Goal: Information Seeking & Learning: Learn about a topic

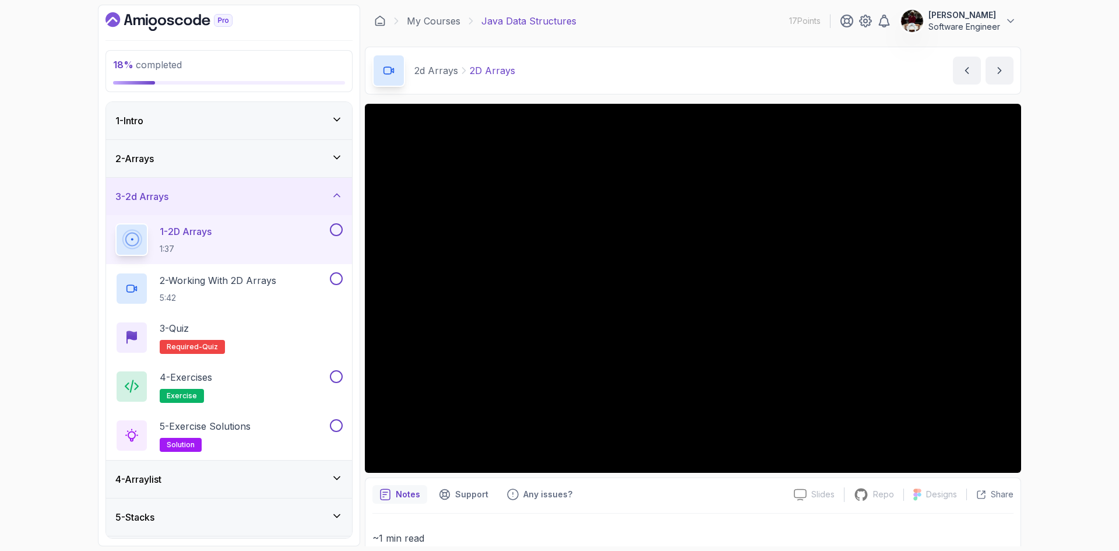
scroll to position [71, 0]
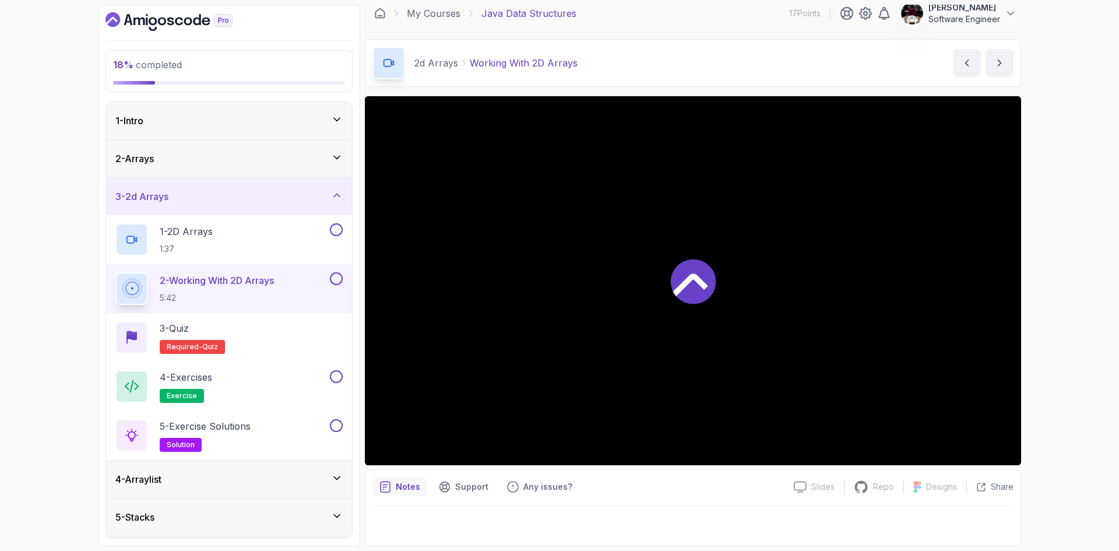
scroll to position [8, 0]
click at [287, 153] on div "2 - Arrays" at bounding box center [228, 159] width 227 height 14
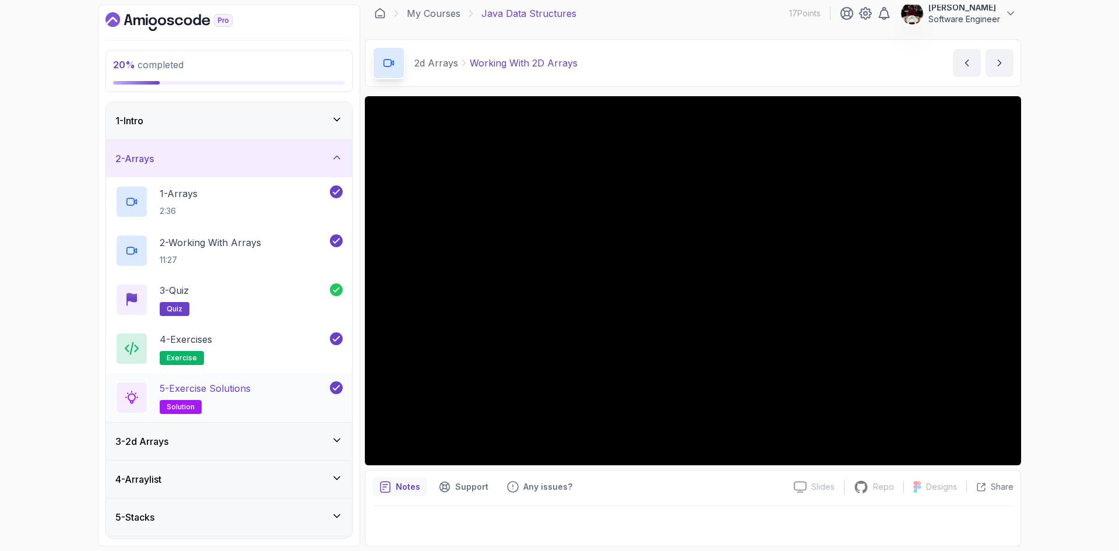
click at [178, 406] on span "solution" at bounding box center [181, 406] width 28 height 9
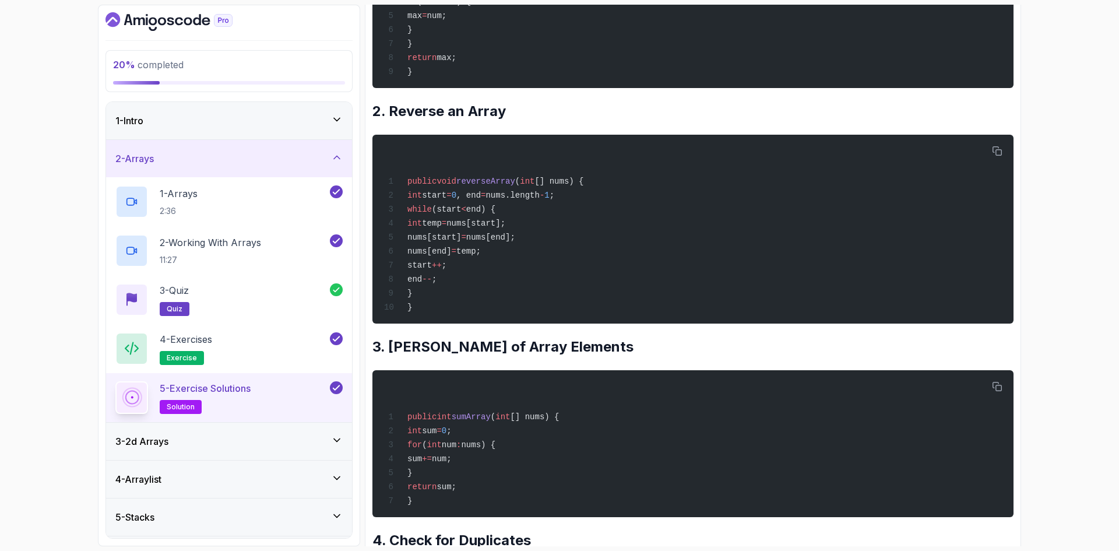
scroll to position [374, 0]
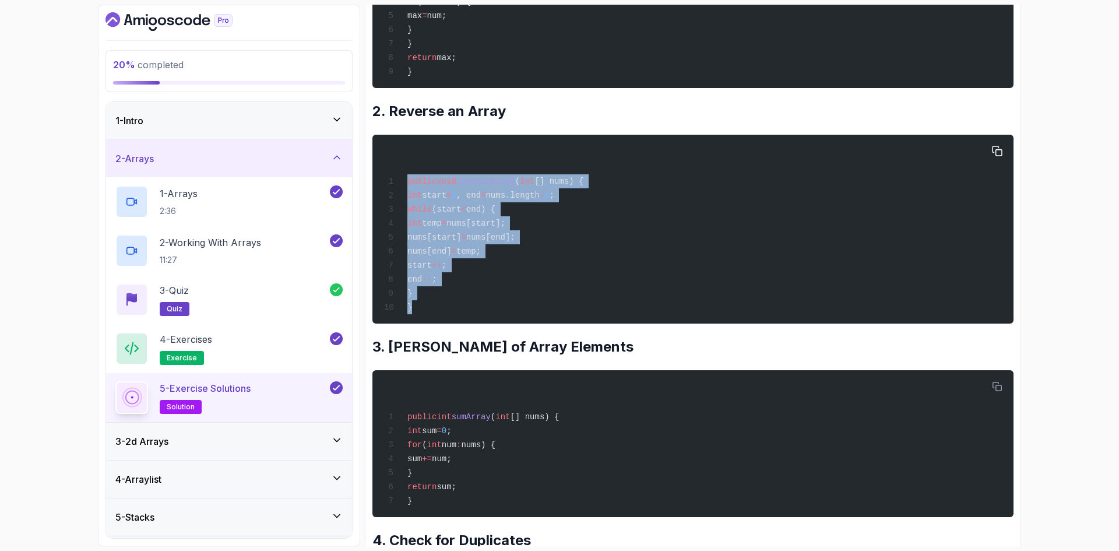
drag, startPoint x: 405, startPoint y: 184, endPoint x: 426, endPoint y: 315, distance: 132.8
click at [426, 315] on div "public void reverseArray ( int [] nums) { int start = 0 , end = nums.length - 1…" at bounding box center [693, 229] width 622 height 175
copy code "public void reverseArray ( int [] nums) { int start = 0 , end = nums.length - 1…"
click at [599, 281] on div "public void reverseArray ( int [] nums) { int start = 0 , end = nums.length - 1…" at bounding box center [693, 229] width 622 height 175
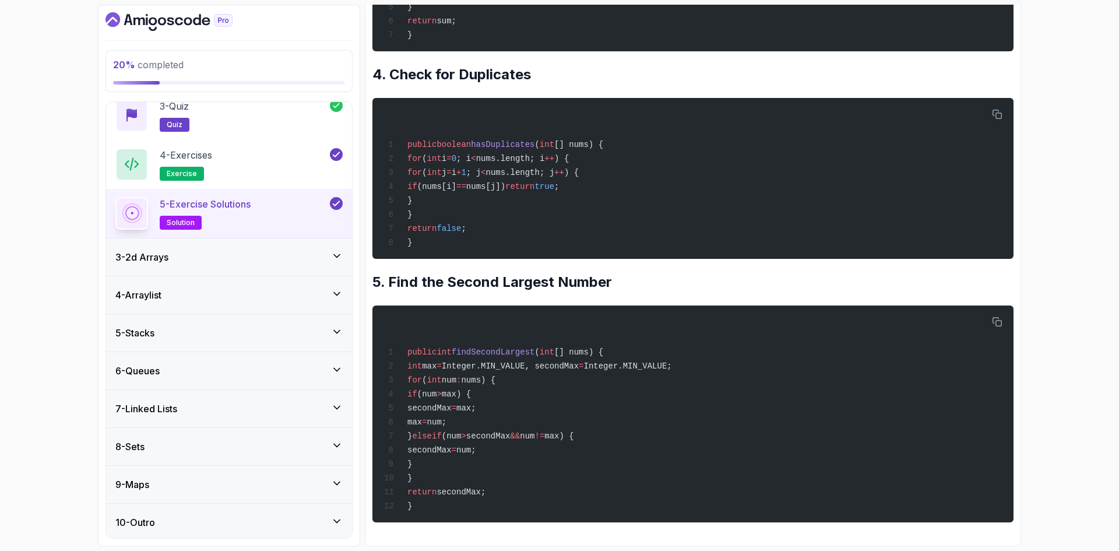
scroll to position [185, 0]
click at [216, 248] on div "3 - 2d Arrays" at bounding box center [229, 256] width 246 height 37
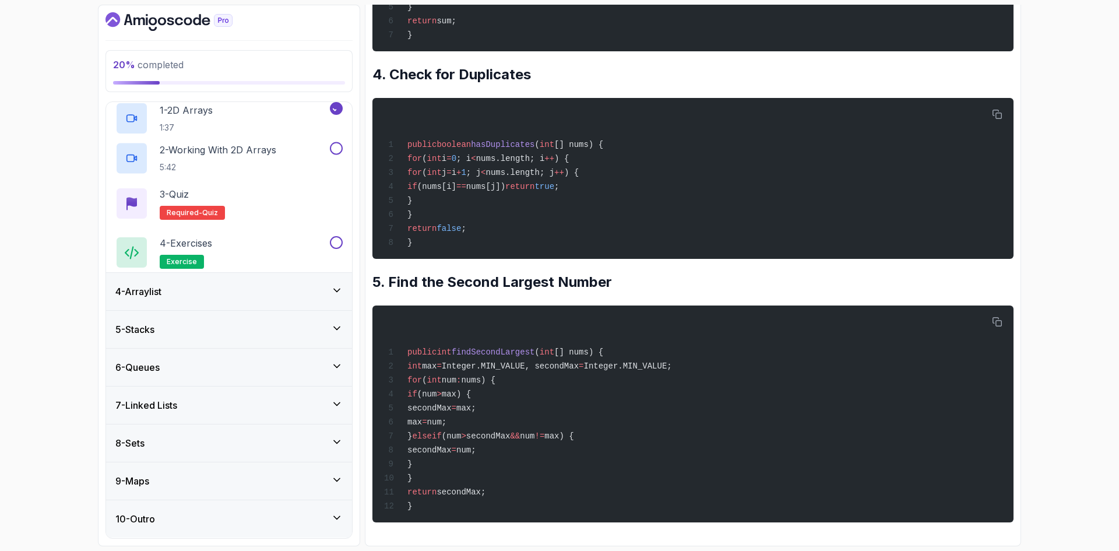
scroll to position [0, 0]
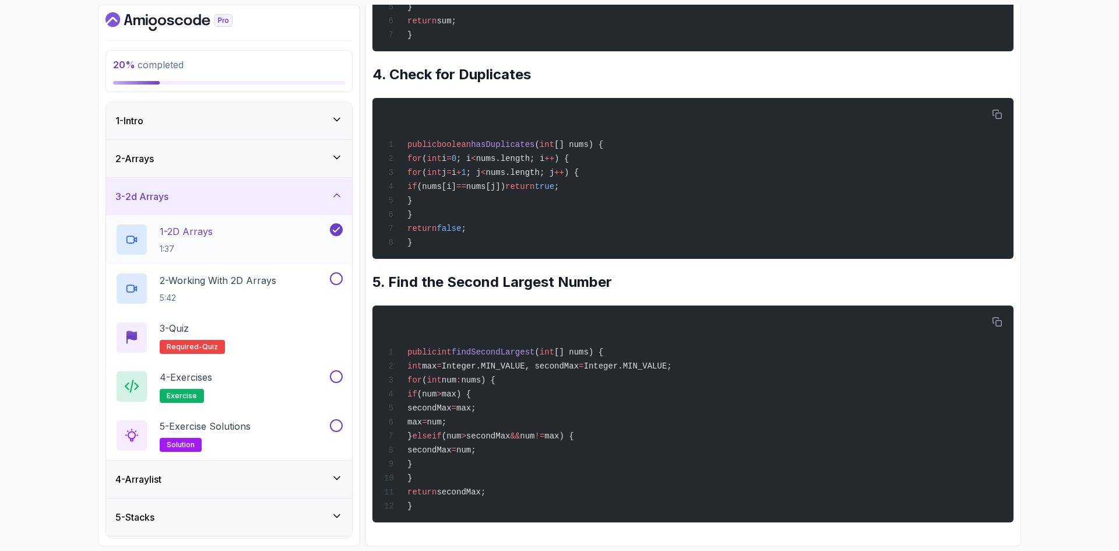
click at [267, 234] on div "1 - 2D Arrays 1:37" at bounding box center [221, 239] width 212 height 33
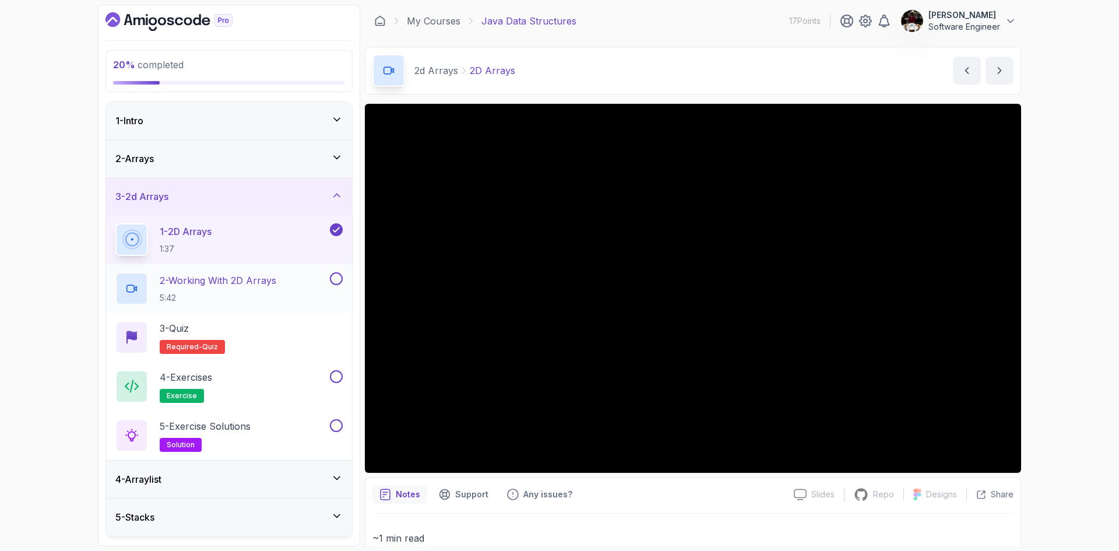
click at [339, 281] on button at bounding box center [336, 278] width 13 height 13
click at [252, 283] on p "2 - Working With 2D Arrays" at bounding box center [218, 280] width 117 height 14
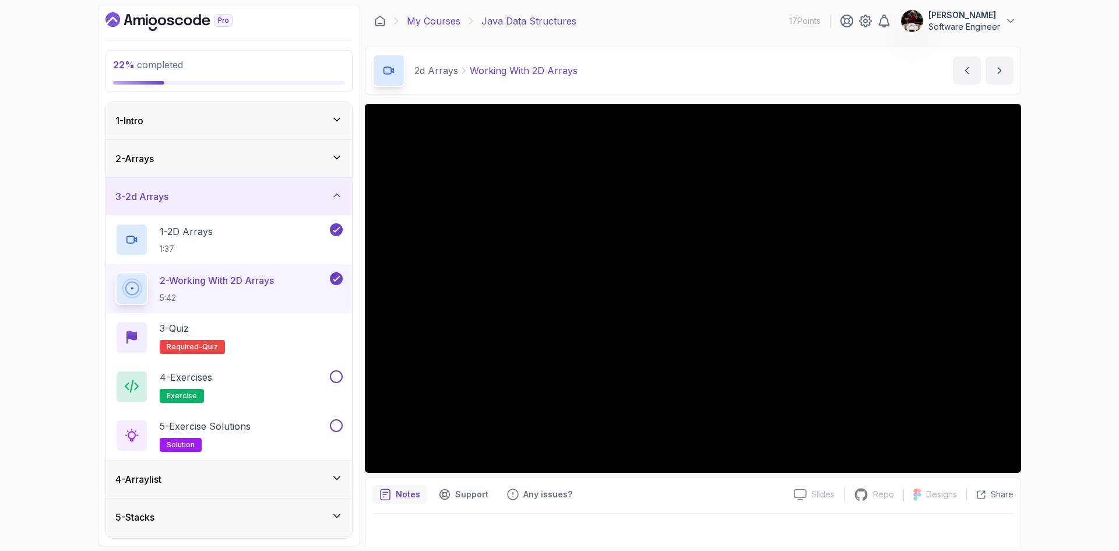
click at [446, 21] on link "My Courses" at bounding box center [434, 21] width 54 height 14
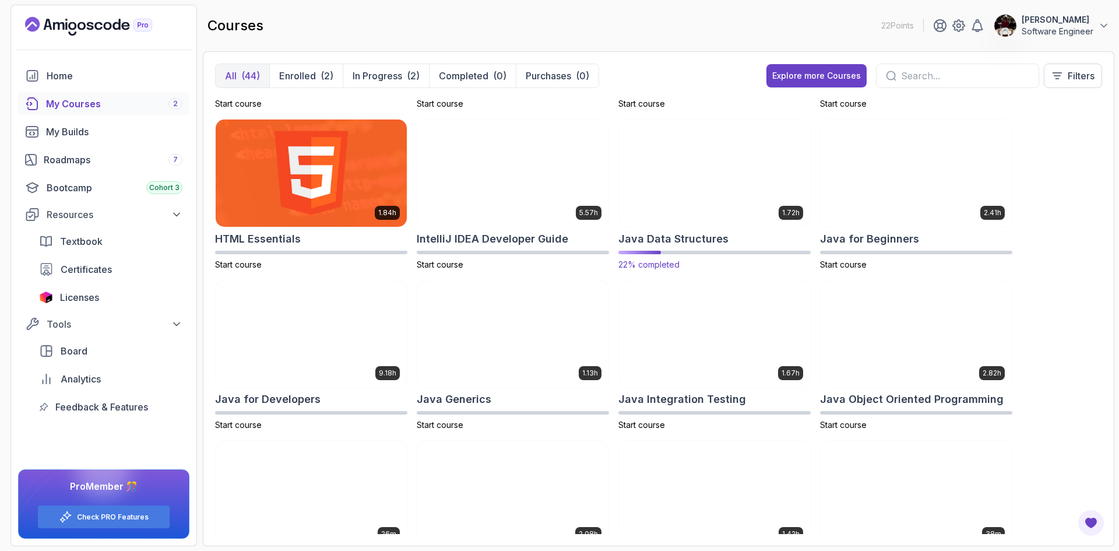
scroll to position [459, 0]
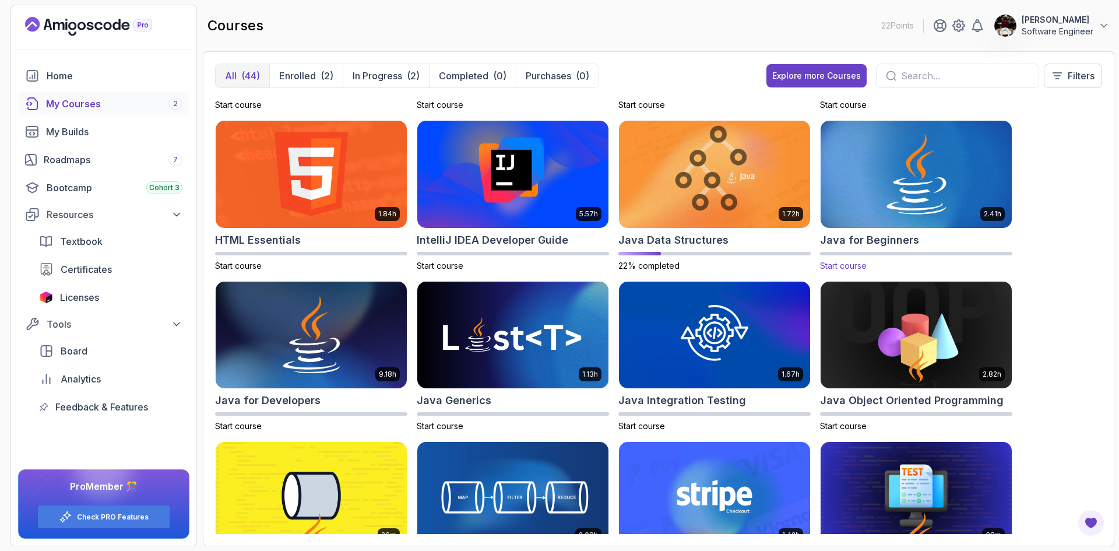
click at [888, 181] on img at bounding box center [916, 174] width 201 height 112
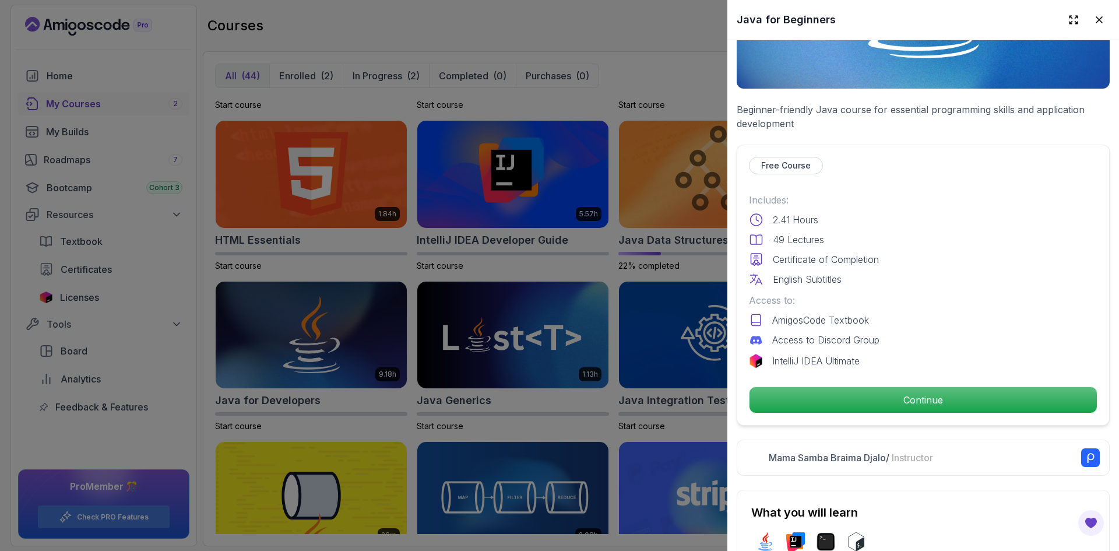
scroll to position [170, 0]
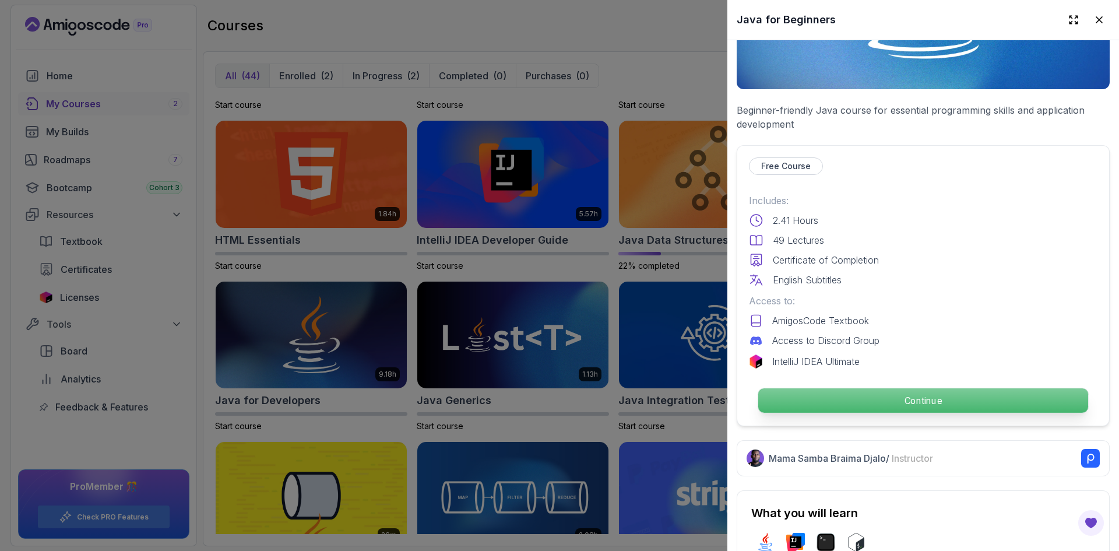
click at [912, 398] on p "Continue" at bounding box center [923, 400] width 330 height 24
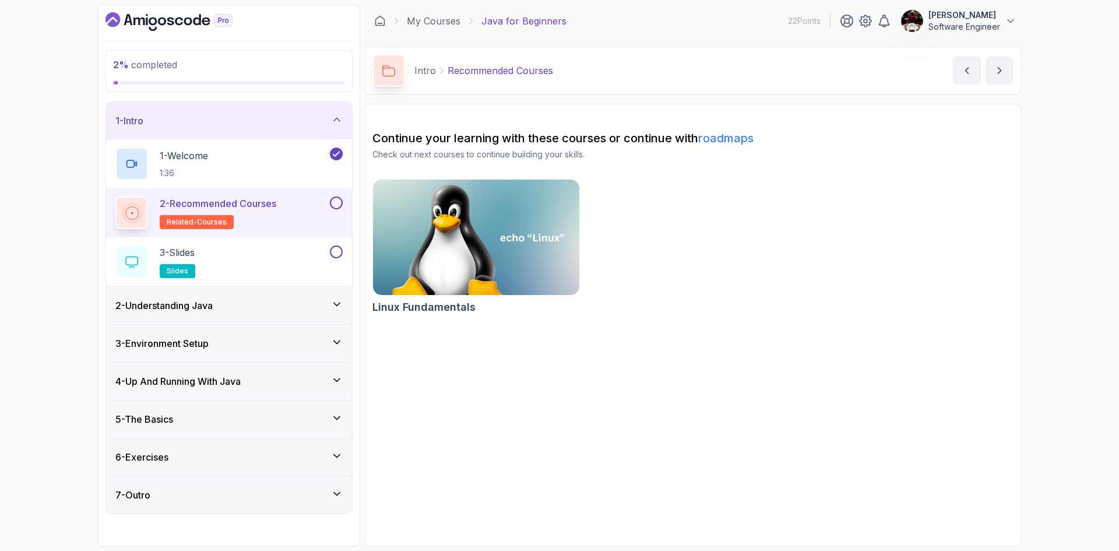
click at [335, 203] on button at bounding box center [336, 202] width 13 height 13
click at [337, 249] on button at bounding box center [336, 251] width 13 height 13
click at [252, 263] on div "3 - Slides slides" at bounding box center [221, 261] width 212 height 33
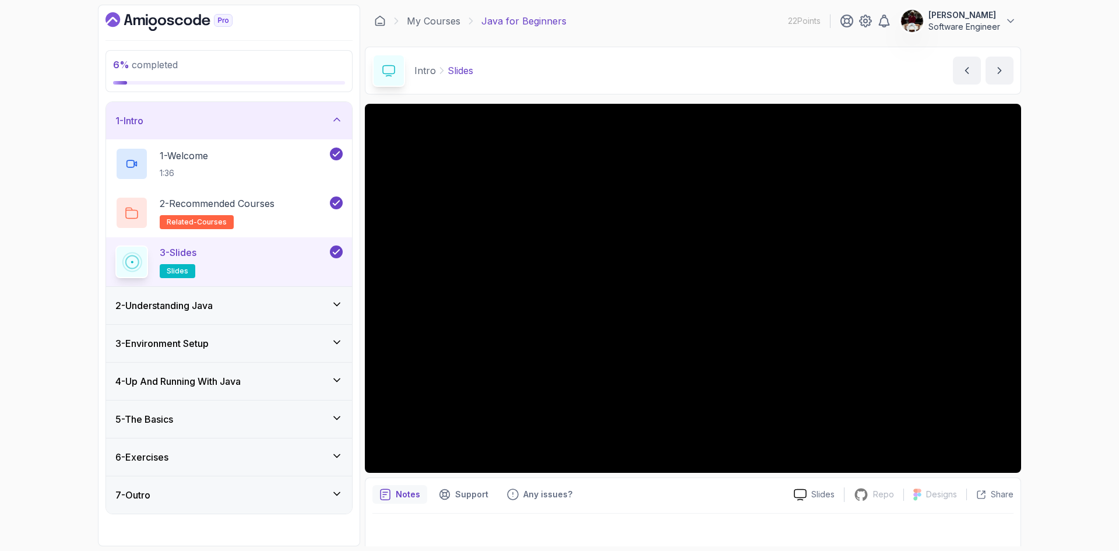
click at [282, 305] on div "2 - Understanding Java" at bounding box center [228, 305] width 227 height 14
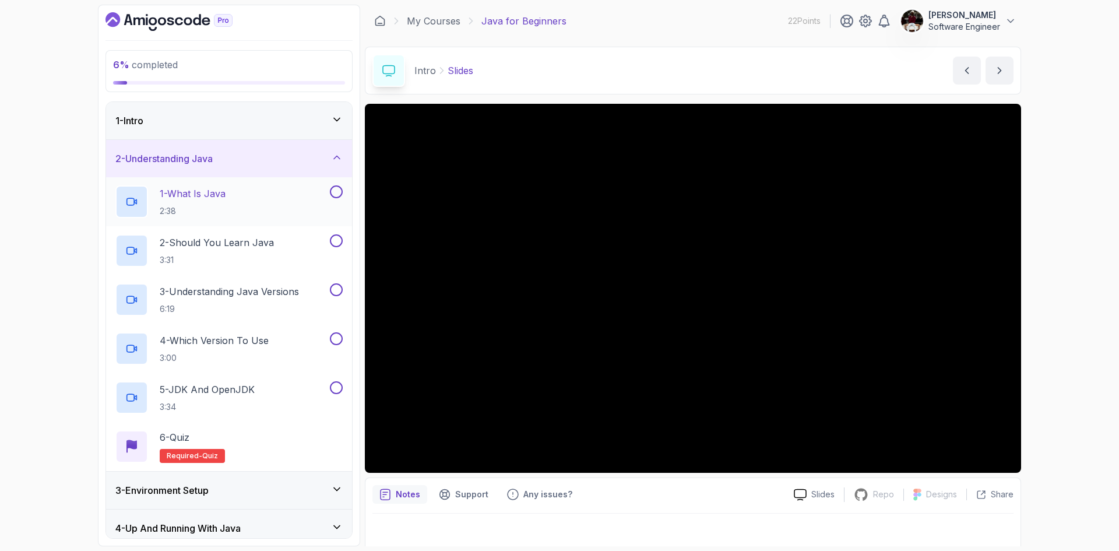
click at [336, 191] on button at bounding box center [336, 191] width 13 height 13
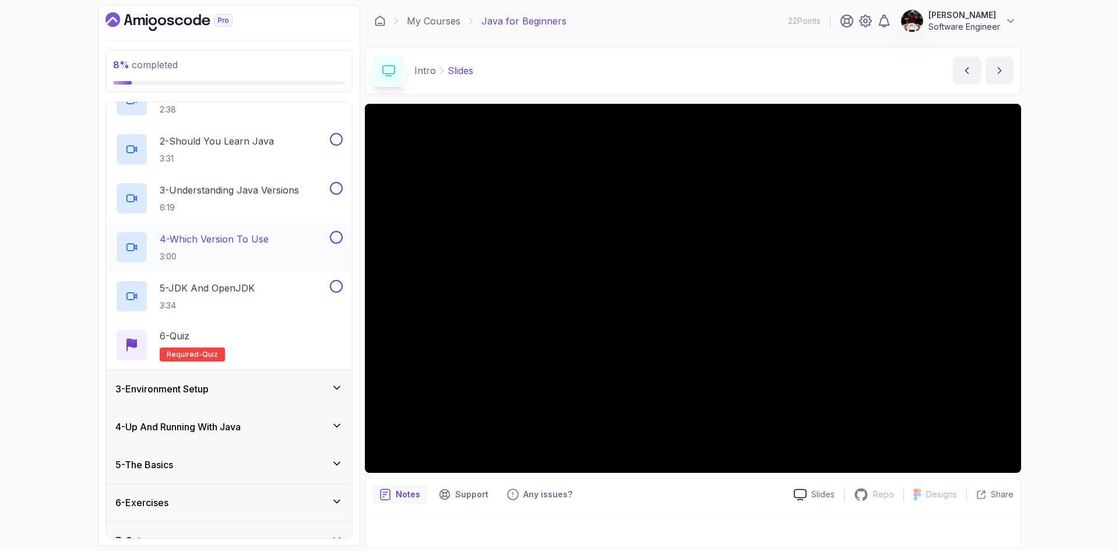
scroll to position [122, 0]
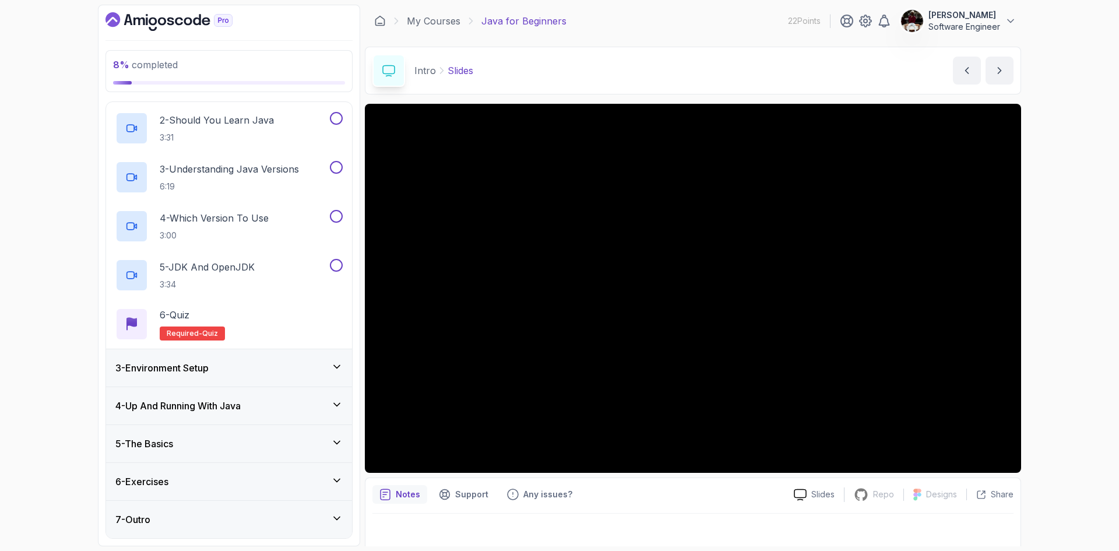
click at [222, 367] on div "3 - Environment Setup" at bounding box center [228, 368] width 227 height 14
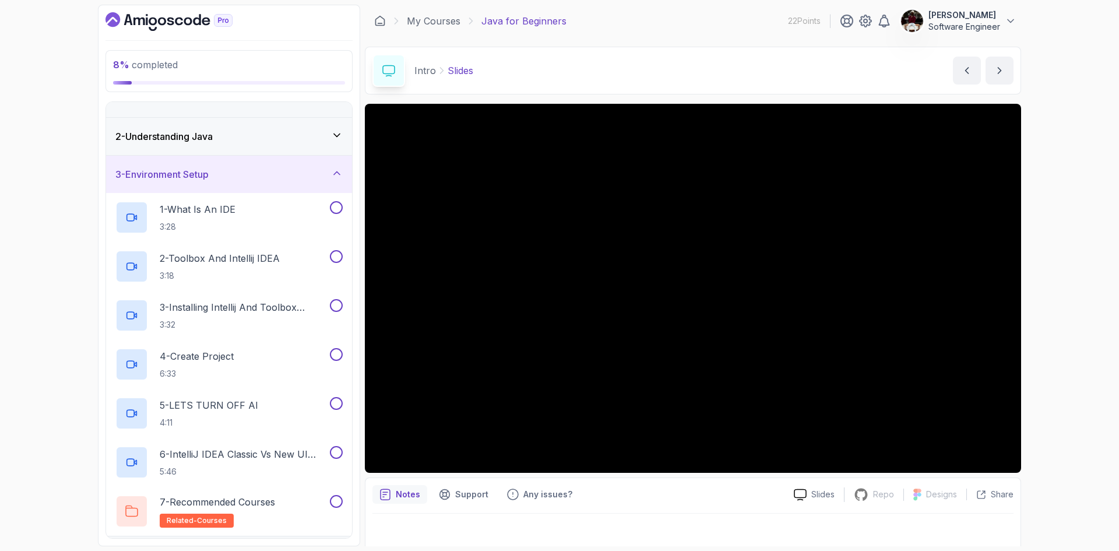
scroll to position [0, 0]
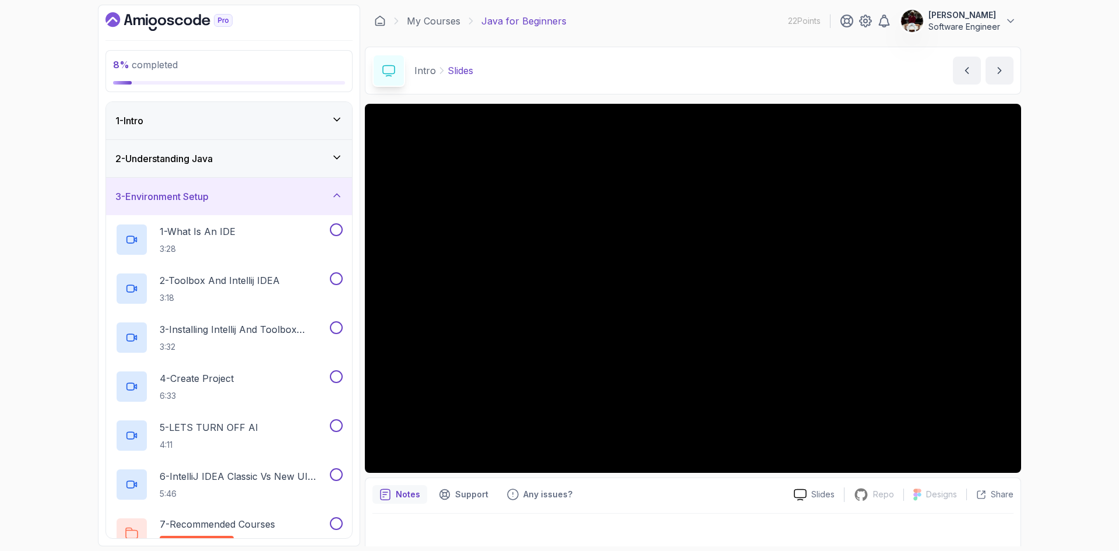
click at [315, 122] on div "1 - Intro" at bounding box center [228, 121] width 227 height 14
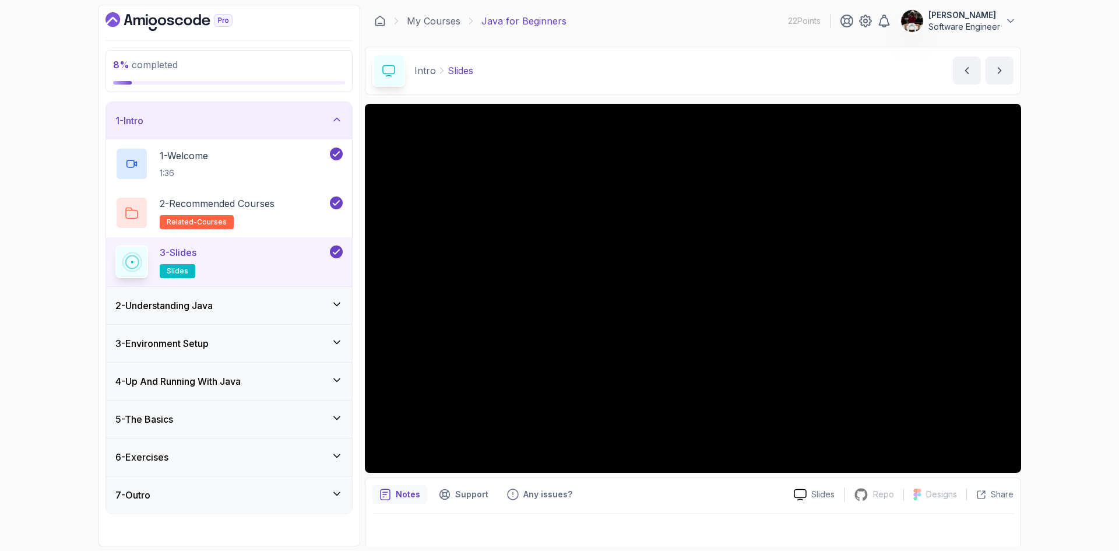
click at [300, 310] on div "2 - Understanding Java" at bounding box center [228, 305] width 227 height 14
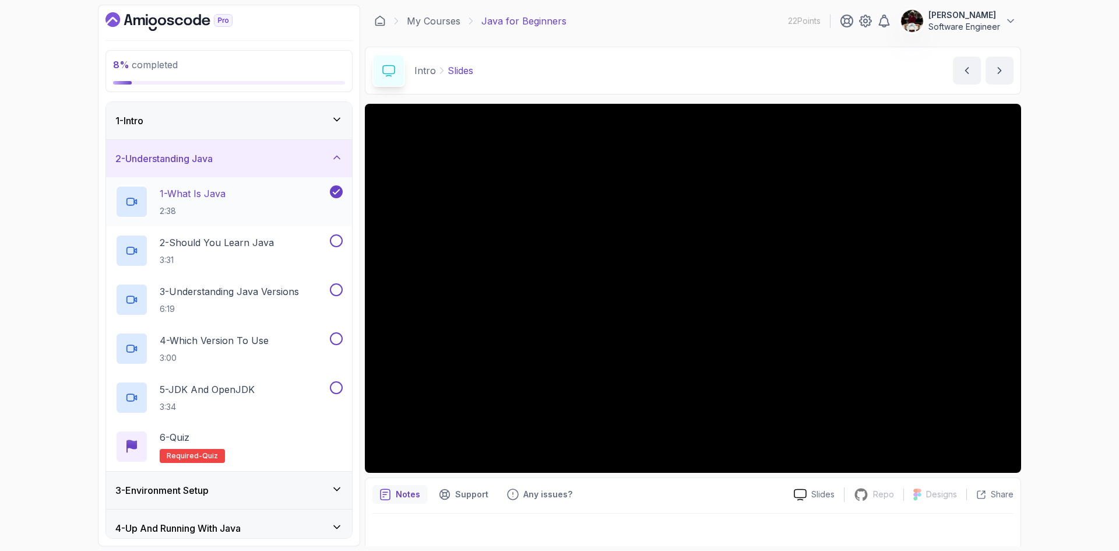
click at [233, 205] on div "1 - What Is Java 2:38" at bounding box center [221, 201] width 212 height 33
click at [115, 185] on button "1 - What Is Java 2:38" at bounding box center [228, 201] width 227 height 33
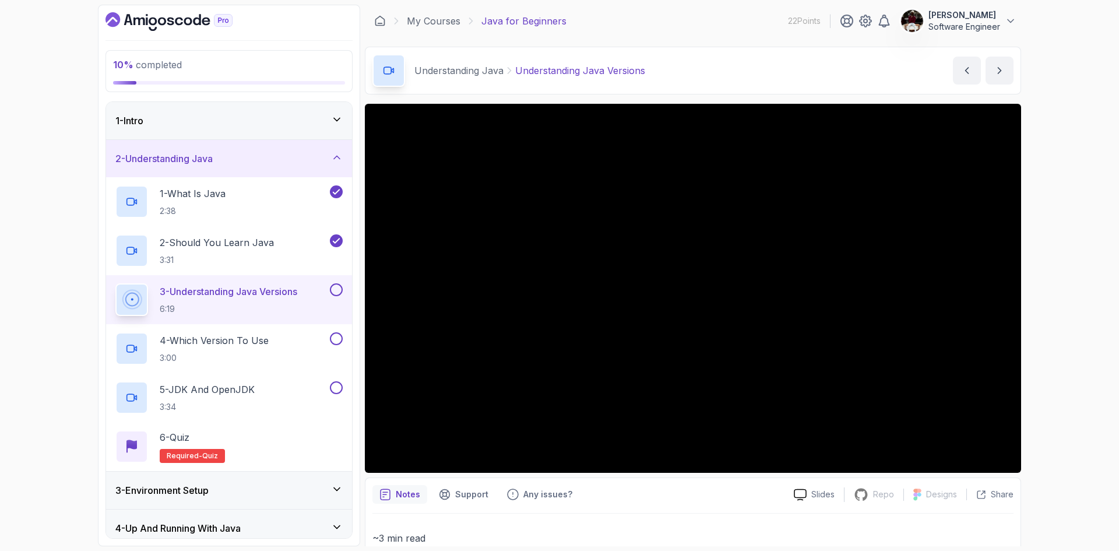
scroll to position [122, 0]
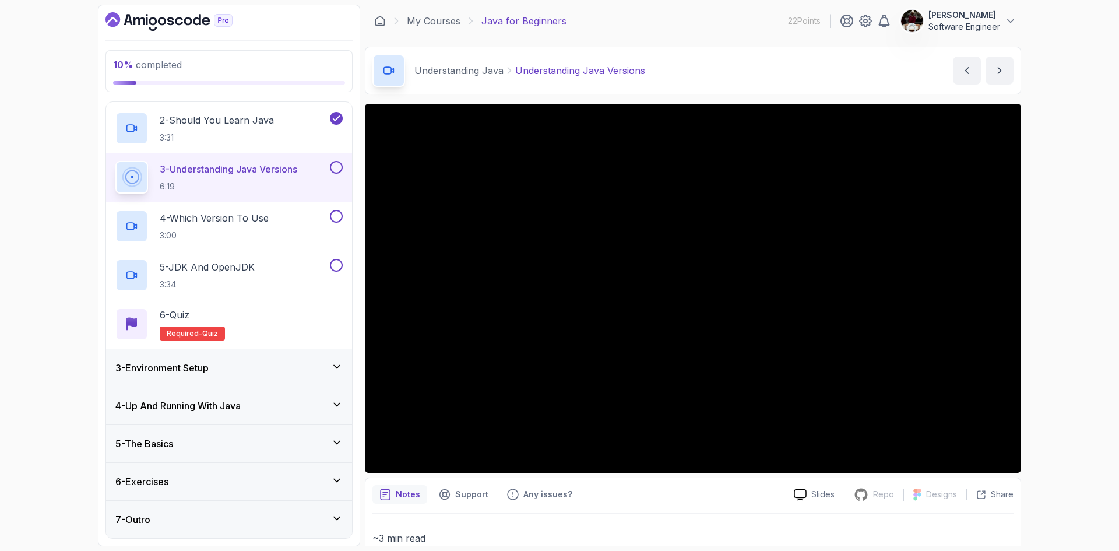
click at [297, 418] on div "4 - Up And Running With Java" at bounding box center [229, 405] width 246 height 37
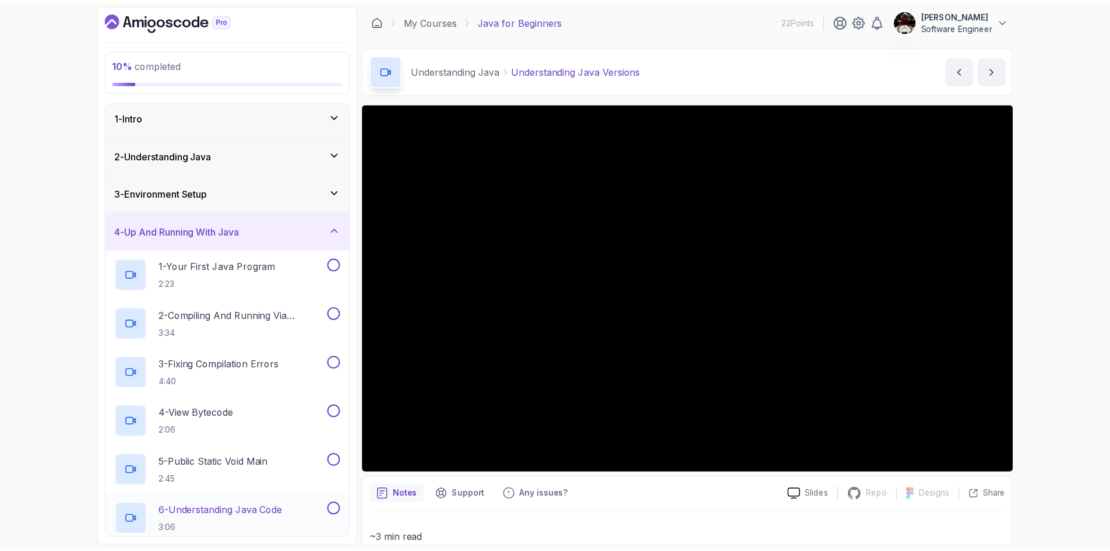
scroll to position [0, 0]
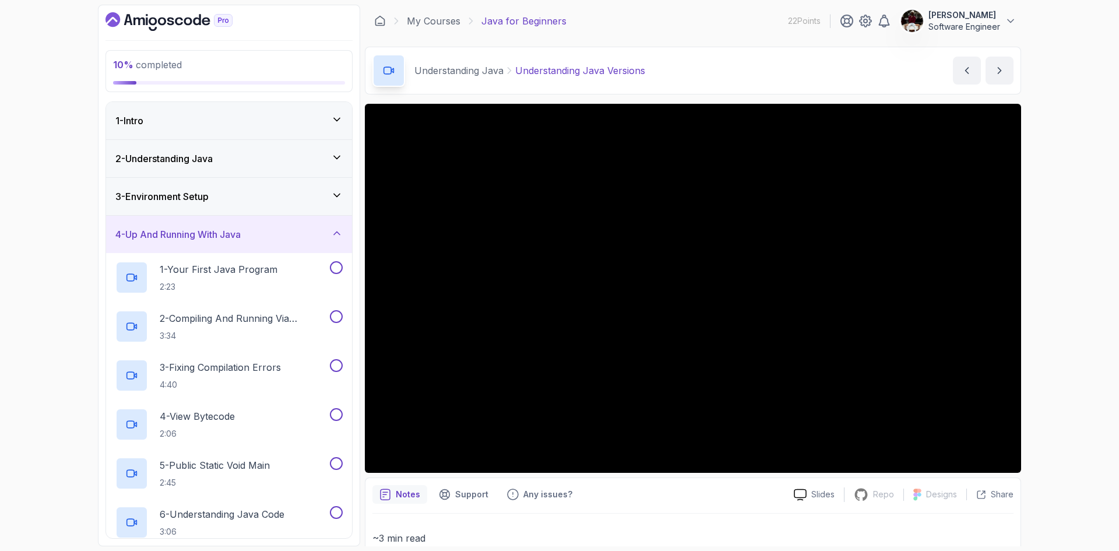
click at [241, 228] on h3 "4 - Up And Running With Java" at bounding box center [177, 234] width 125 height 14
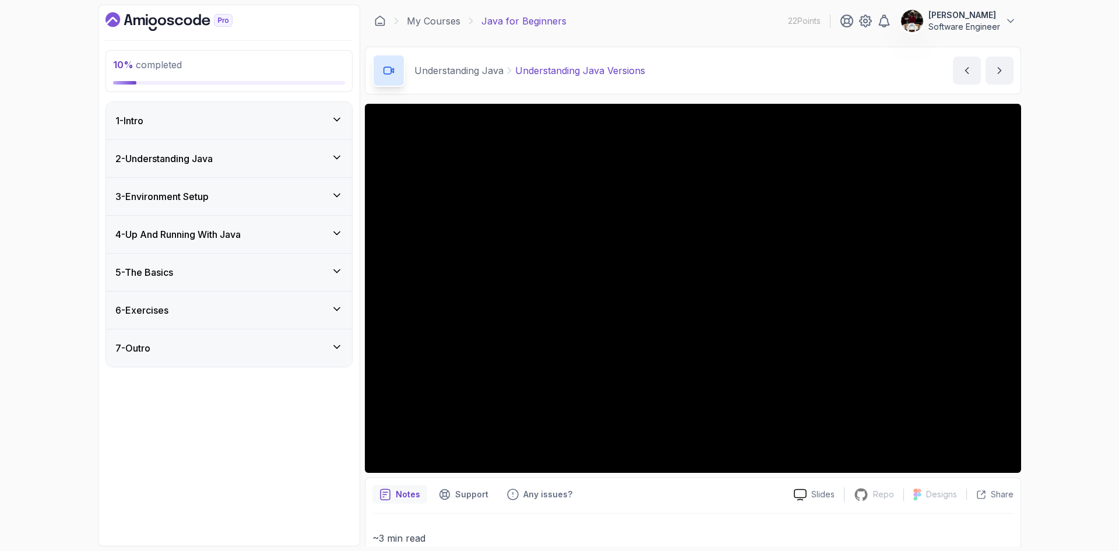
click at [213, 161] on h3 "2 - Understanding Java" at bounding box center [163, 159] width 97 height 14
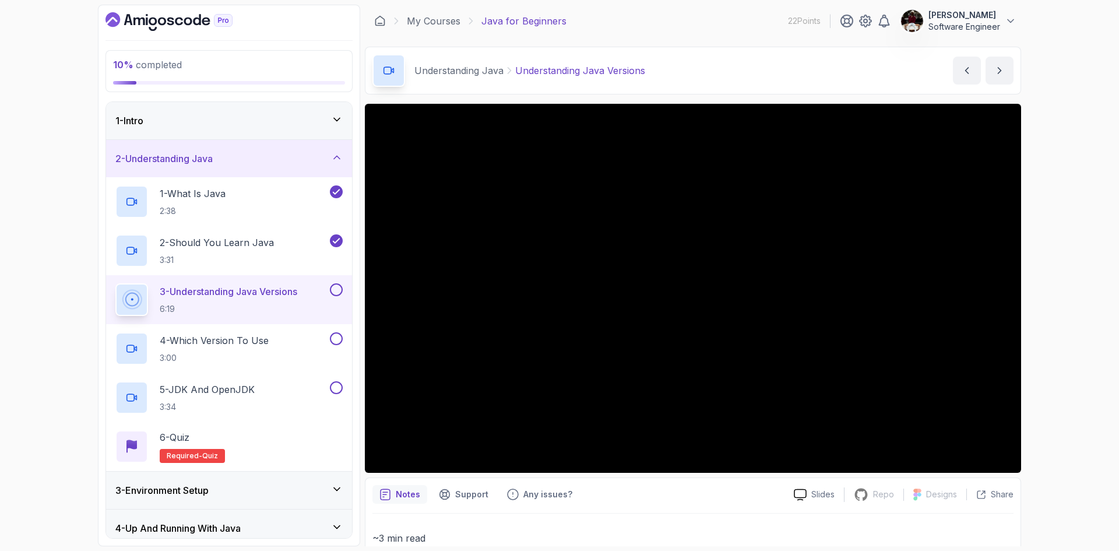
click at [213, 161] on h3 "2 - Understanding Java" at bounding box center [163, 159] width 97 height 14
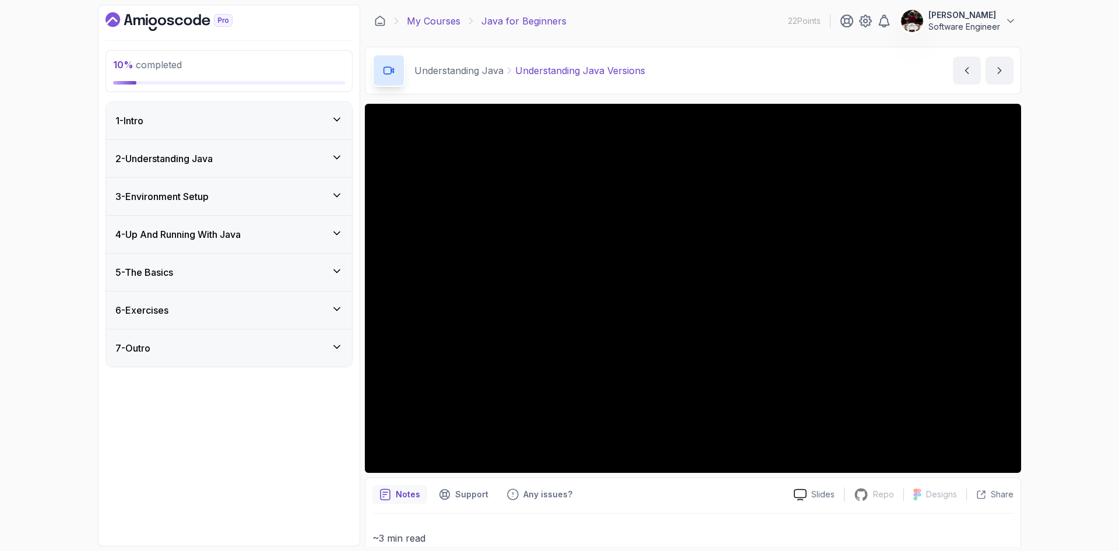
click at [425, 23] on link "My Courses" at bounding box center [434, 21] width 54 height 14
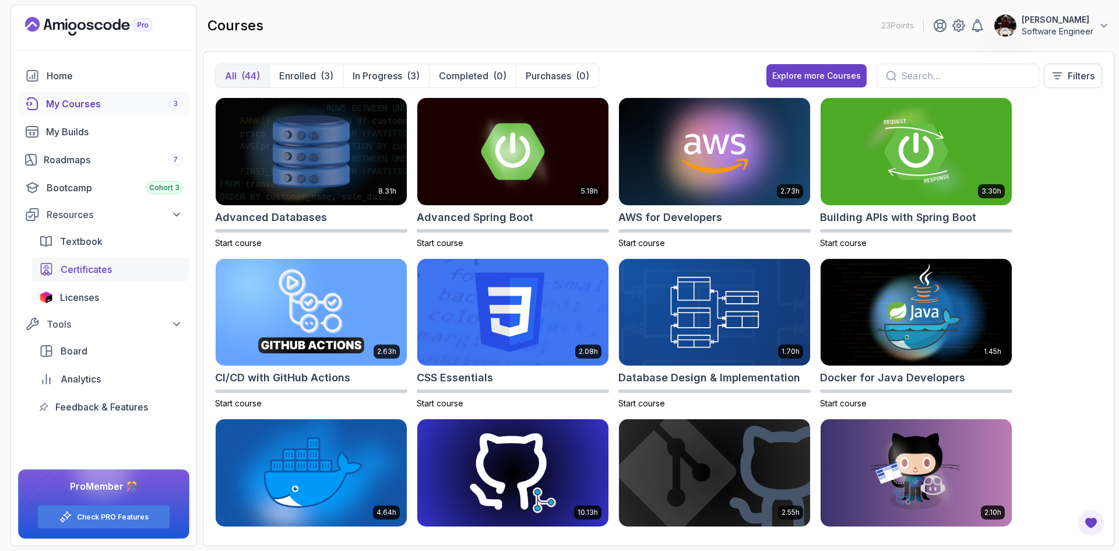
click at [99, 261] on link "Certificates" at bounding box center [110, 269] width 157 height 23
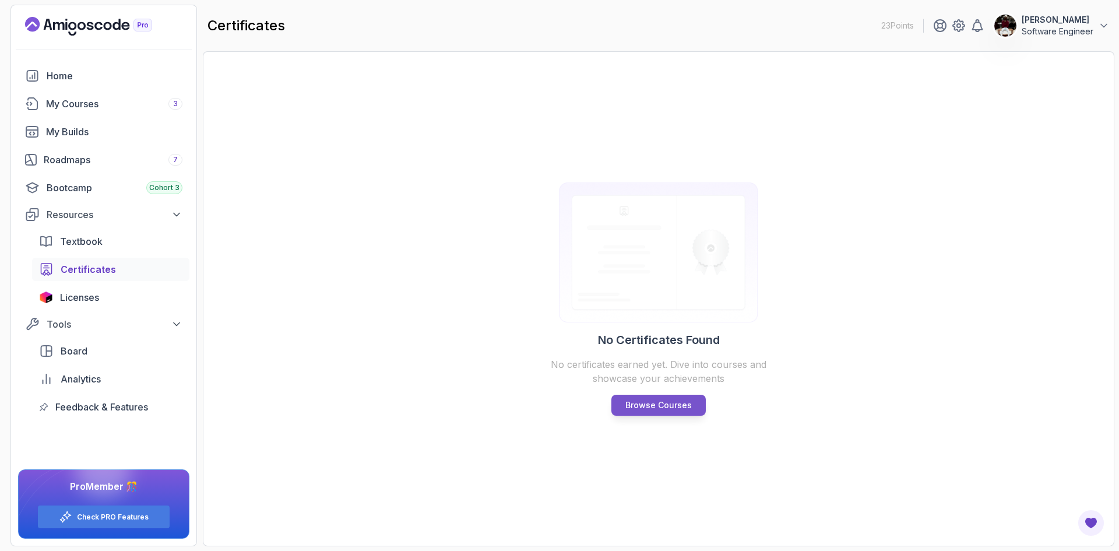
click at [677, 407] on p "Browse Courses" at bounding box center [658, 405] width 66 height 12
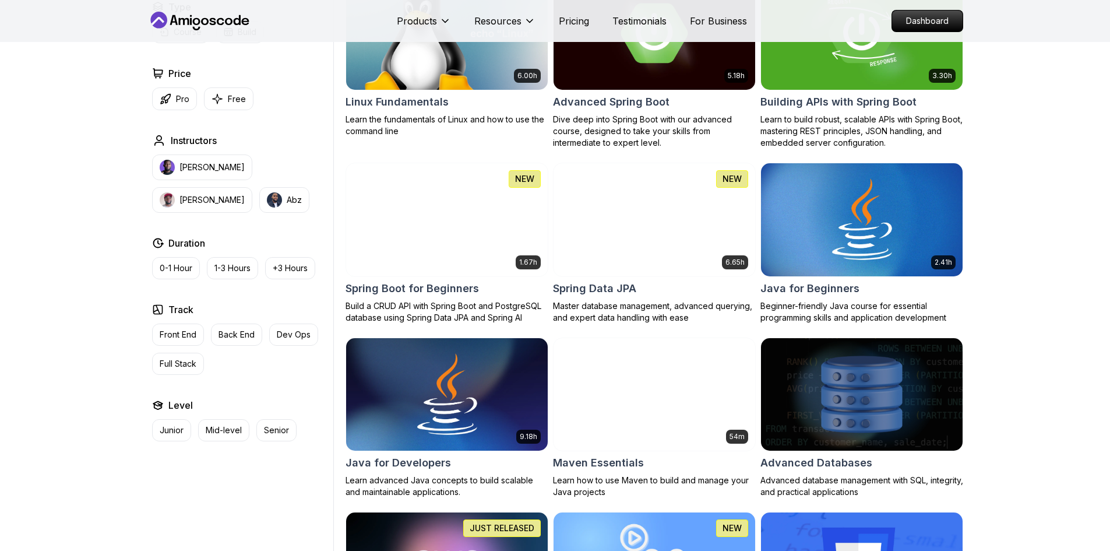
scroll to position [427, 0]
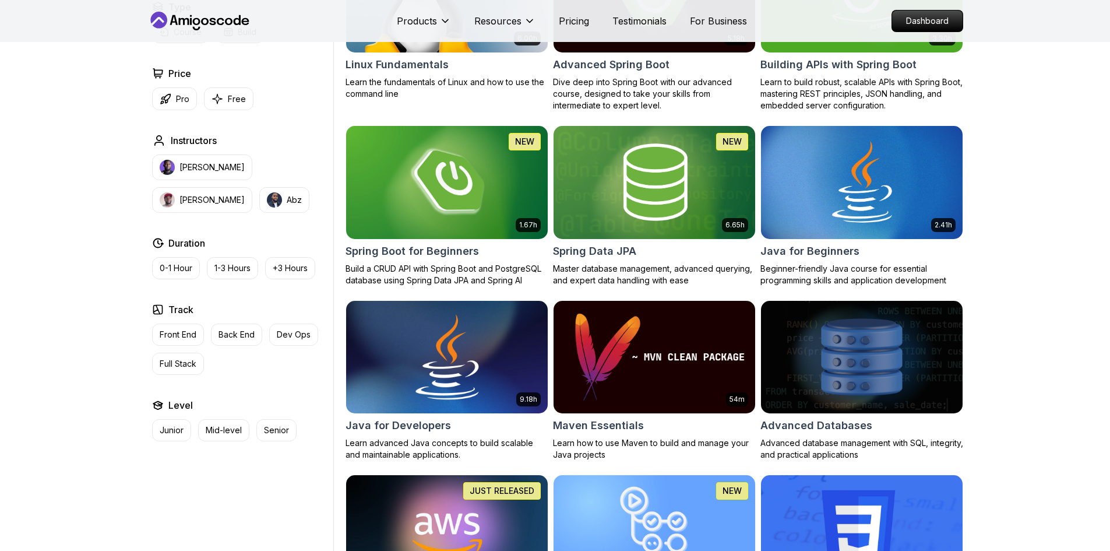
click at [444, 366] on img at bounding box center [447, 357] width 212 height 118
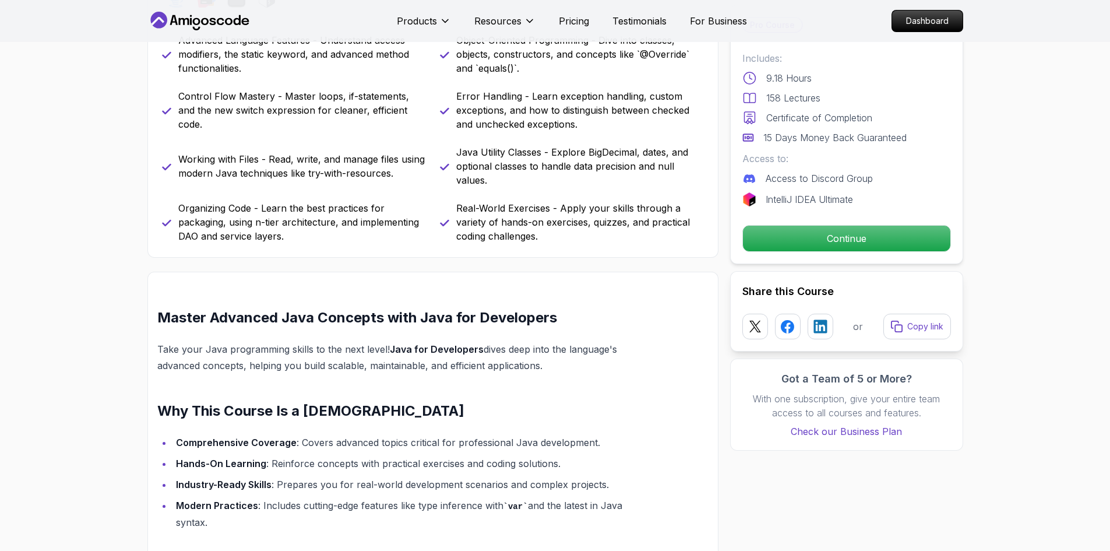
scroll to position [562, 0]
click at [811, 234] on p "Continue" at bounding box center [846, 238] width 197 height 24
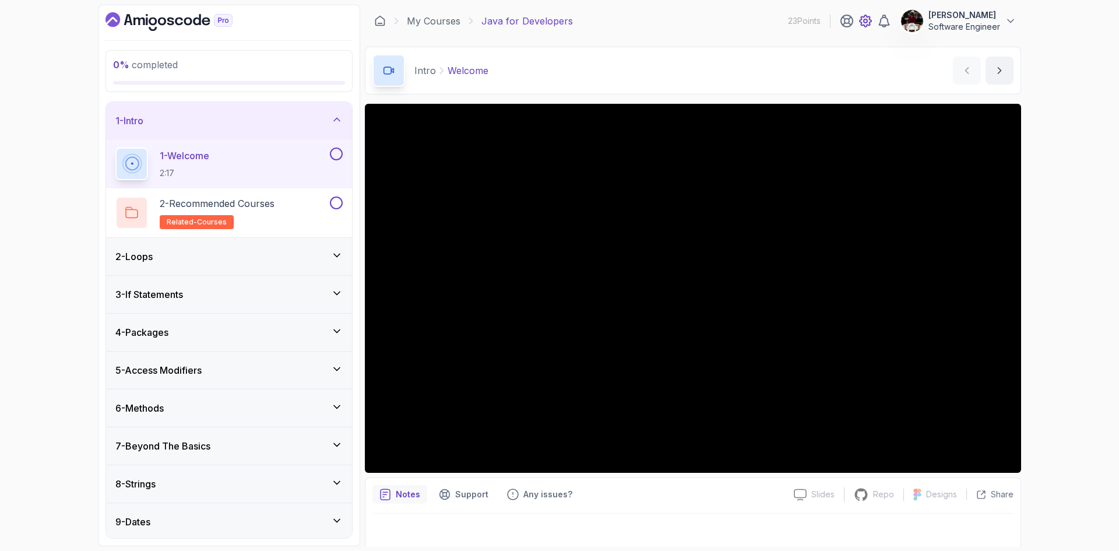
click at [860, 26] on icon at bounding box center [866, 21] width 12 height 12
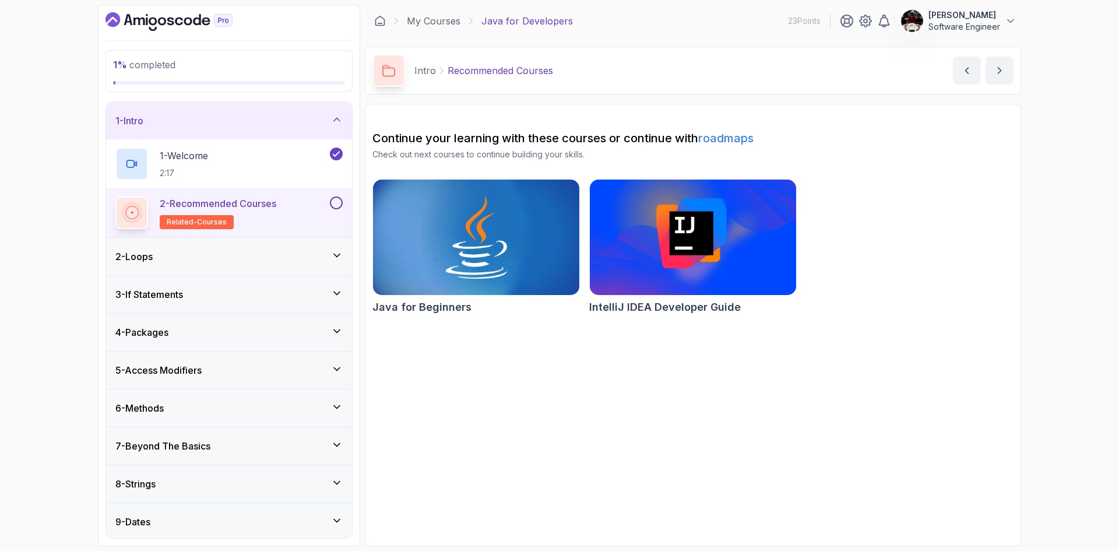
click at [335, 205] on button at bounding box center [336, 202] width 13 height 13
click at [312, 261] on div "2 - Loops" at bounding box center [228, 256] width 227 height 14
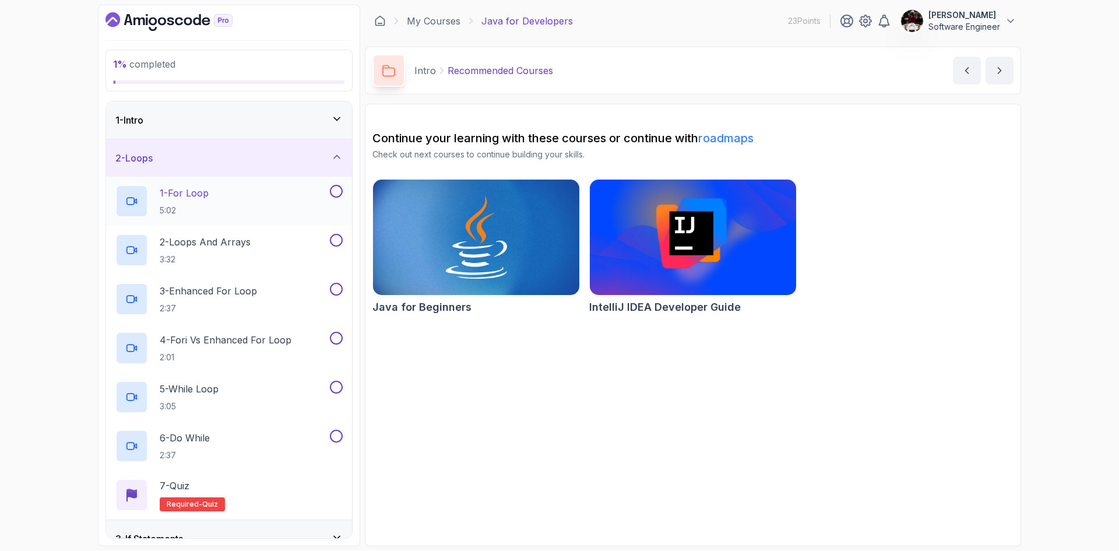
click at [333, 191] on button at bounding box center [336, 191] width 13 height 13
click at [225, 188] on div "1 - For Loop 5:02" at bounding box center [221, 201] width 212 height 33
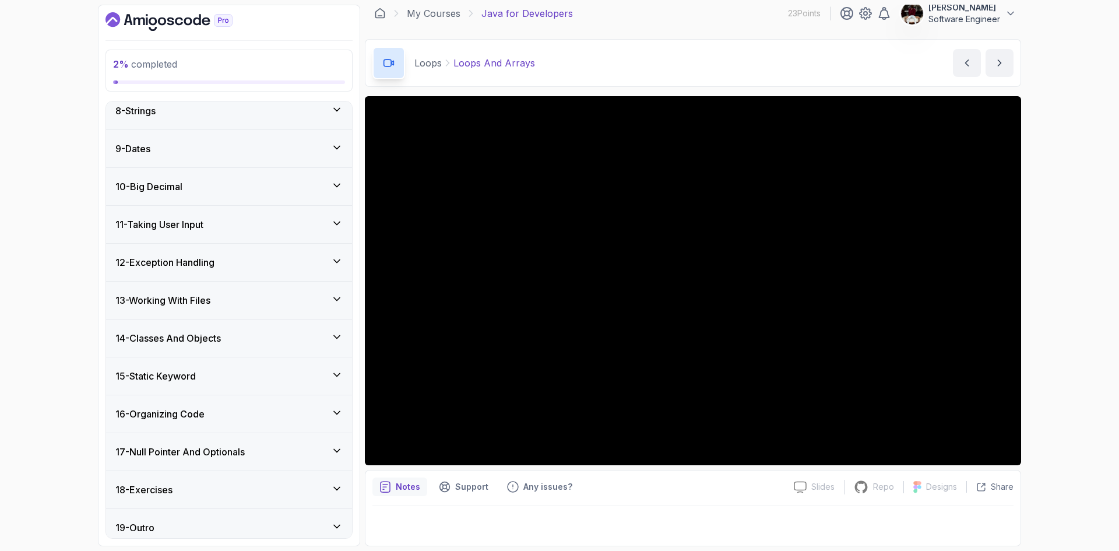
scroll to position [625, 0]
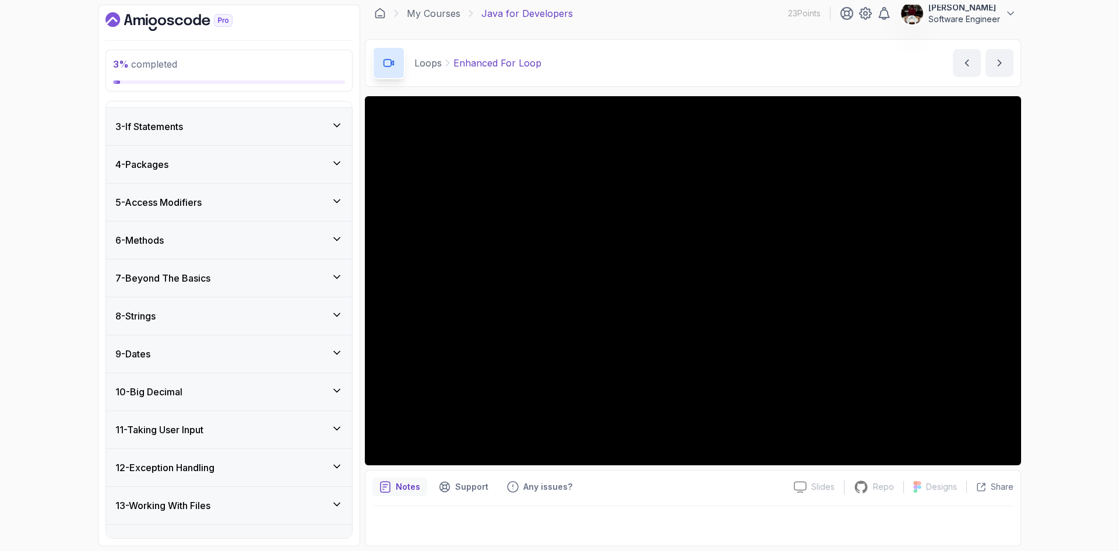
scroll to position [416, 0]
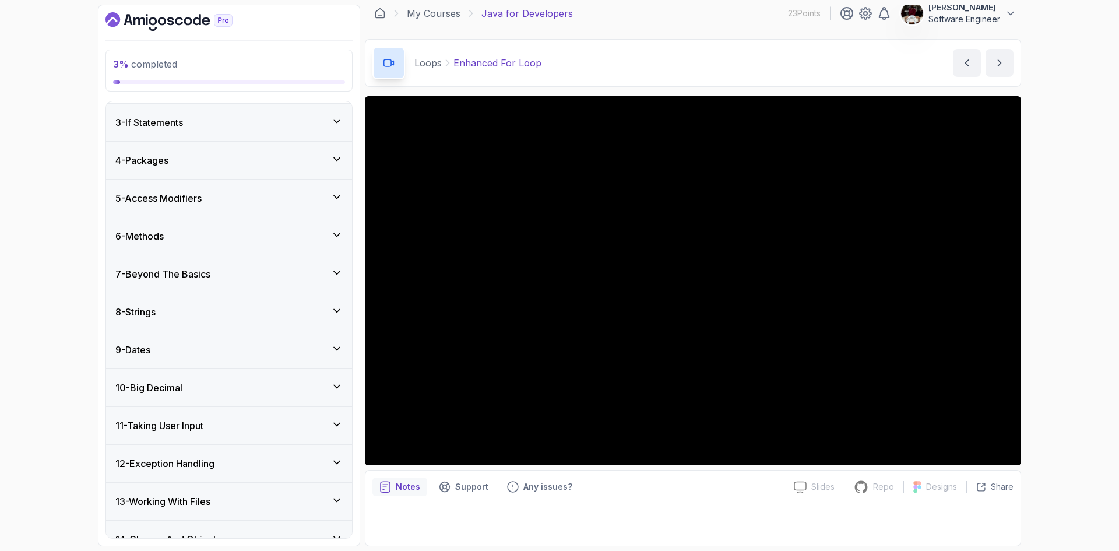
click at [311, 315] on div "8 - Strings" at bounding box center [228, 312] width 227 height 14
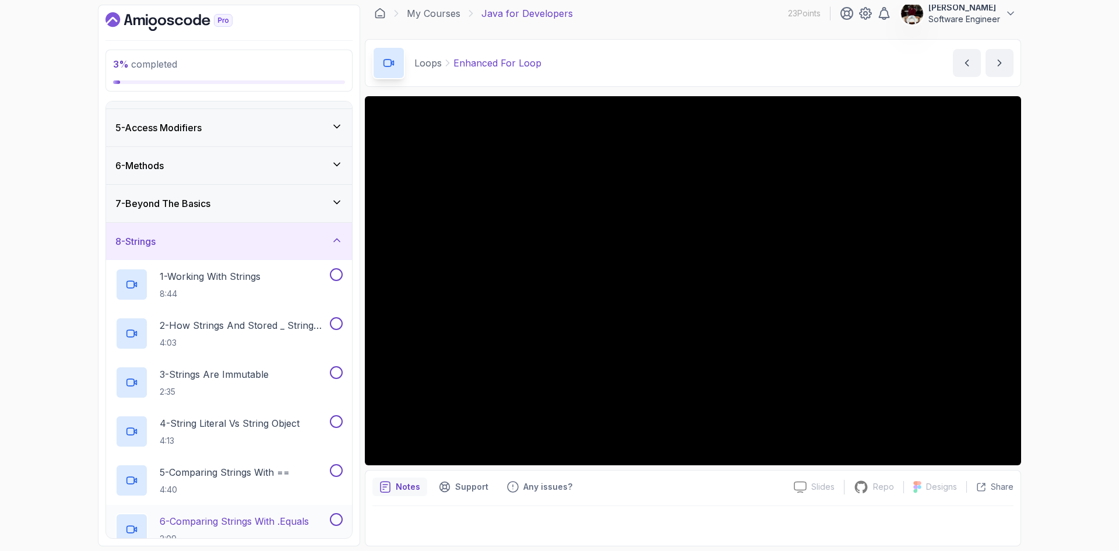
scroll to position [143, 0]
click at [339, 240] on icon at bounding box center [337, 241] width 12 height 12
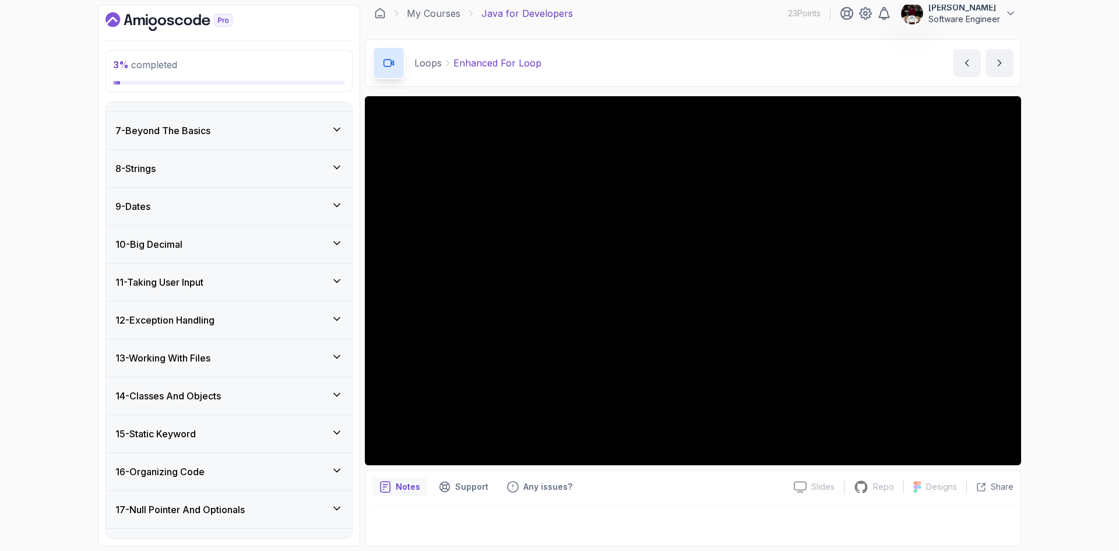
scroll to position [218, 0]
click at [332, 396] on icon at bounding box center [337, 394] width 12 height 12
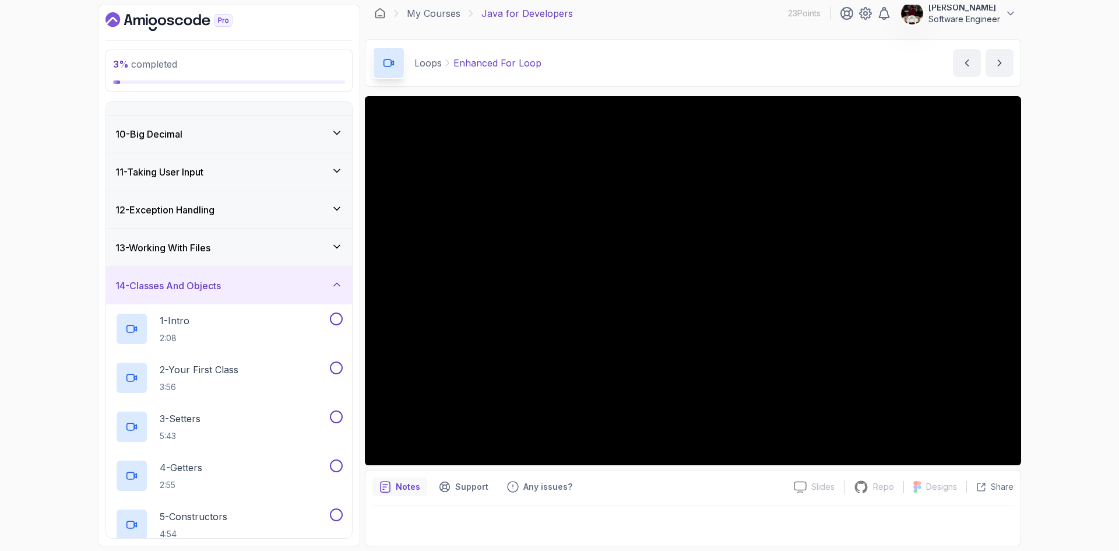
scroll to position [0, 0]
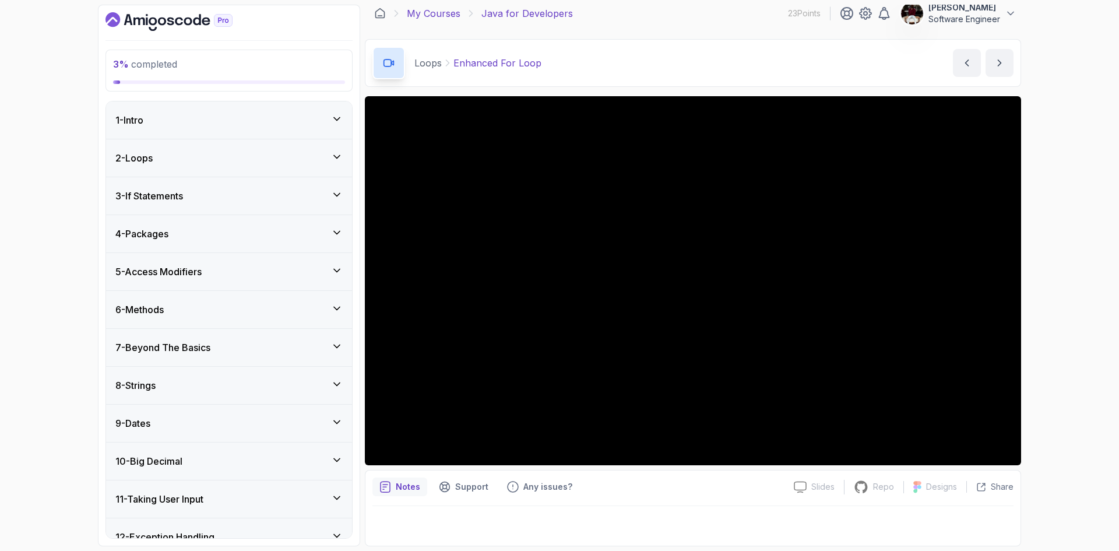
click at [428, 12] on link "My Courses" at bounding box center [434, 13] width 54 height 14
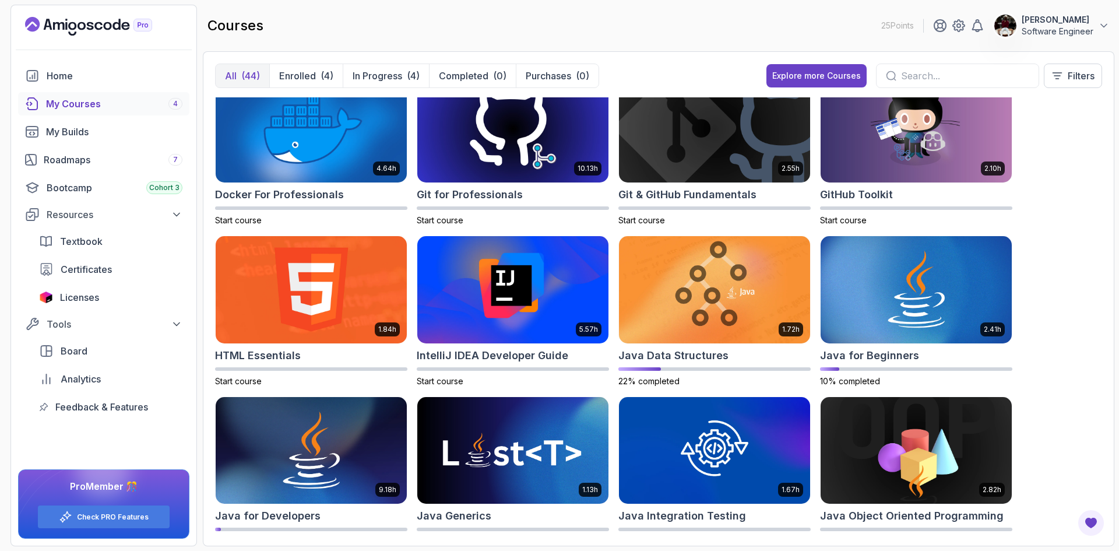
scroll to position [344, 0]
click at [691, 308] on img at bounding box center [714, 289] width 201 height 112
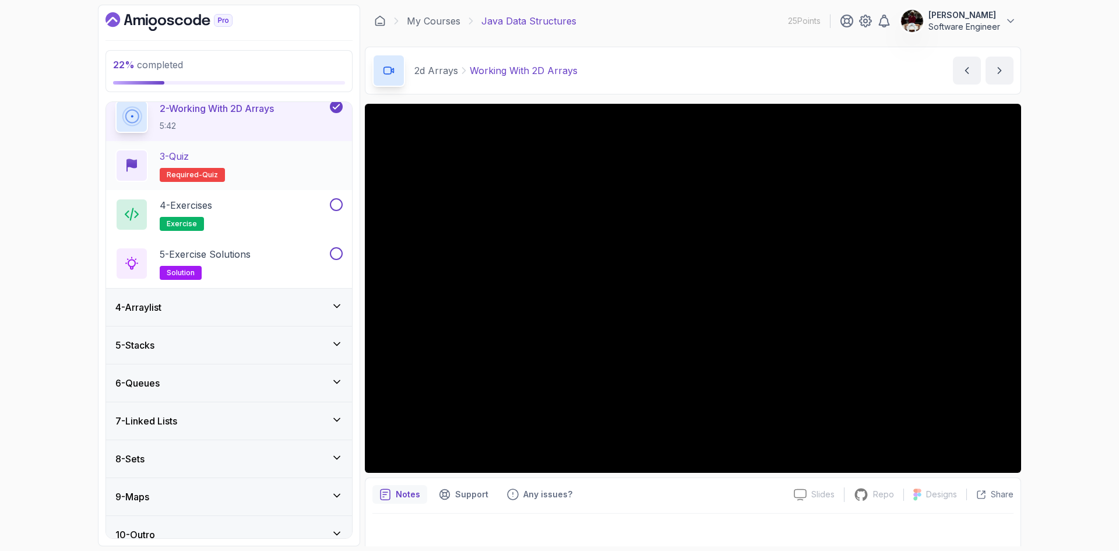
scroll to position [187, 0]
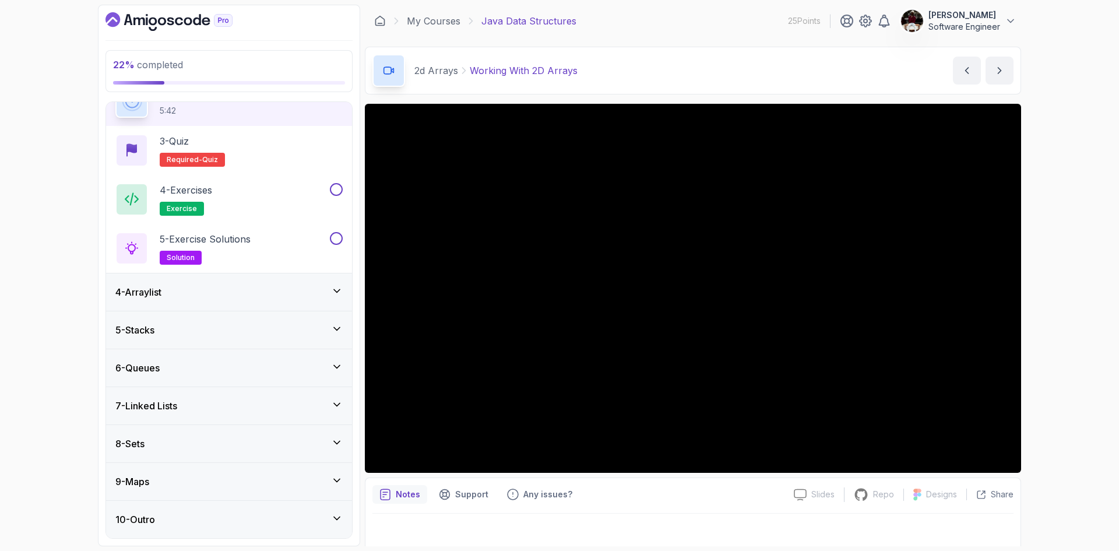
click at [258, 296] on div "4 - Arraylist" at bounding box center [228, 292] width 227 height 14
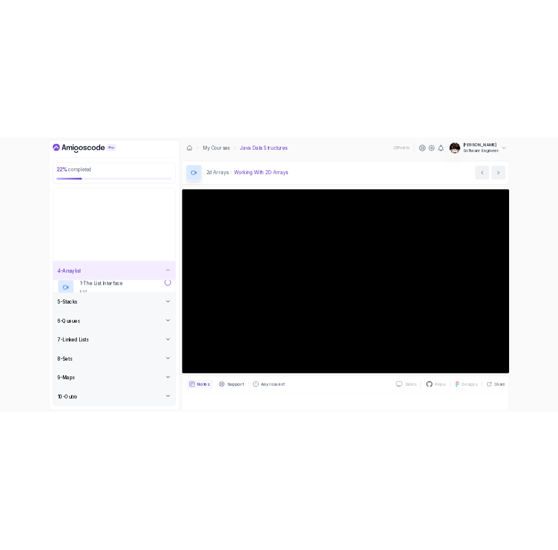
scroll to position [0, 0]
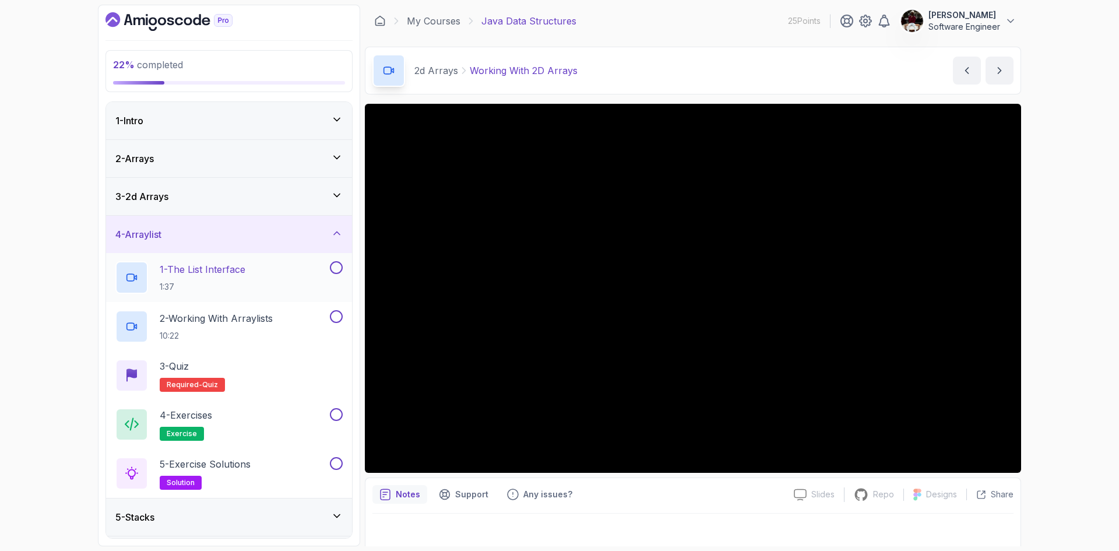
click at [216, 269] on p "1 - The List Interface" at bounding box center [203, 269] width 86 height 14
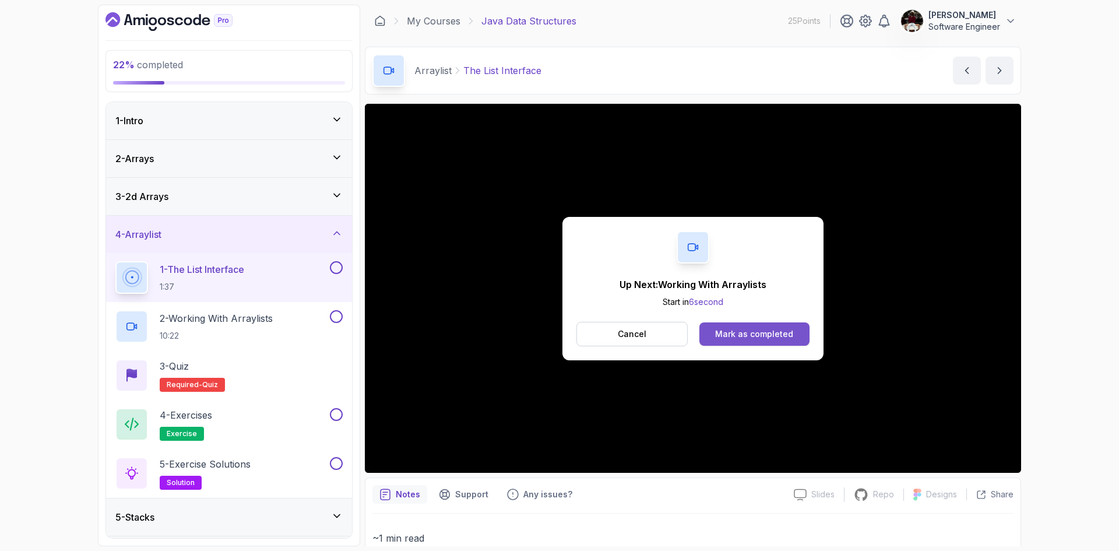
click at [756, 333] on div "Mark as completed" at bounding box center [754, 334] width 78 height 12
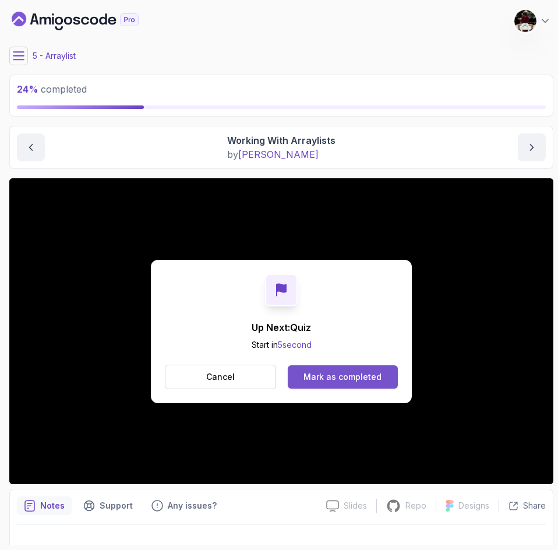
click at [342, 375] on div "Mark as completed" at bounding box center [343, 377] width 78 height 12
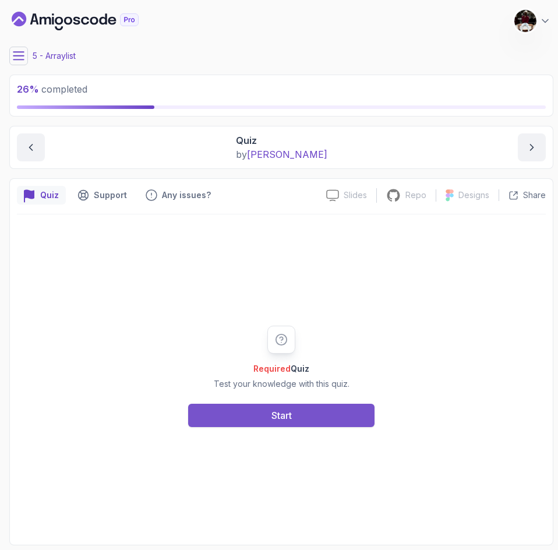
click at [276, 410] on div "Start" at bounding box center [282, 416] width 20 height 14
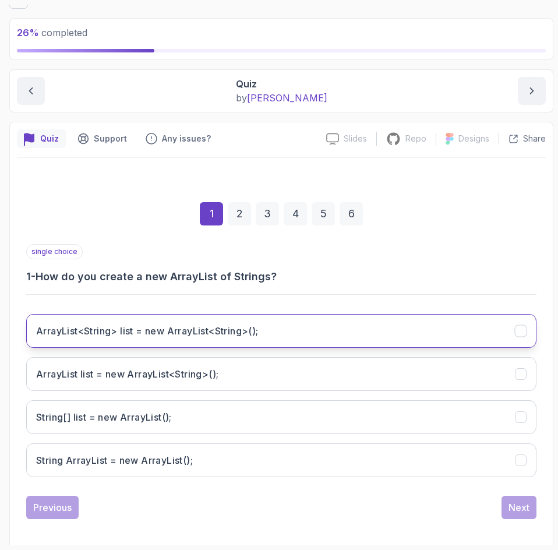
scroll to position [64, 0]
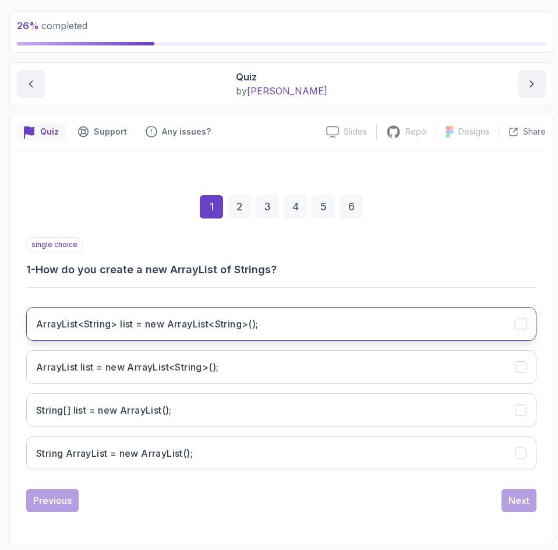
click at [222, 334] on button "ArrayList<String> list = new ArrayList<String>();" at bounding box center [281, 324] width 511 height 34
click at [516, 505] on div "Next" at bounding box center [519, 501] width 21 height 14
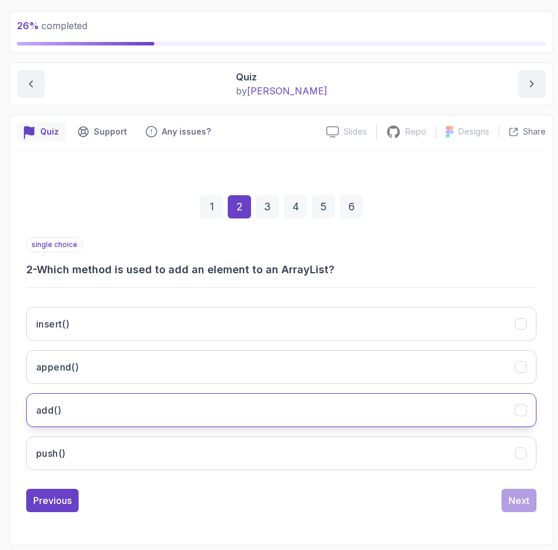
click at [140, 416] on button "add()" at bounding box center [281, 410] width 511 height 34
click at [510, 501] on div "Next" at bounding box center [519, 501] width 21 height 14
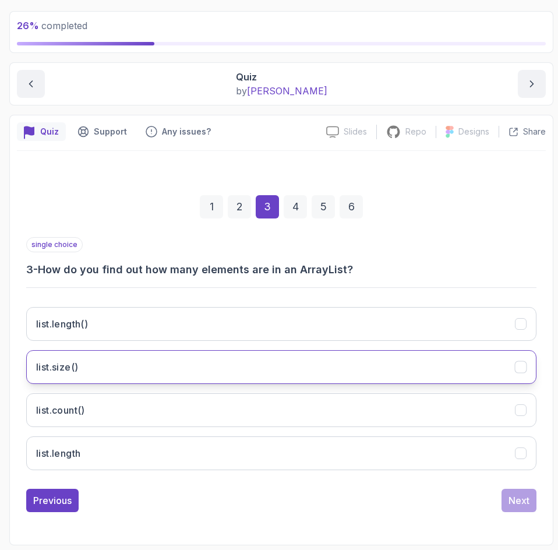
click at [122, 369] on button "list.size()" at bounding box center [281, 367] width 511 height 34
click at [522, 507] on div "Next" at bounding box center [519, 501] width 21 height 14
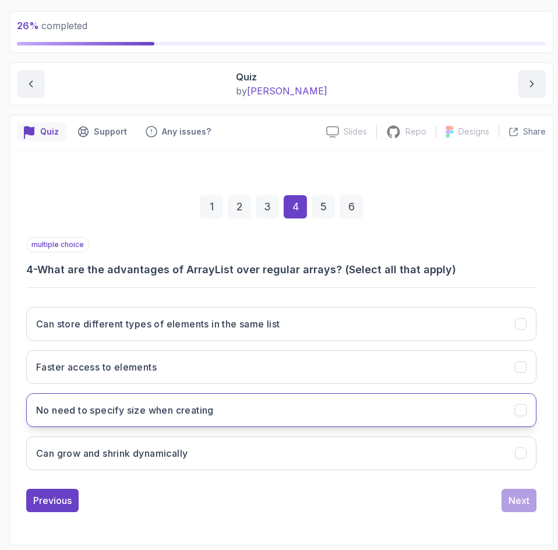
click at [199, 414] on h3 "No need to specify size when creating" at bounding box center [125, 410] width 178 height 14
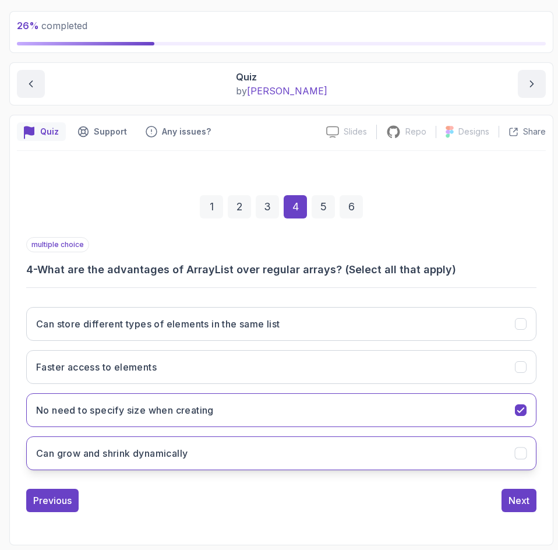
click at [231, 458] on button "Can grow and shrink dynamically" at bounding box center [281, 454] width 511 height 34
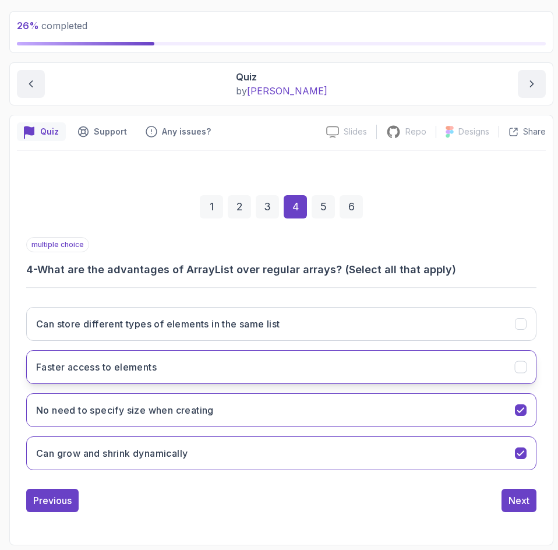
click at [227, 366] on button "Faster access to elements" at bounding box center [281, 367] width 511 height 34
click at [520, 500] on div "Next" at bounding box center [519, 501] width 21 height 14
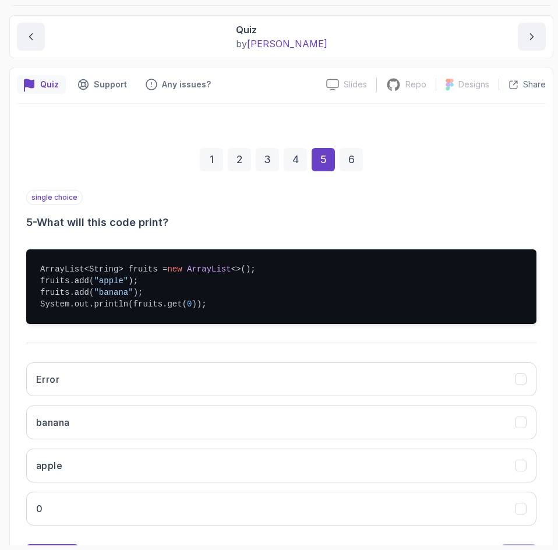
scroll to position [111, 0]
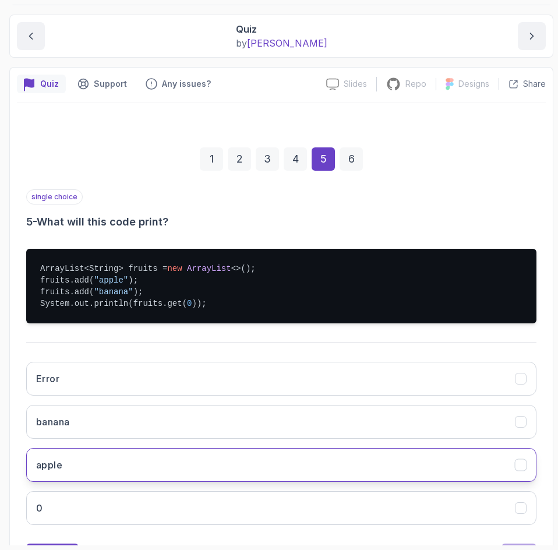
click at [83, 472] on button "apple" at bounding box center [281, 465] width 511 height 34
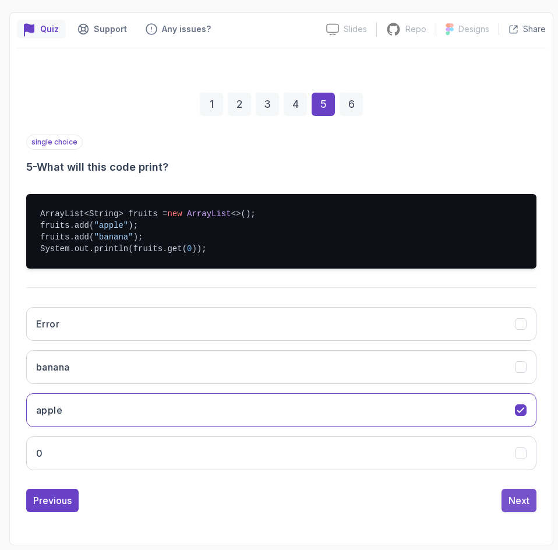
click at [520, 502] on div "Next" at bounding box center [519, 501] width 21 height 14
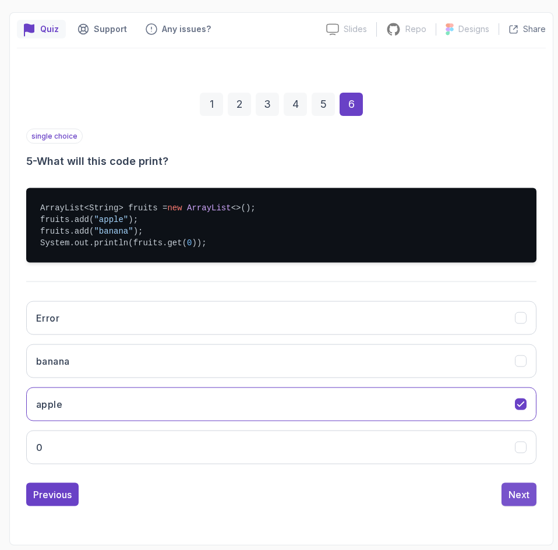
scroll to position [64, 0]
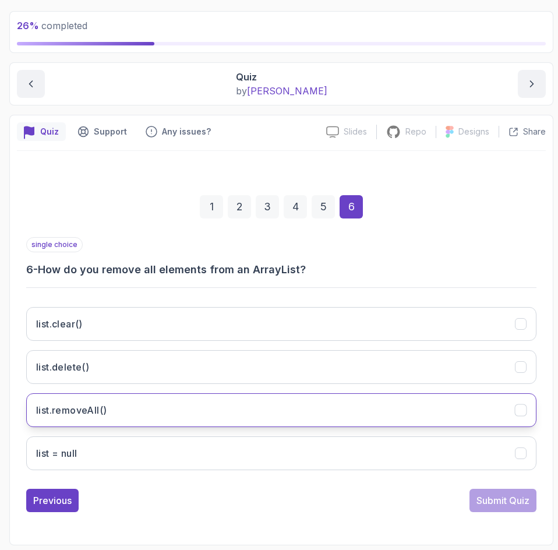
click at [122, 417] on button "list.removeAll()" at bounding box center [281, 410] width 511 height 34
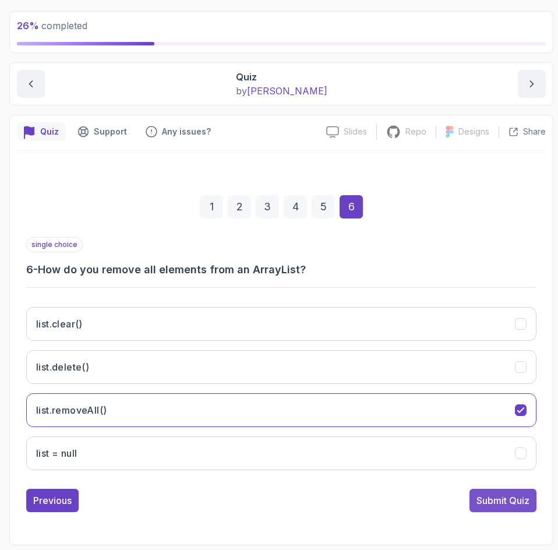
click at [491, 503] on div "Submit Quiz" at bounding box center [503, 501] width 53 height 14
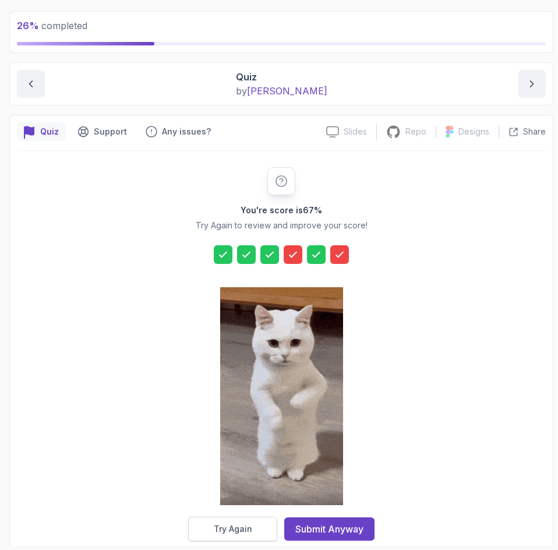
click at [242, 530] on div "Try Again" at bounding box center [233, 529] width 38 height 12
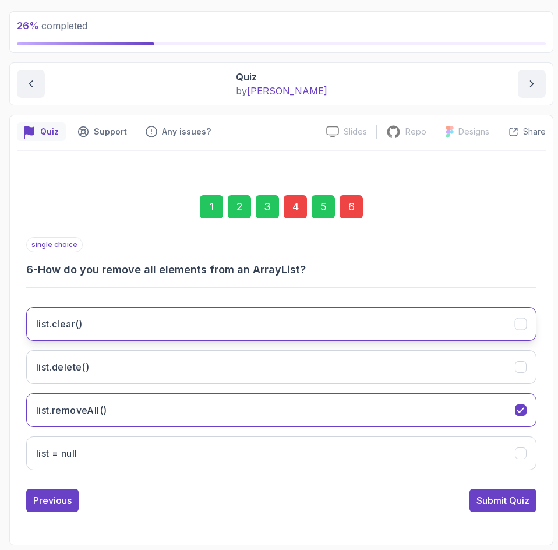
click at [332, 325] on button "list.clear()" at bounding box center [281, 324] width 511 height 34
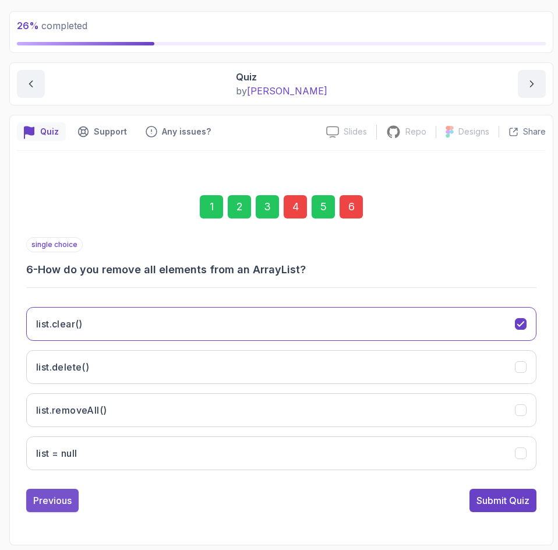
click at [63, 508] on button "Previous" at bounding box center [52, 500] width 52 height 23
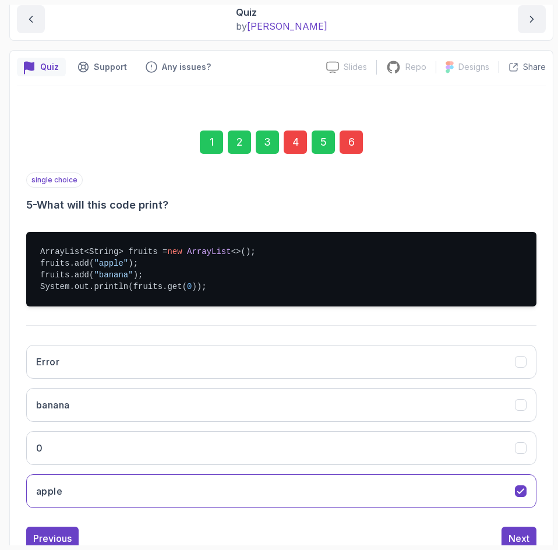
scroll to position [137, 0]
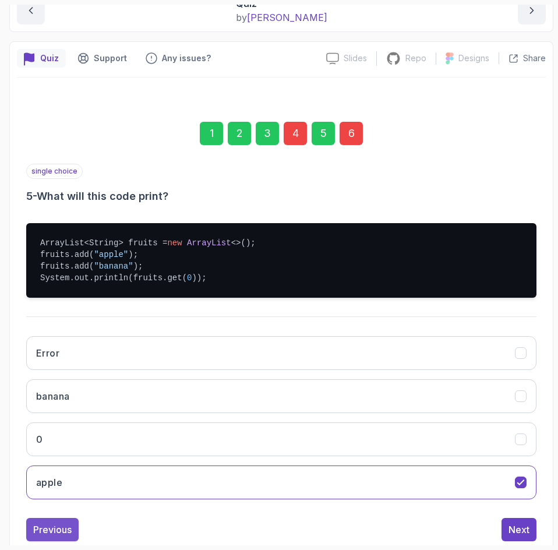
click at [55, 528] on div "Previous" at bounding box center [52, 530] width 38 height 14
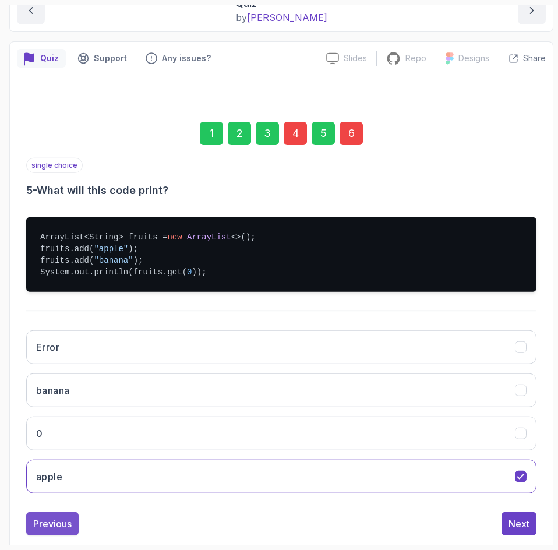
scroll to position [64, 0]
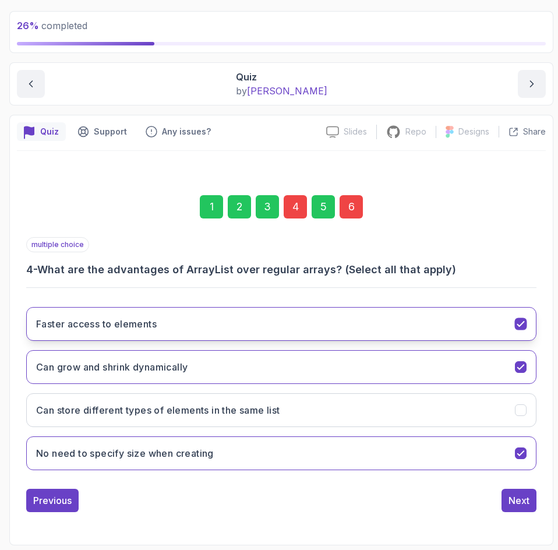
click at [522, 323] on icon "Faster access to elements" at bounding box center [521, 324] width 11 height 11
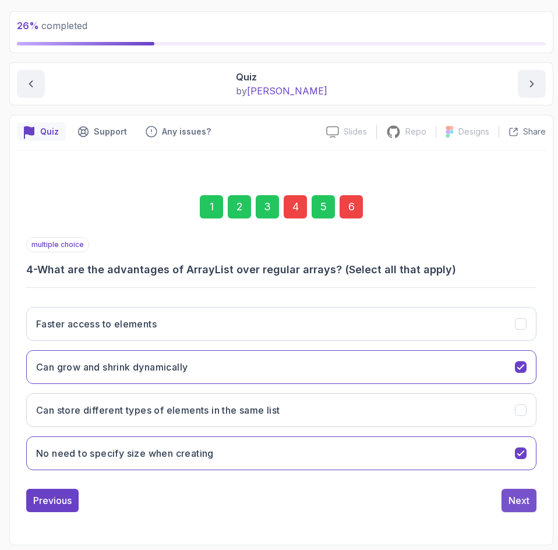
click at [521, 502] on div "Next" at bounding box center [519, 501] width 21 height 14
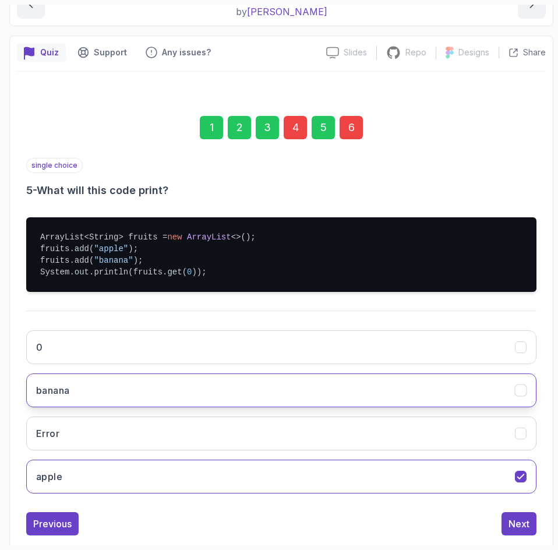
scroll to position [143, 0]
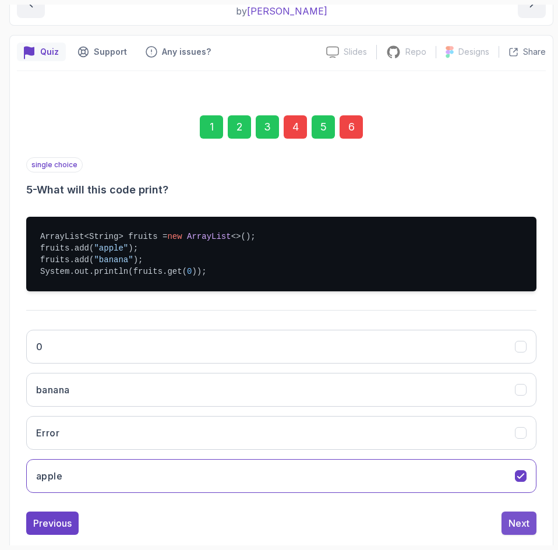
click at [520, 526] on div "Next" at bounding box center [519, 523] width 21 height 14
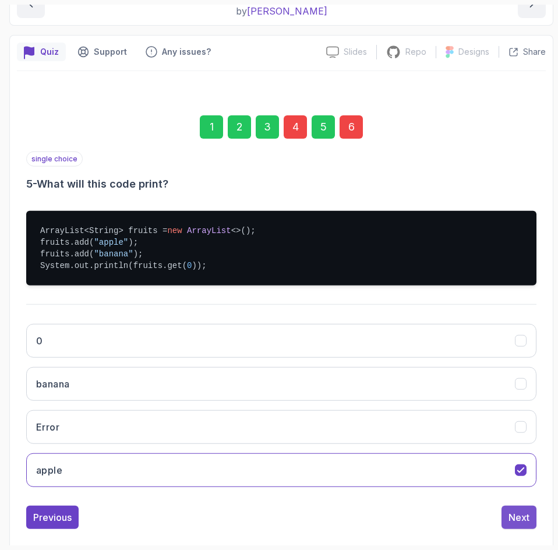
scroll to position [64, 0]
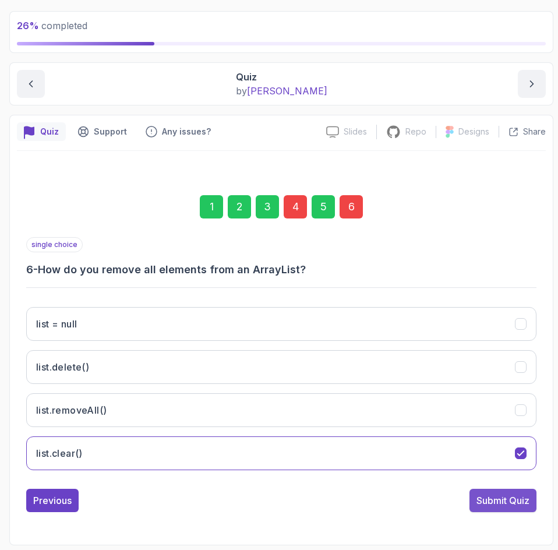
click at [507, 505] on div "Submit Quiz" at bounding box center [503, 501] width 53 height 14
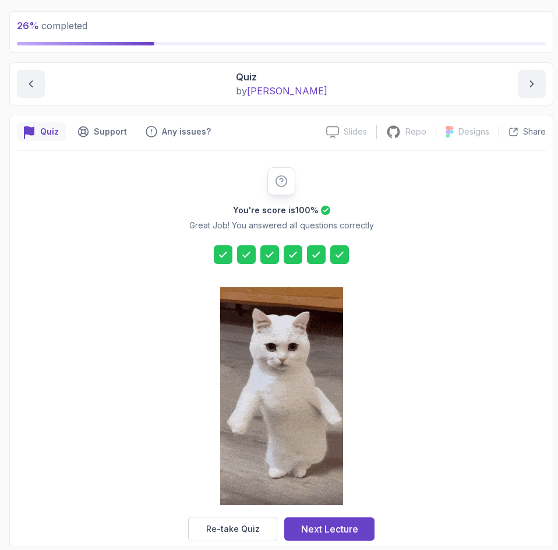
scroll to position [83, 0]
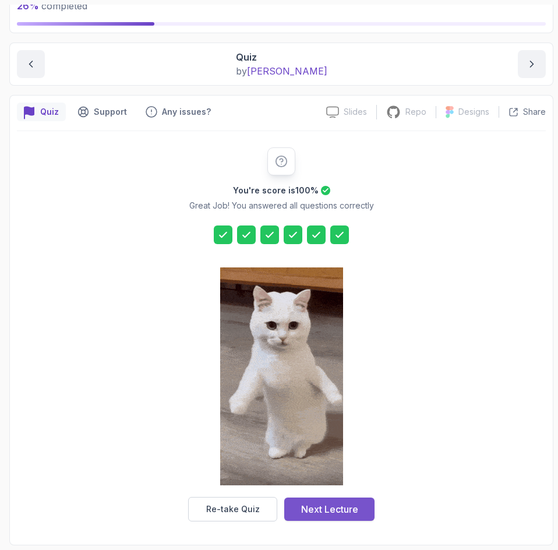
click at [324, 508] on div "Next Lecture" at bounding box center [329, 509] width 57 height 14
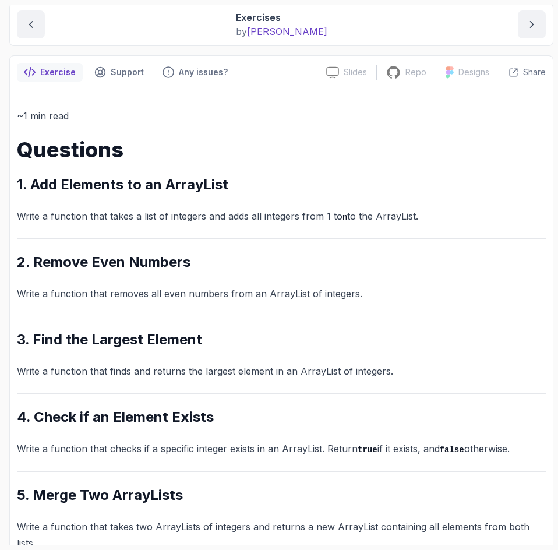
scroll to position [136, 0]
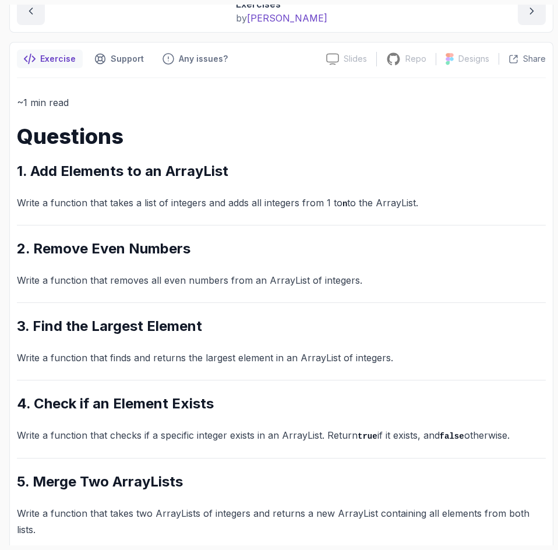
click at [299, 332] on h2 "3. Find the Largest Element" at bounding box center [281, 326] width 529 height 19
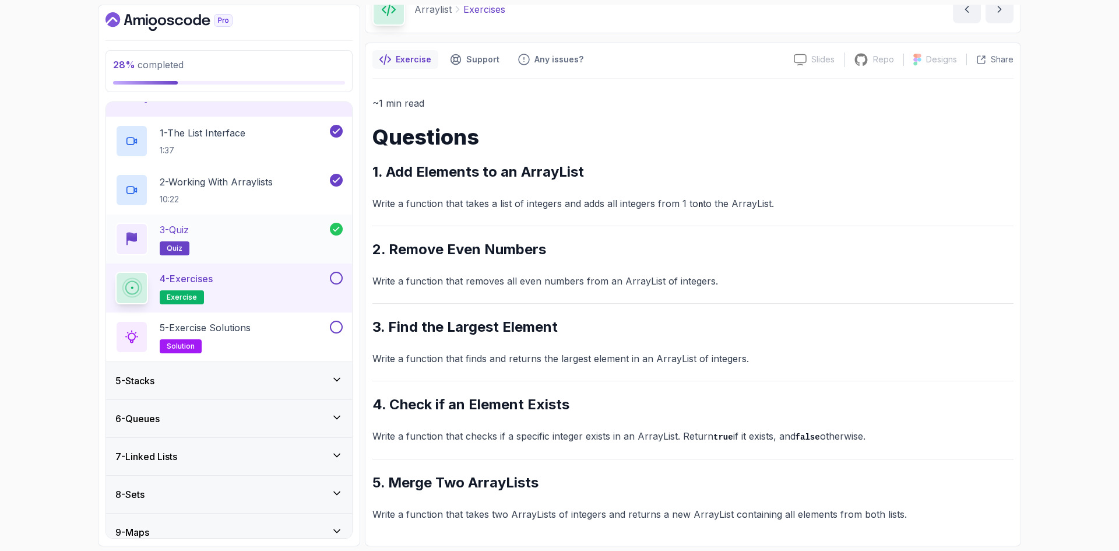
scroll to position [138, 0]
click at [334, 276] on button at bounding box center [336, 276] width 13 height 13
click at [267, 335] on div "5 - Exercise Solutions solution" at bounding box center [221, 335] width 212 height 33
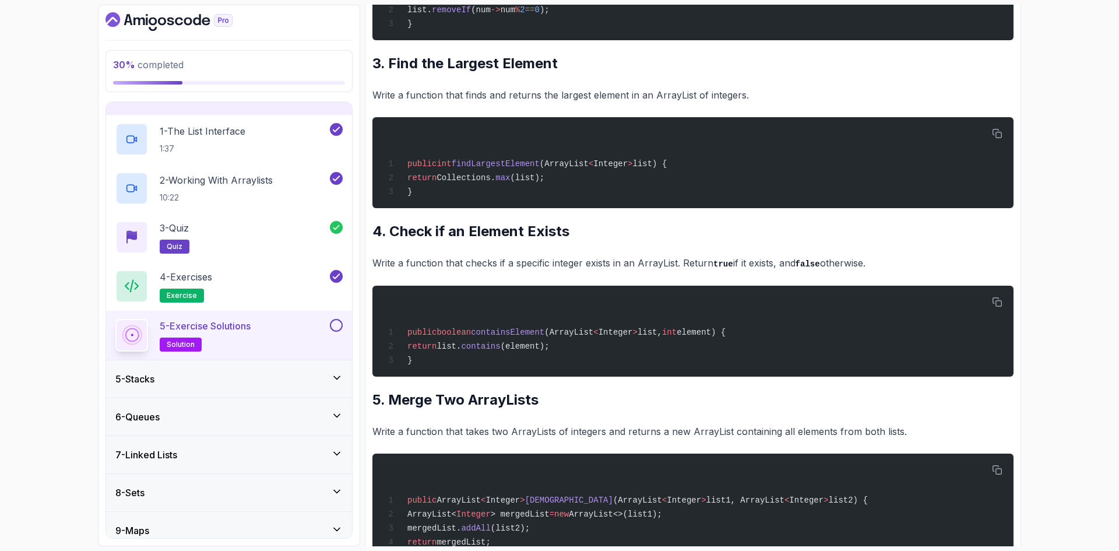
scroll to position [535, 0]
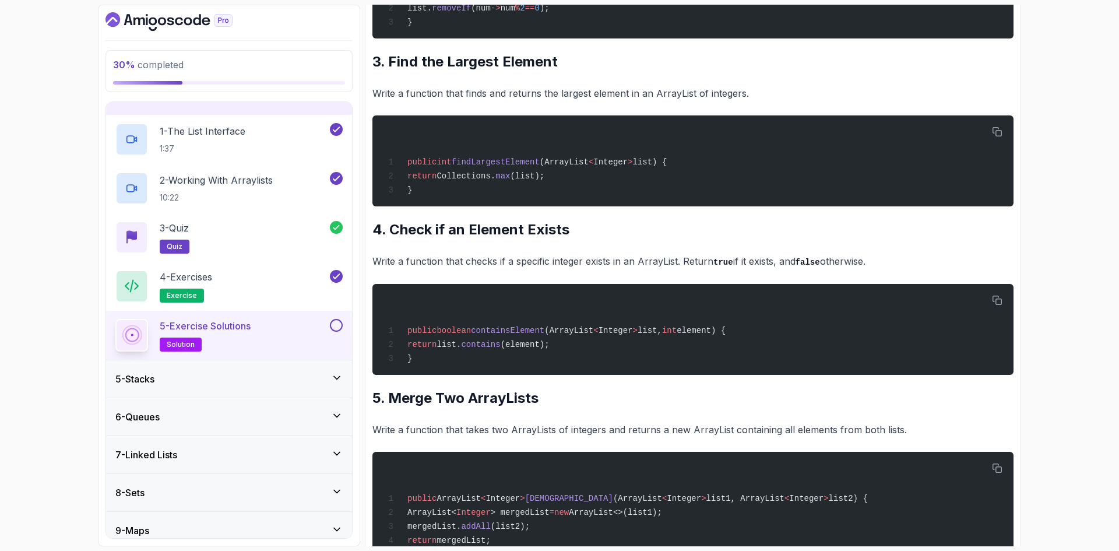
click at [336, 376] on icon at bounding box center [337, 378] width 12 height 12
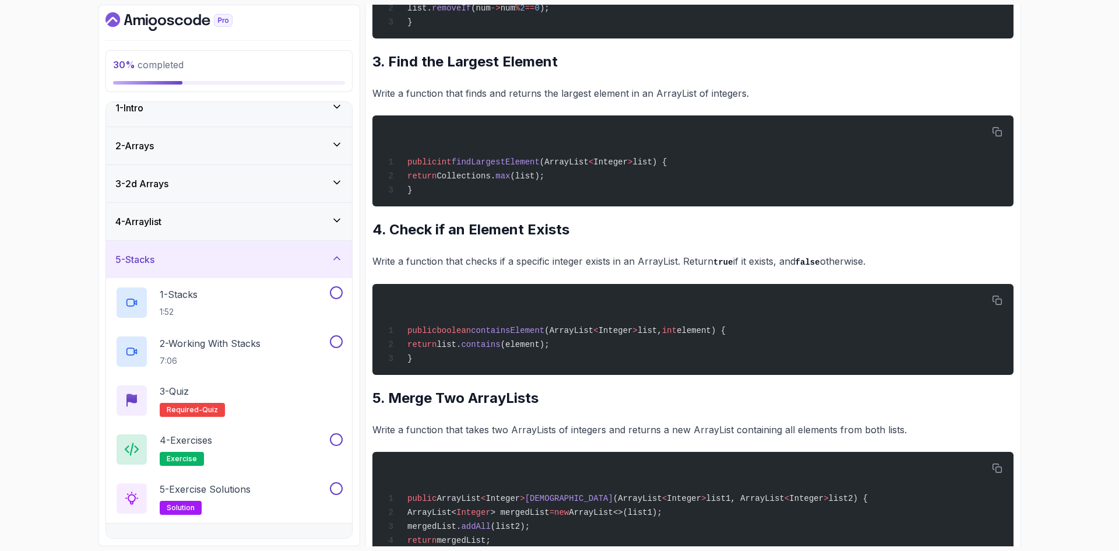
scroll to position [12, 0]
click at [337, 261] on icon at bounding box center [337, 260] width 12 height 12
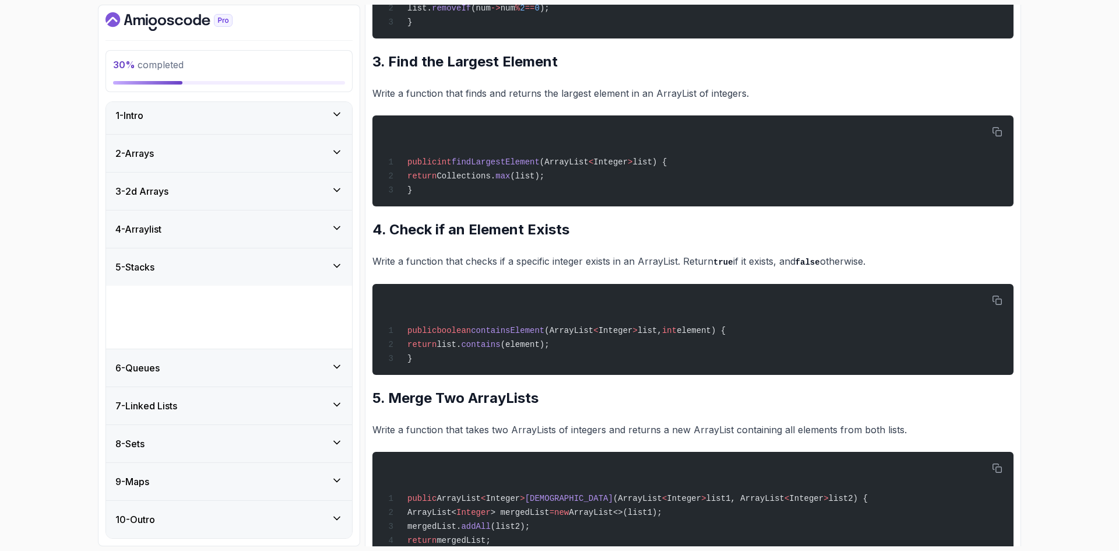
scroll to position [0, 0]
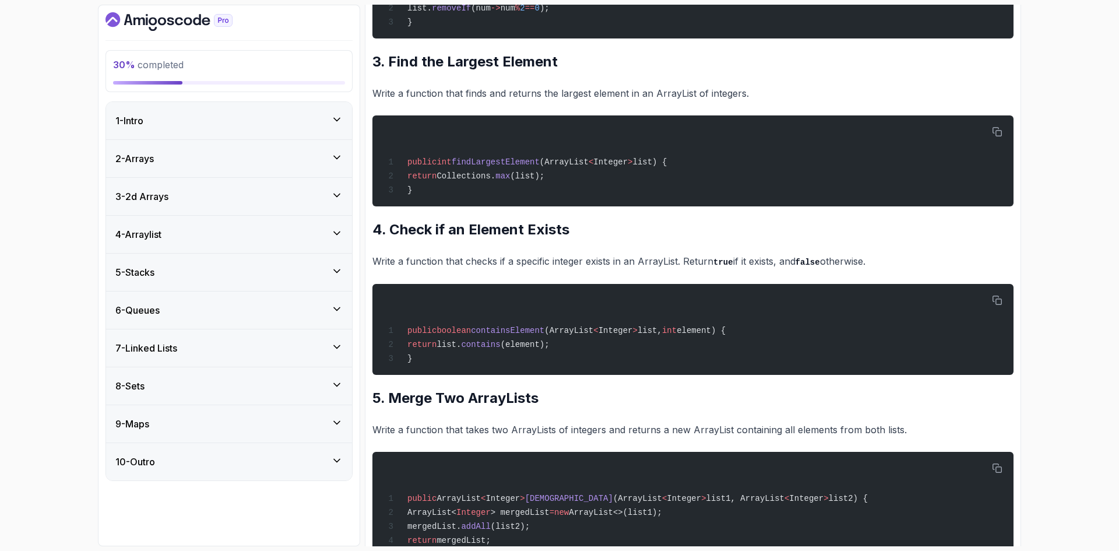
click at [335, 385] on icon at bounding box center [337, 385] width 6 height 3
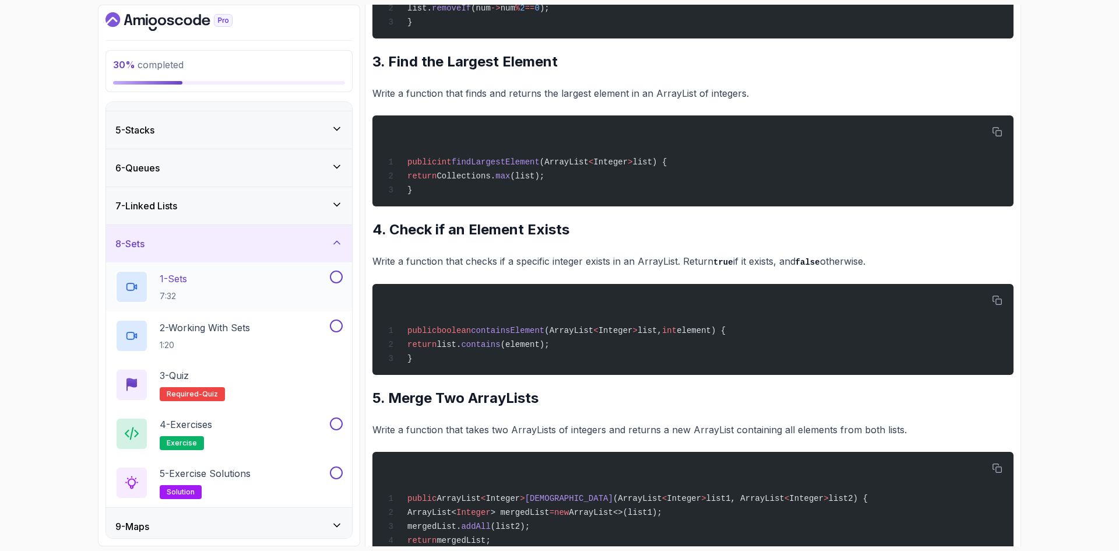
scroll to position [143, 0]
click at [335, 240] on icon at bounding box center [337, 242] width 12 height 12
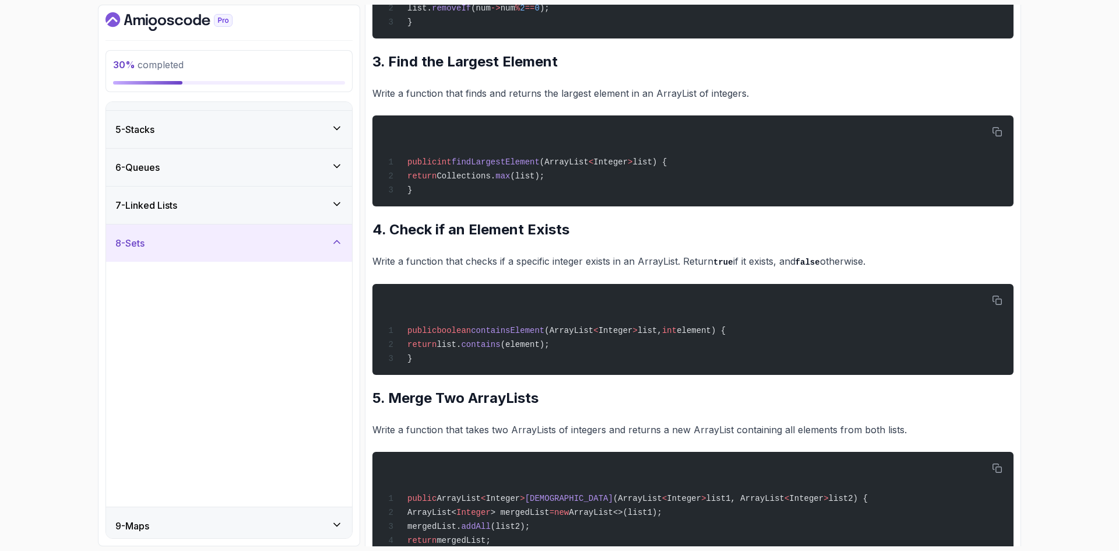
scroll to position [0, 0]
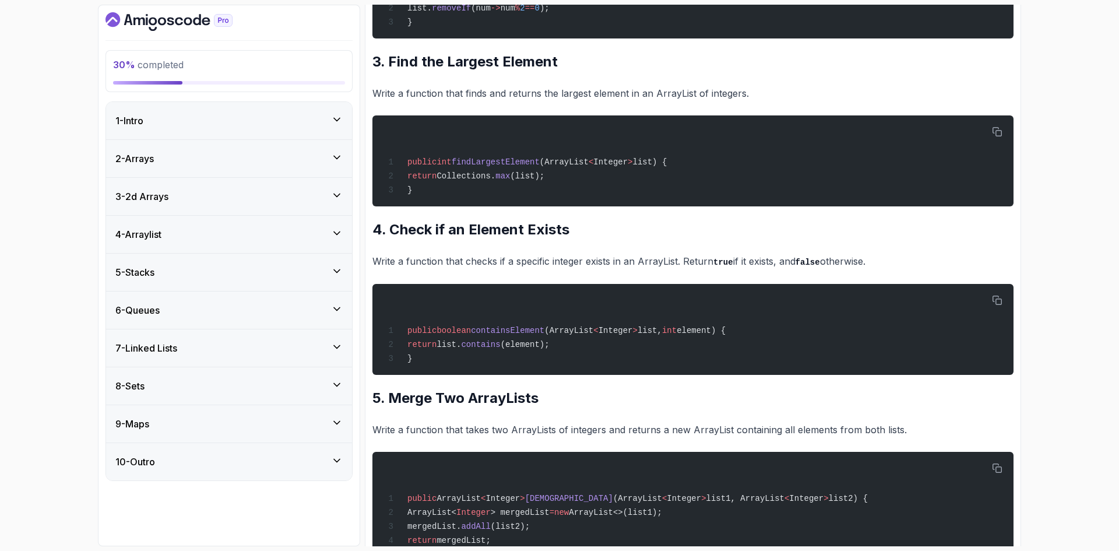
click at [337, 423] on icon at bounding box center [337, 423] width 12 height 12
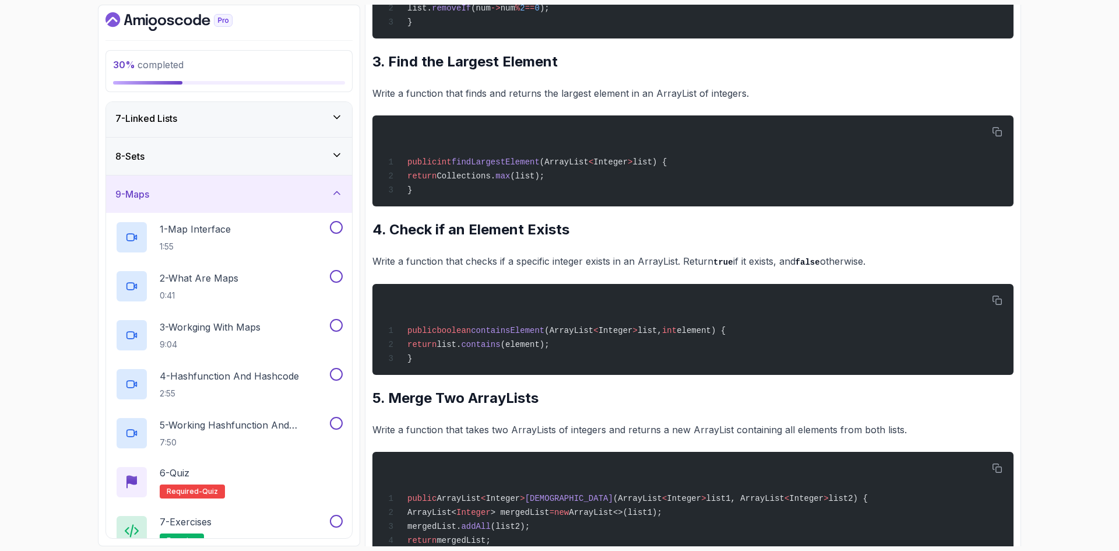
scroll to position [232, 0]
click at [335, 188] on icon at bounding box center [337, 191] width 12 height 12
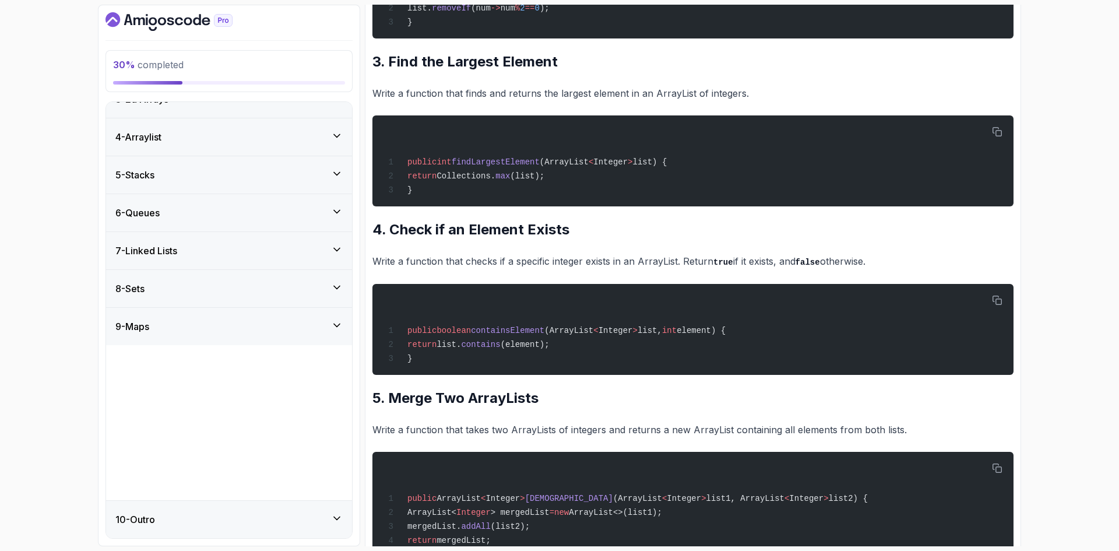
scroll to position [0, 0]
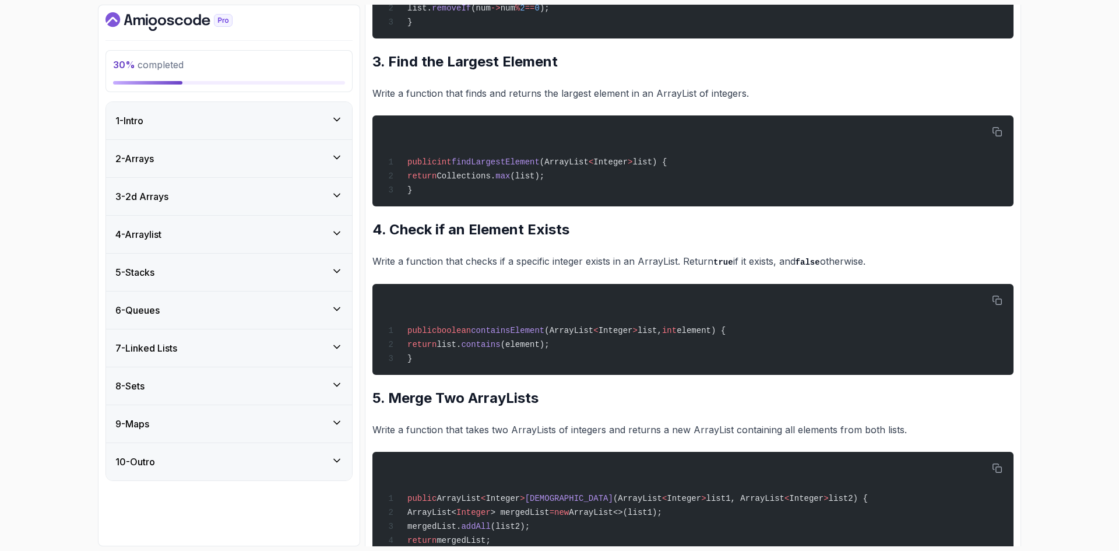
click at [167, 199] on h3 "3 - 2d Arrays" at bounding box center [141, 196] width 53 height 14
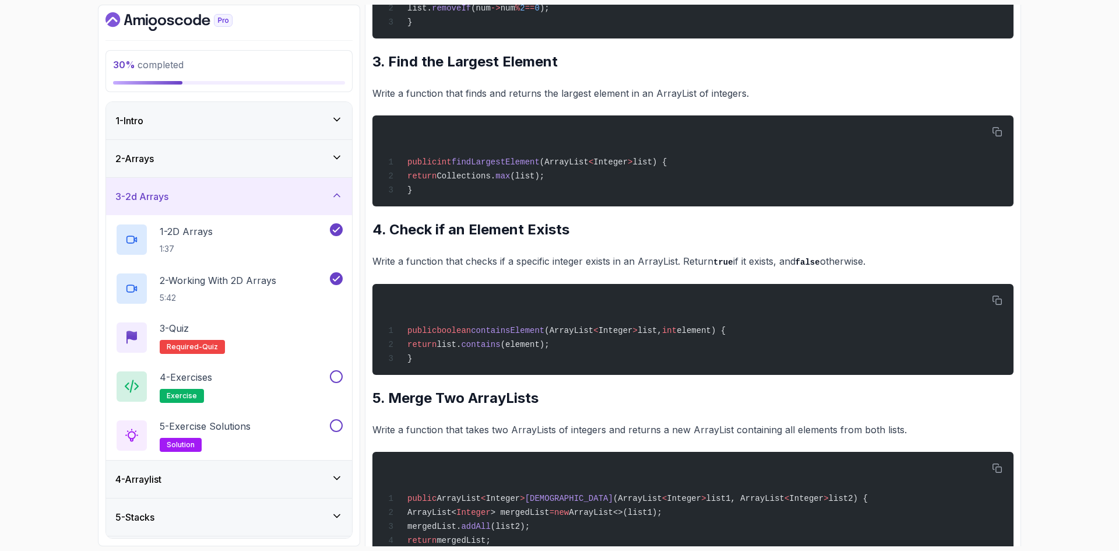
click at [167, 199] on h3 "3 - 2d Arrays" at bounding box center [141, 196] width 53 height 14
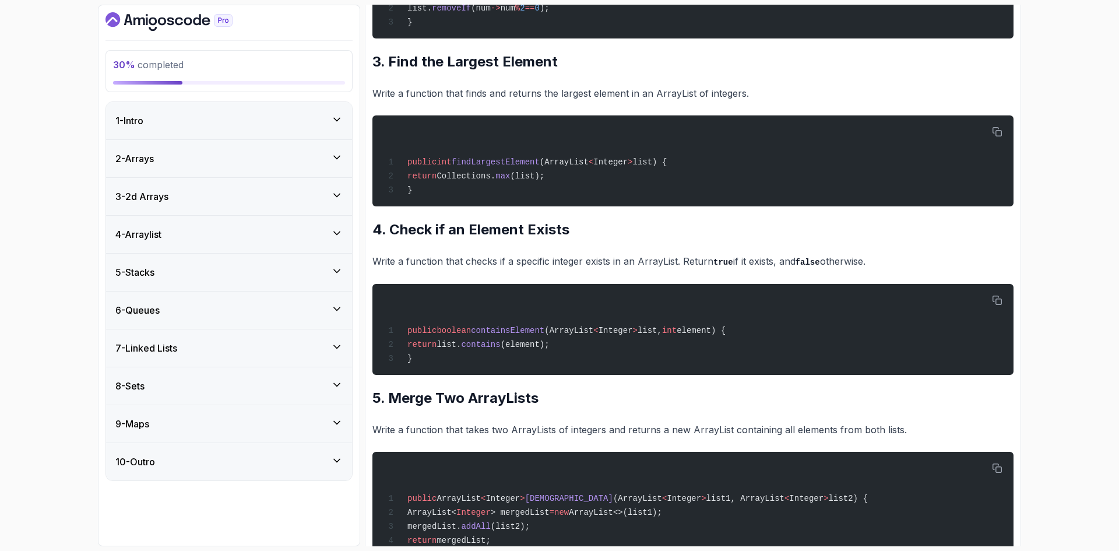
click at [185, 393] on div "8 - Sets" at bounding box center [229, 385] width 246 height 37
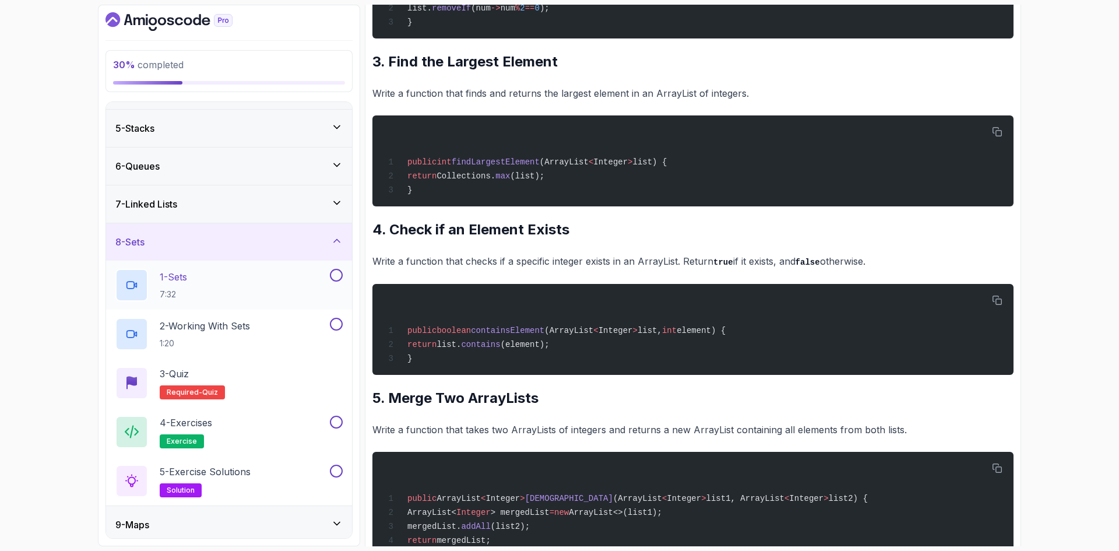
scroll to position [146, 0]
click at [210, 278] on div "1 - Sets 7:32" at bounding box center [221, 282] width 212 height 33
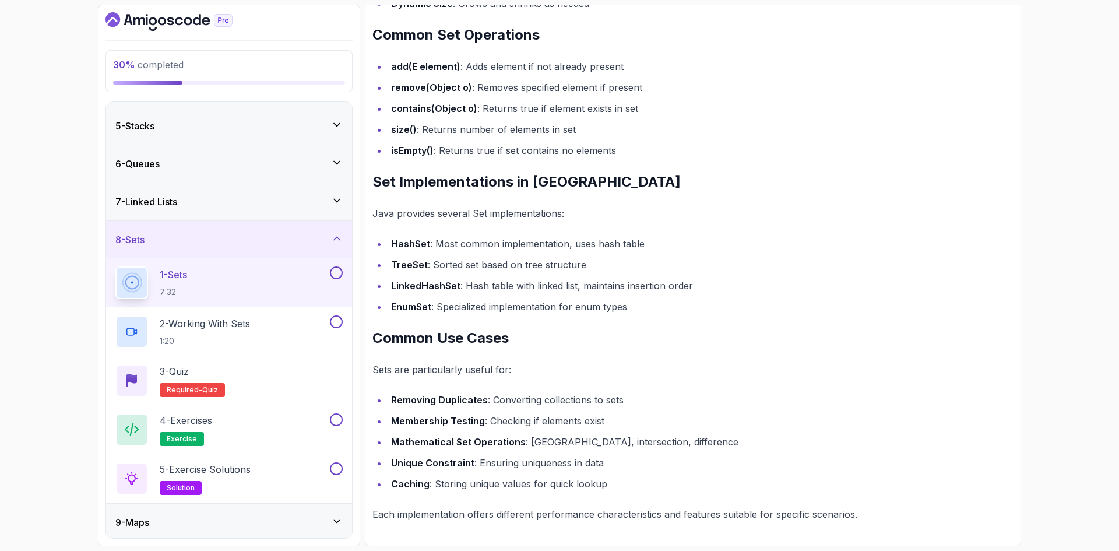
scroll to position [728, 0]
click at [279, 293] on div "1 - Sets 7:32" at bounding box center [221, 282] width 212 height 33
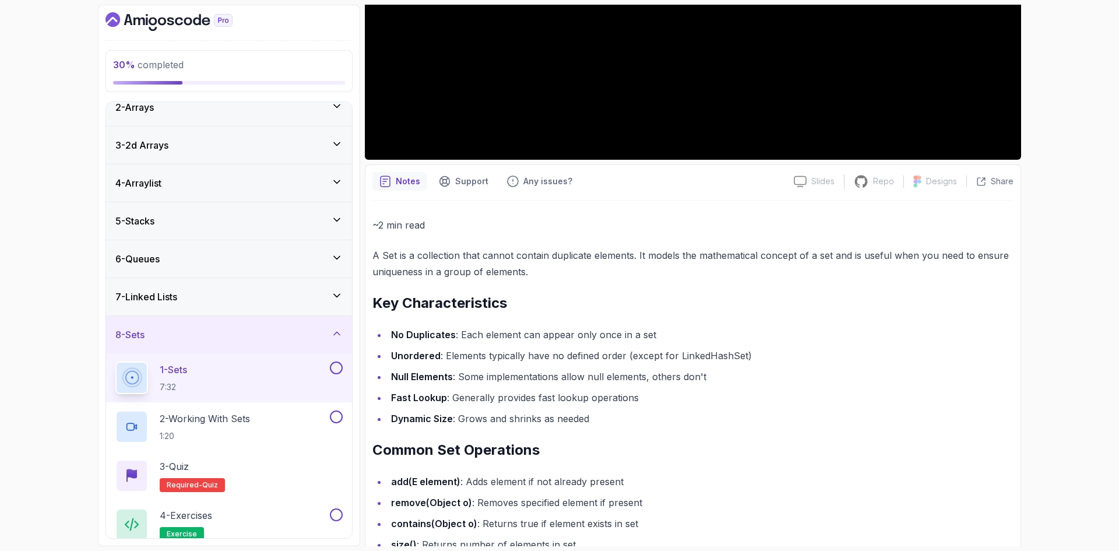
scroll to position [312, 0]
click at [264, 290] on div "7 - Linked Lists" at bounding box center [228, 297] width 227 height 14
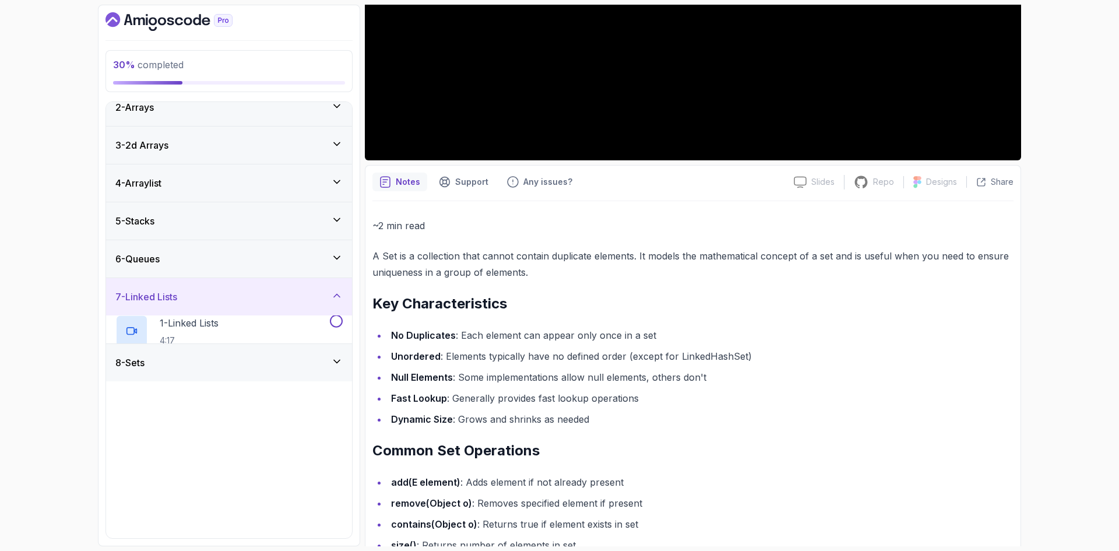
scroll to position [0, 0]
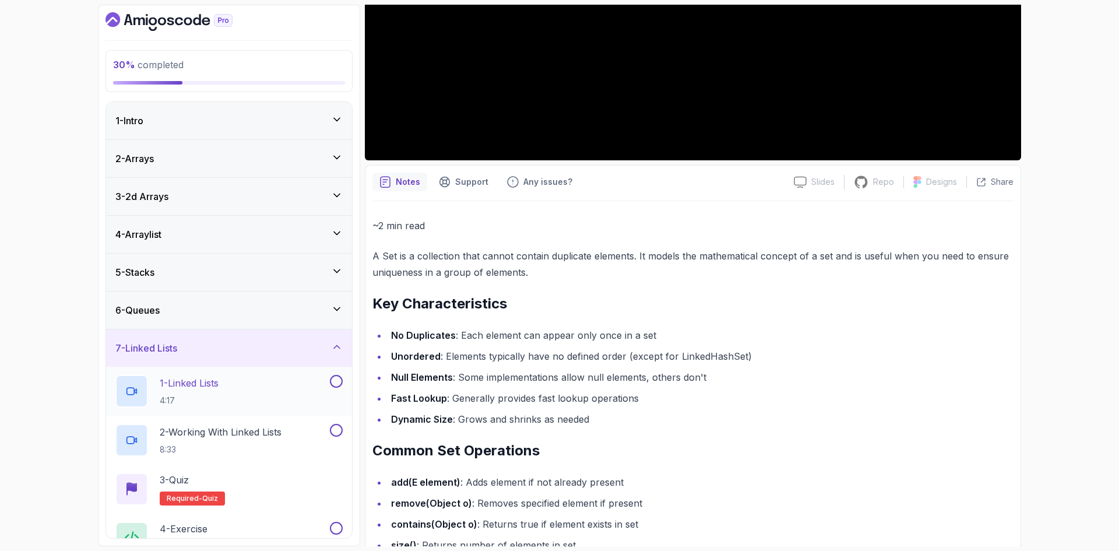
click at [230, 401] on div "1 - Linked Lists 4:17" at bounding box center [221, 391] width 212 height 33
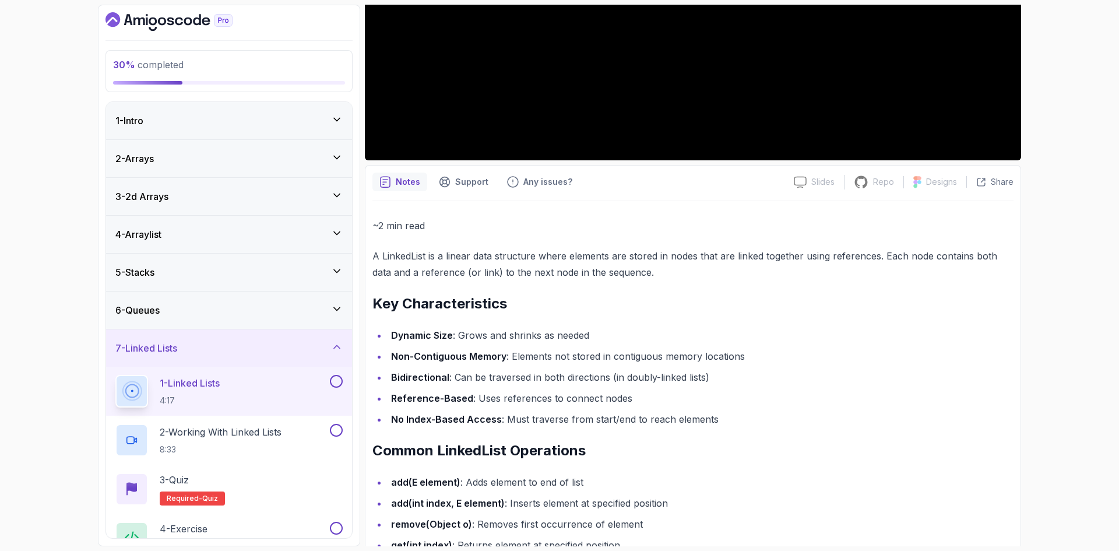
click at [337, 344] on icon at bounding box center [337, 347] width 12 height 12
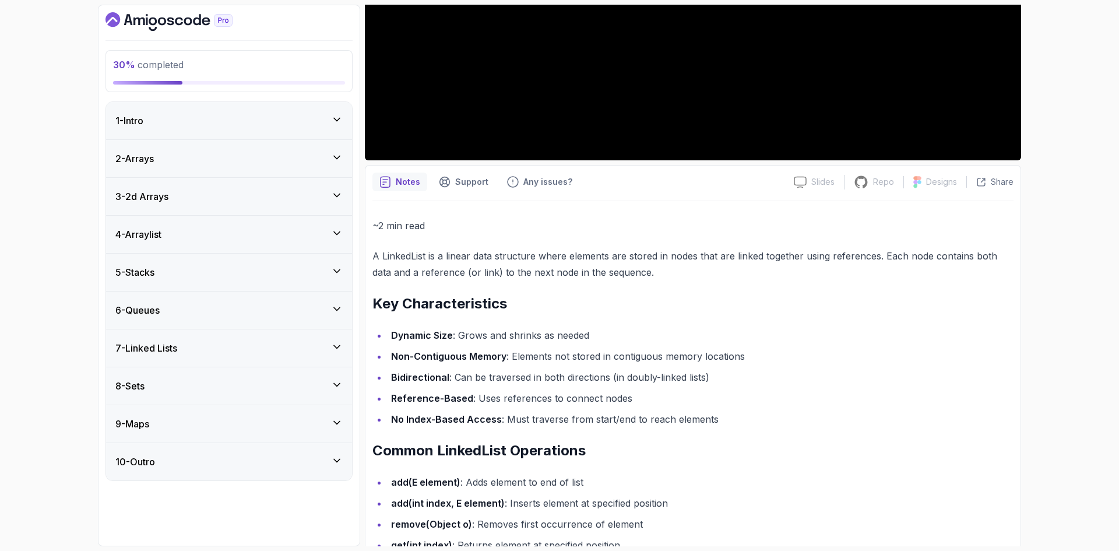
click at [227, 233] on div "4 - Arraylist" at bounding box center [228, 234] width 227 height 14
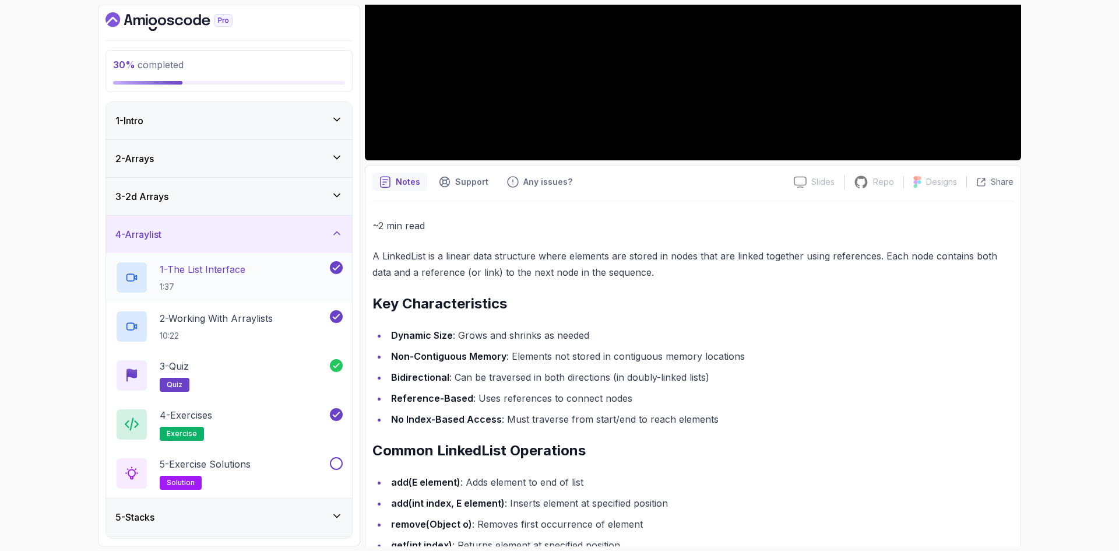
click at [235, 281] on p "1:37" at bounding box center [203, 287] width 86 height 12
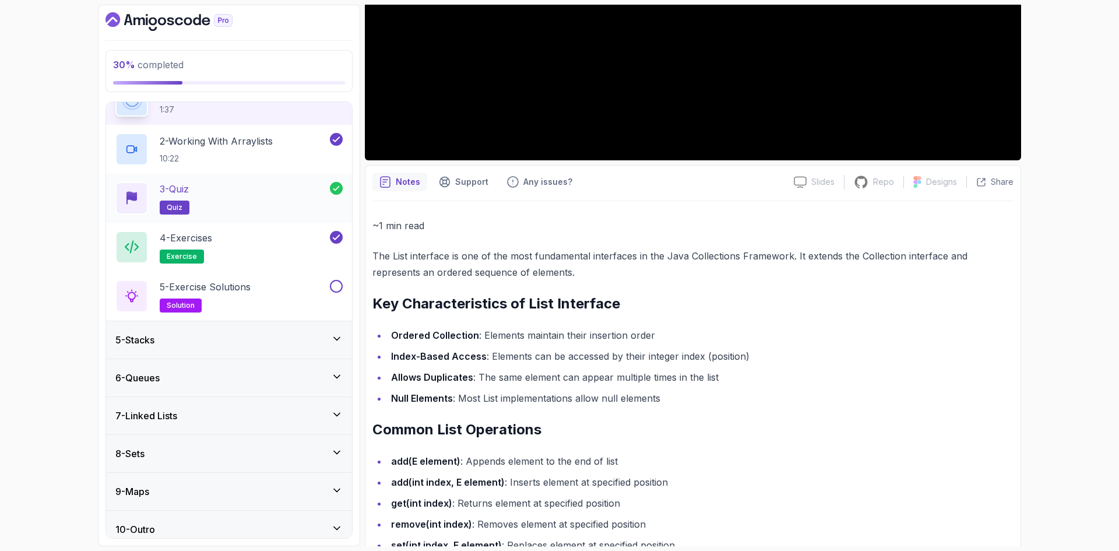
scroll to position [178, 0]
click at [337, 283] on button at bounding box center [336, 285] width 13 height 13
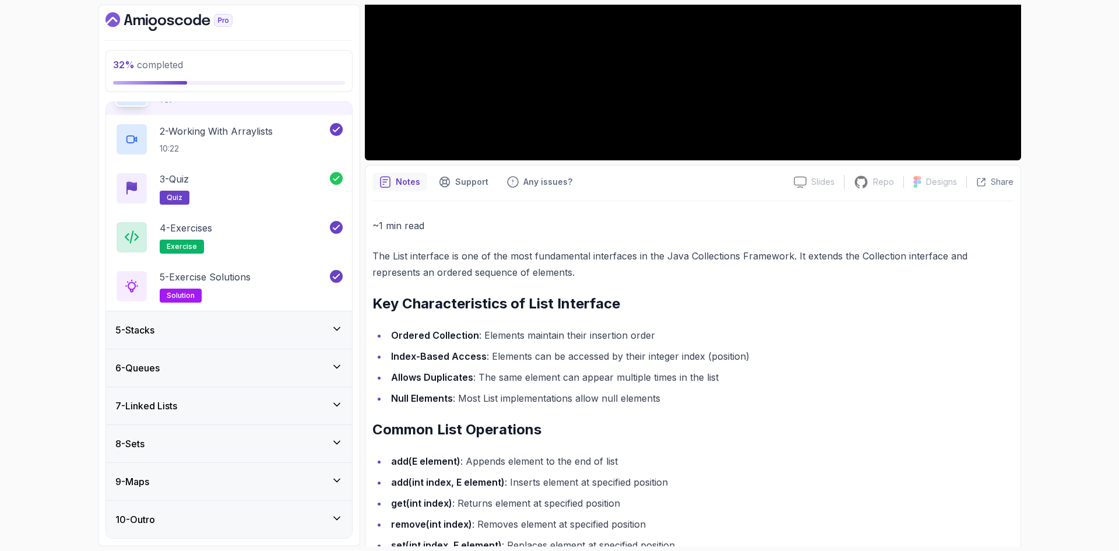
click at [189, 446] on div "8 - Sets" at bounding box center [228, 444] width 227 height 14
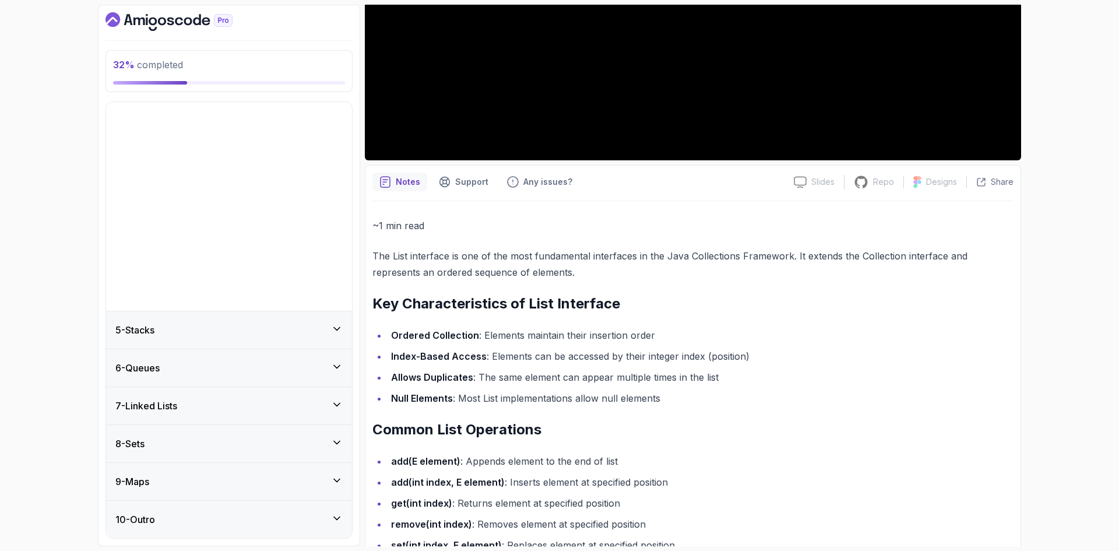
scroll to position [0, 0]
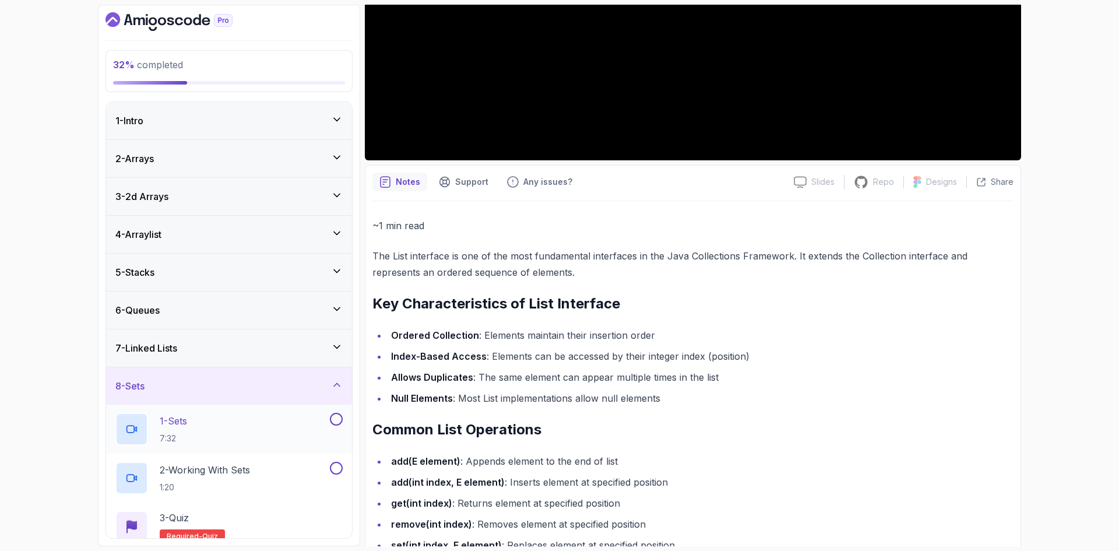
click at [199, 439] on div "1 - Sets 7:32" at bounding box center [221, 429] width 212 height 33
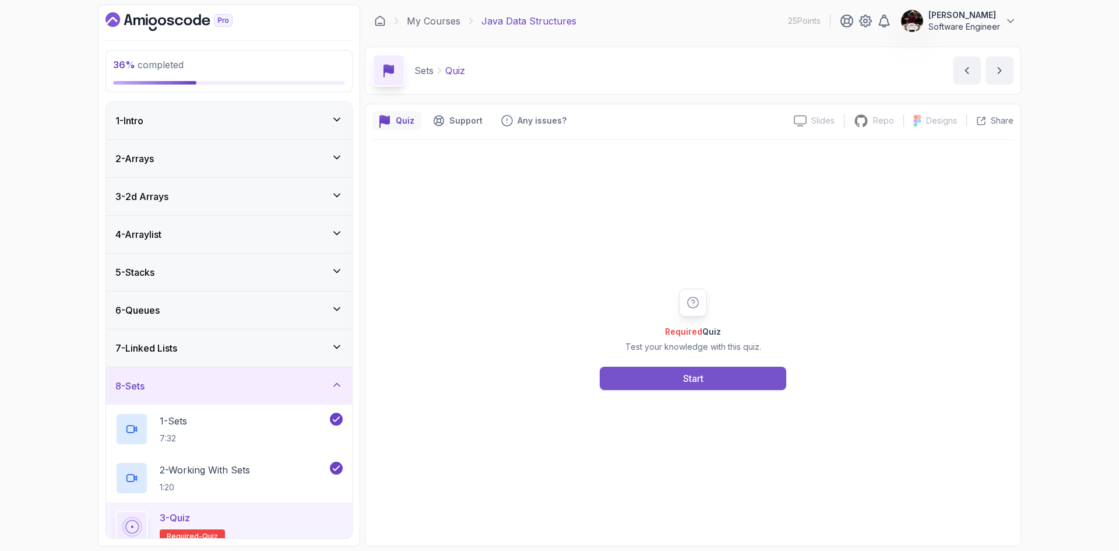
click at [712, 378] on button "Start" at bounding box center [693, 378] width 187 height 23
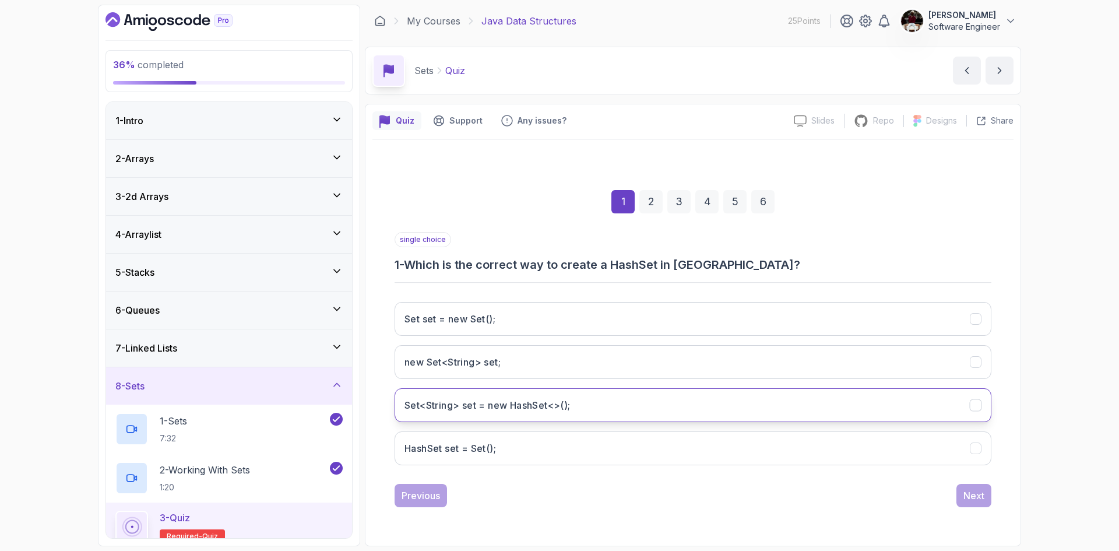
click at [535, 406] on h3 "Set<String> set = new HashSet<>();" at bounding box center [488, 405] width 166 height 14
click at [974, 493] on div "Next" at bounding box center [973, 495] width 21 height 14
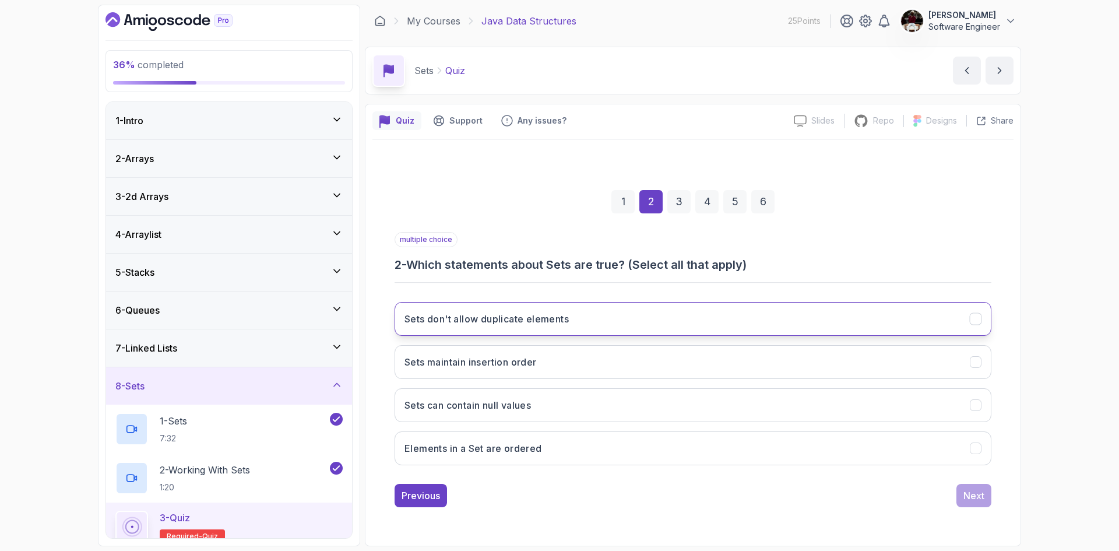
click at [501, 320] on h3 "Sets don't allow duplicate elements" at bounding box center [487, 319] width 164 height 14
click at [531, 409] on h3 "Sets can contain null values" at bounding box center [468, 405] width 126 height 14
click at [972, 498] on div "Next" at bounding box center [973, 495] width 21 height 14
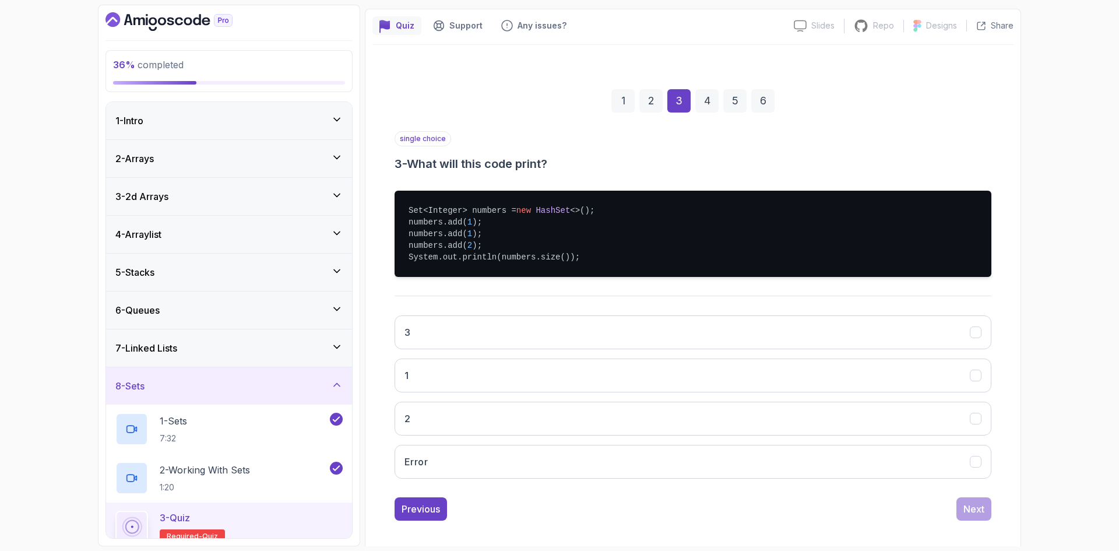
scroll to position [97, 0]
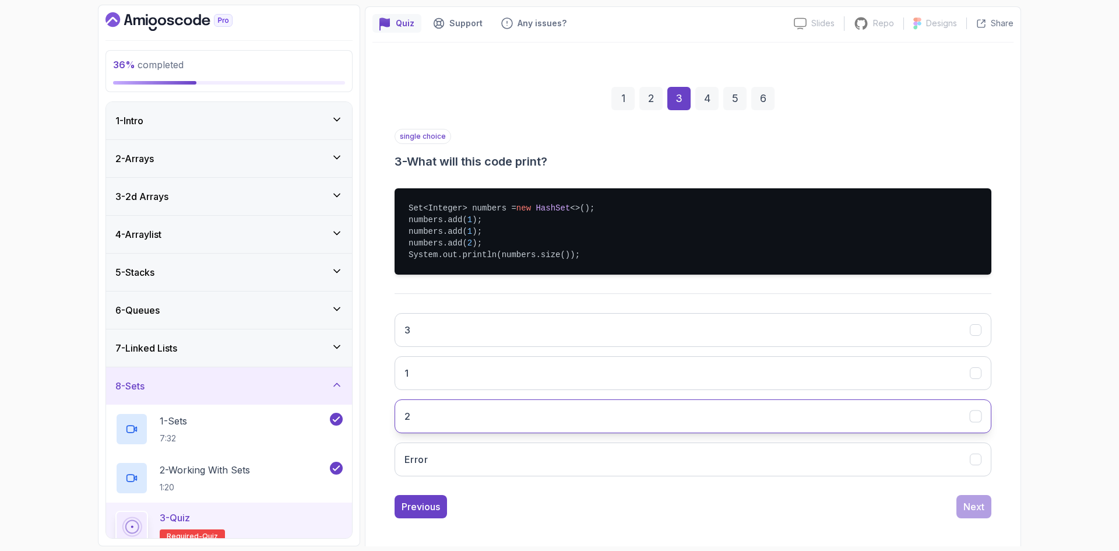
click at [567, 416] on button "2" at bounding box center [693, 416] width 597 height 34
click at [980, 508] on div "Next" at bounding box center [973, 507] width 21 height 14
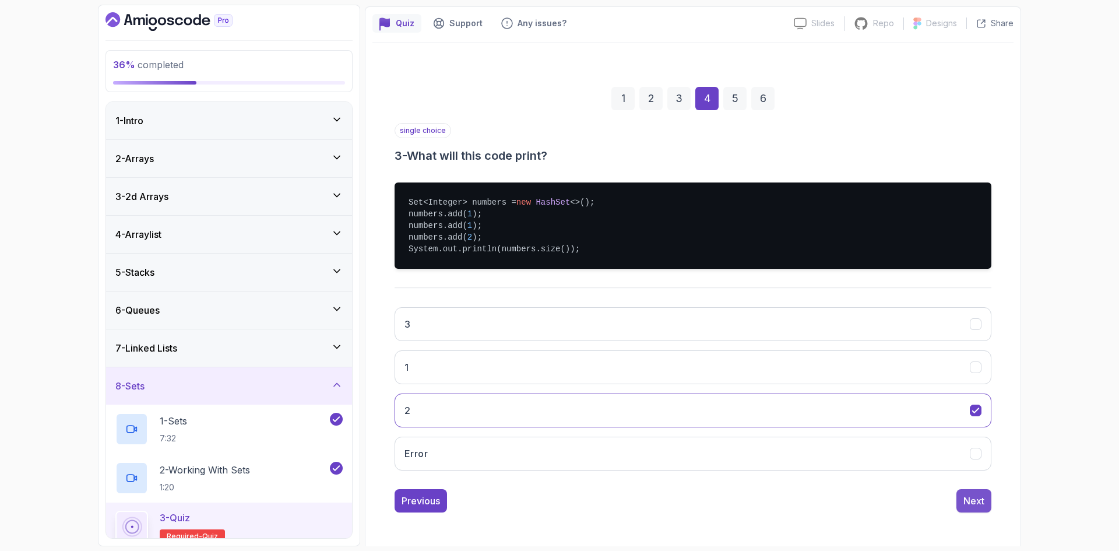
scroll to position [0, 0]
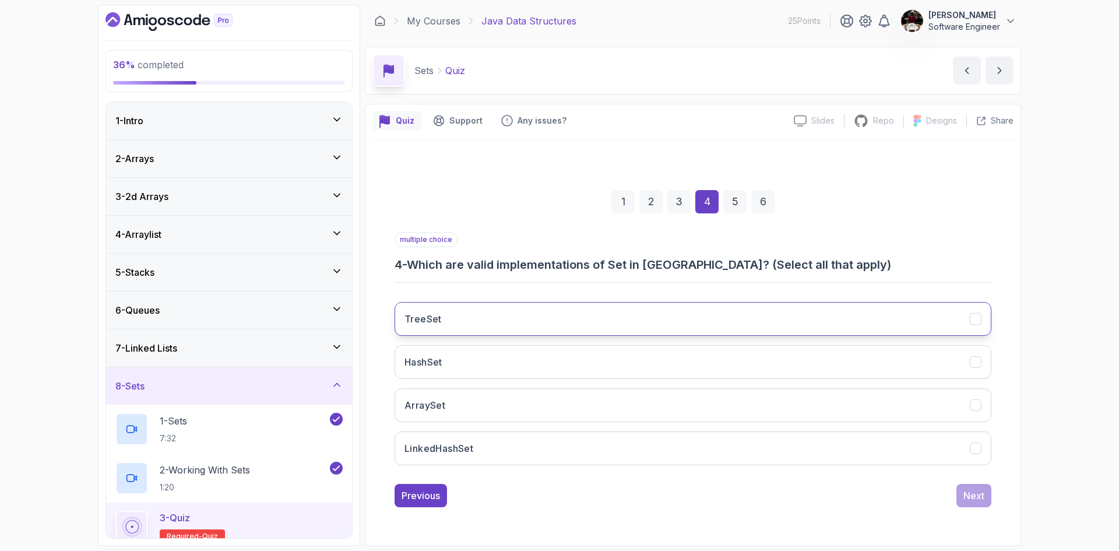
click at [610, 318] on button "TreeSet" at bounding box center [693, 319] width 597 height 34
click at [533, 359] on button "HashSet" at bounding box center [693, 362] width 597 height 34
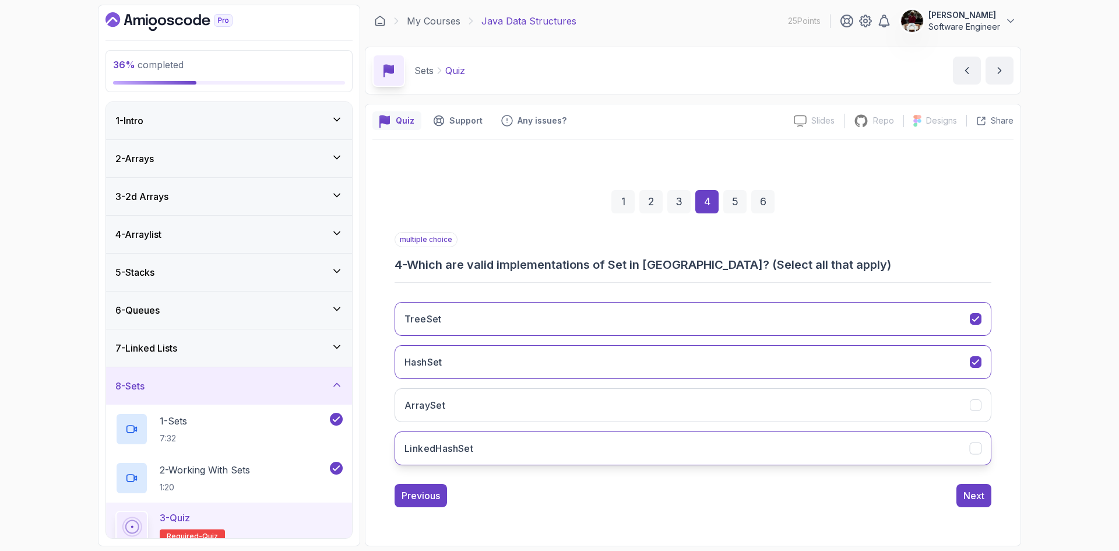
click at [492, 452] on button "LinkedHashSet" at bounding box center [693, 448] width 597 height 34
click at [976, 495] on div "Next" at bounding box center [973, 495] width 21 height 14
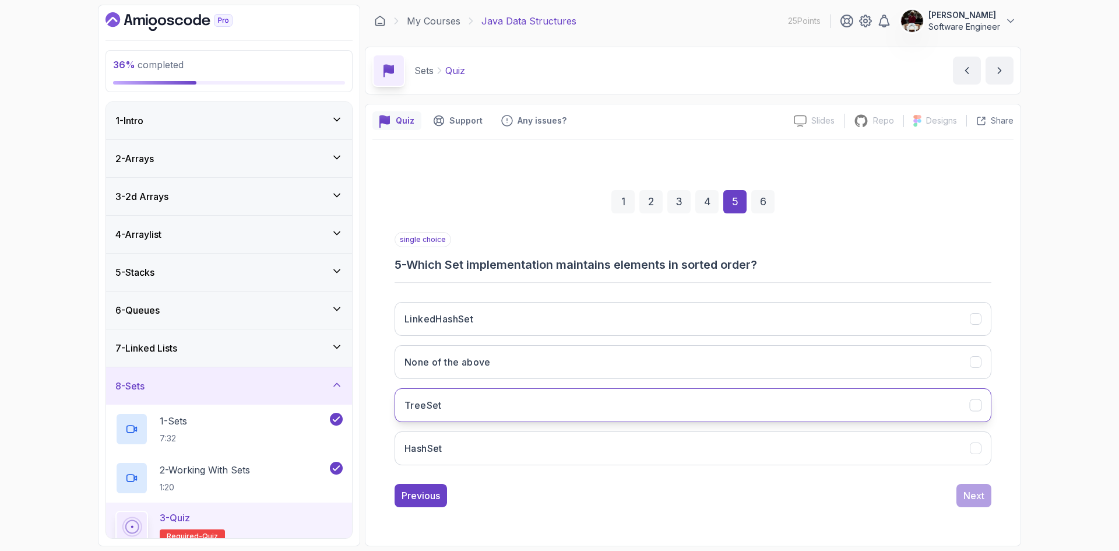
click at [531, 406] on button "TreeSet" at bounding box center [693, 405] width 597 height 34
click at [975, 495] on div "Next" at bounding box center [973, 495] width 21 height 14
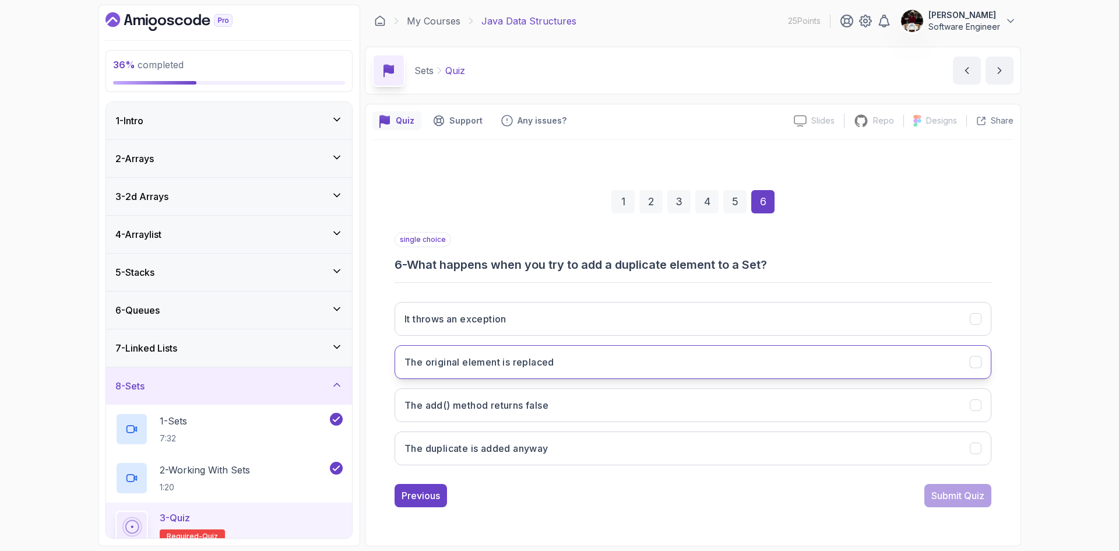
click at [657, 357] on button "The original element is replaced" at bounding box center [693, 362] width 597 height 34
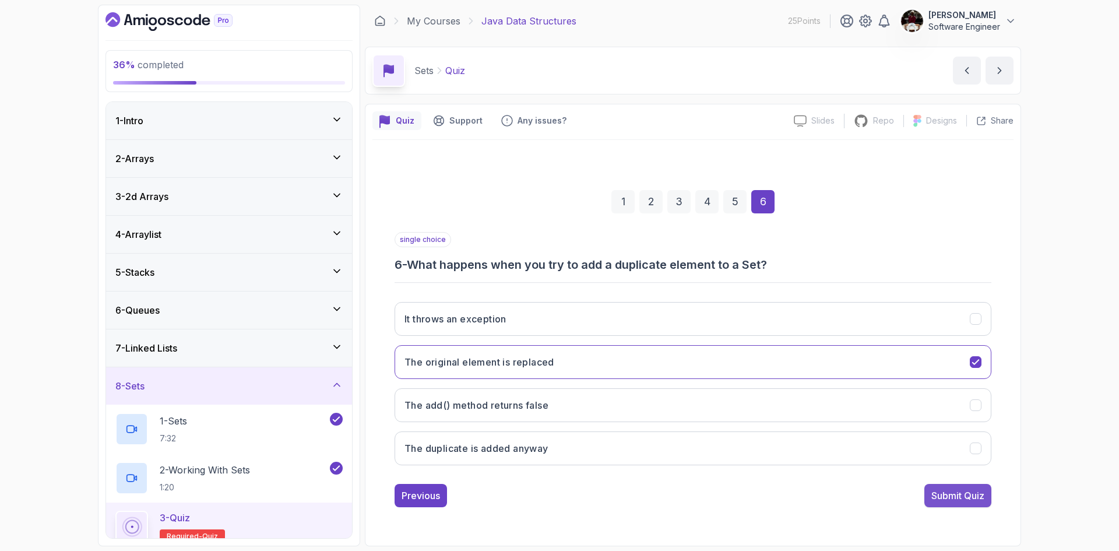
click at [947, 493] on div "Submit Quiz" at bounding box center [957, 495] width 53 height 14
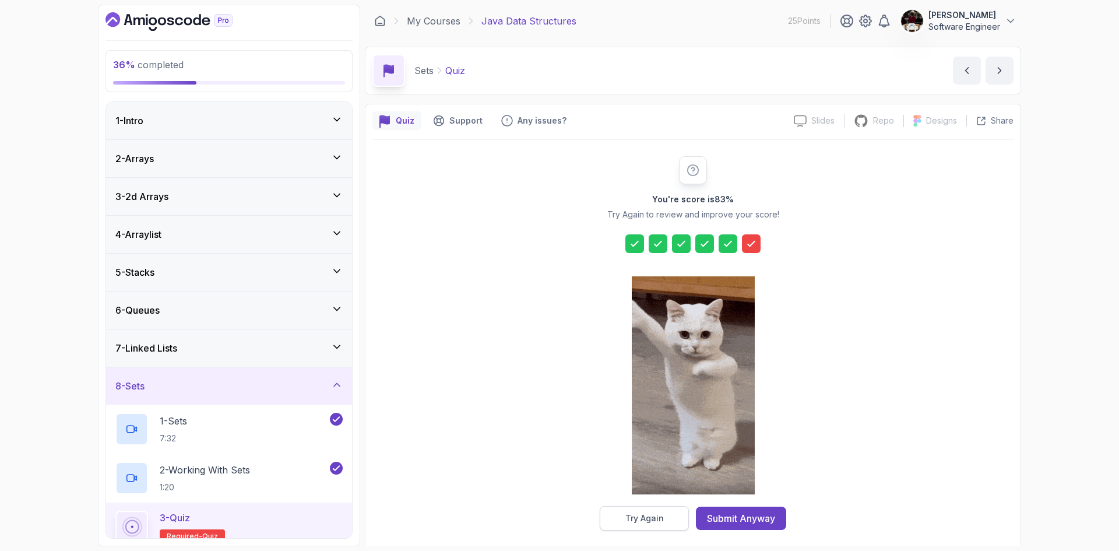
click at [640, 517] on div "Try Again" at bounding box center [644, 518] width 38 height 12
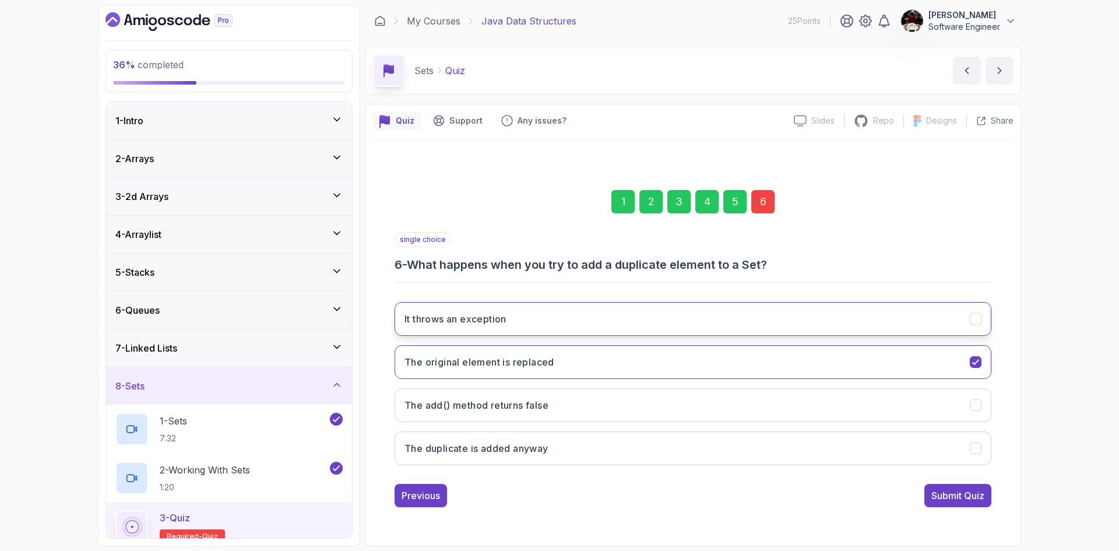
click at [550, 322] on button "It throws an exception" at bounding box center [693, 319] width 597 height 34
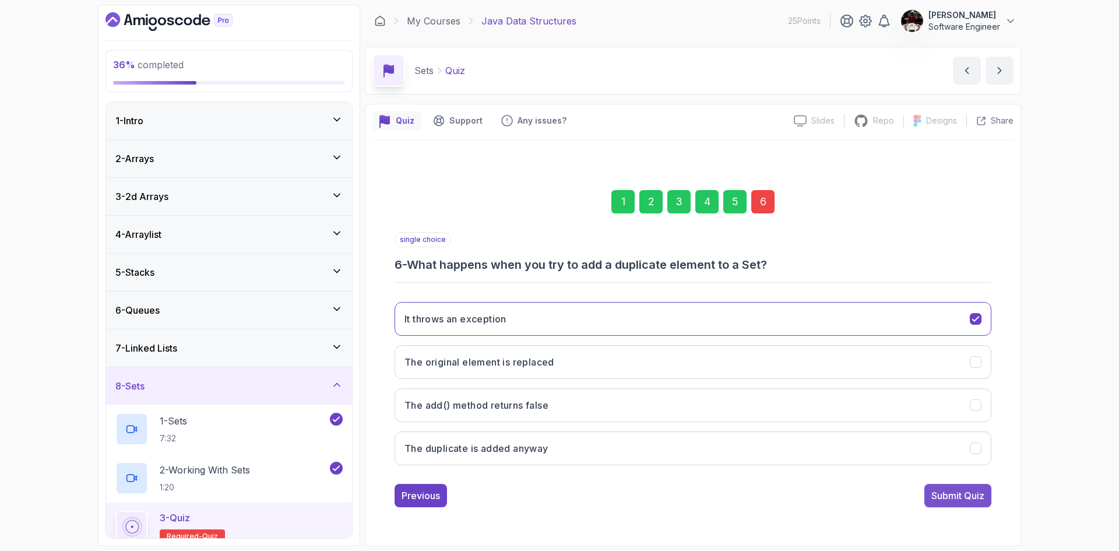
click at [941, 497] on div "Submit Quiz" at bounding box center [957, 495] width 53 height 14
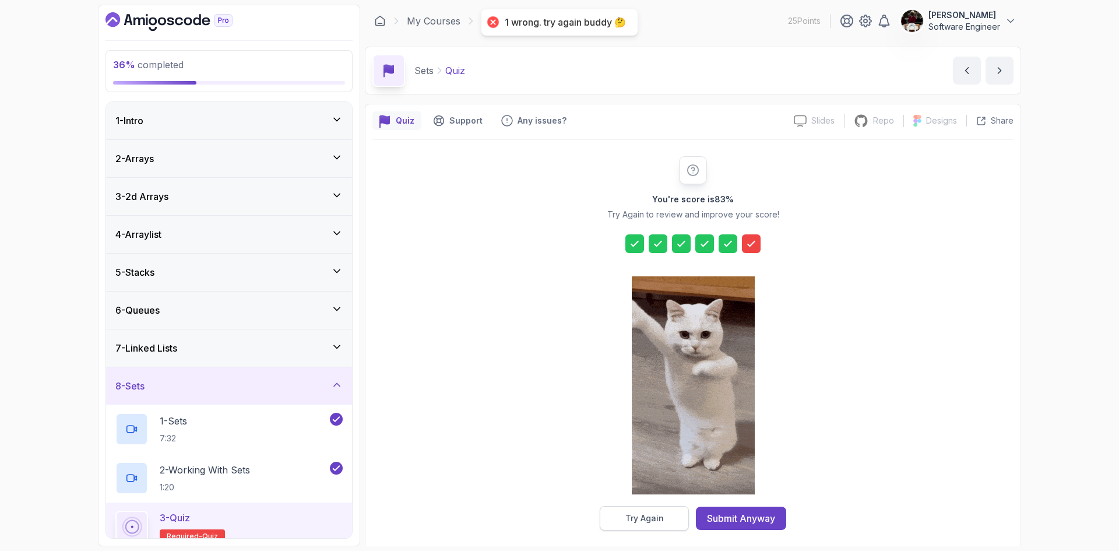
click at [660, 513] on div "Try Again" at bounding box center [644, 518] width 38 height 12
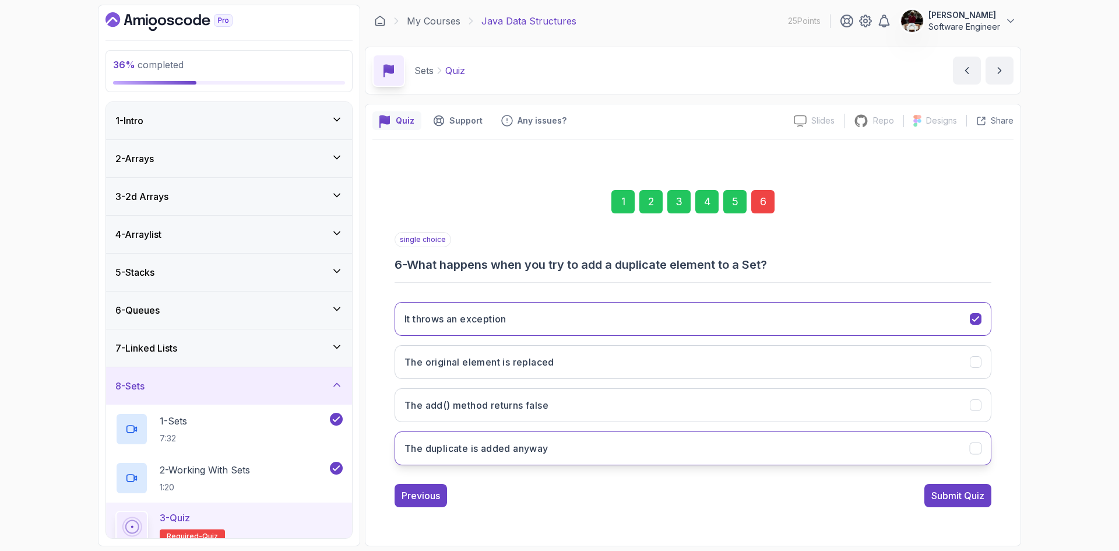
click at [502, 450] on h3 "The duplicate is added anyway" at bounding box center [477, 448] width 144 height 14
click at [947, 494] on div "Submit Quiz" at bounding box center [957, 495] width 53 height 14
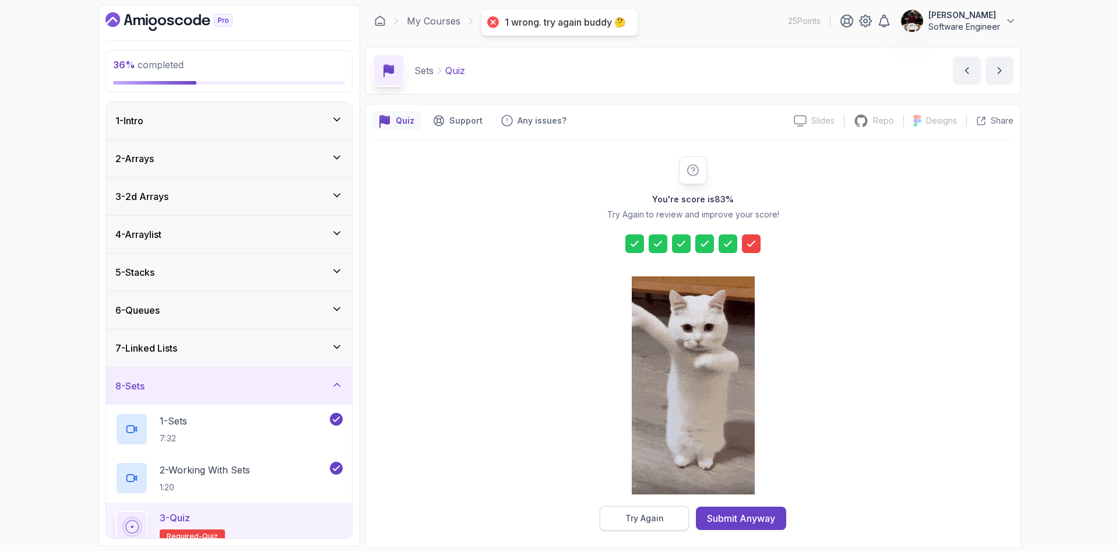
click at [648, 513] on div "Try Again" at bounding box center [644, 518] width 38 height 12
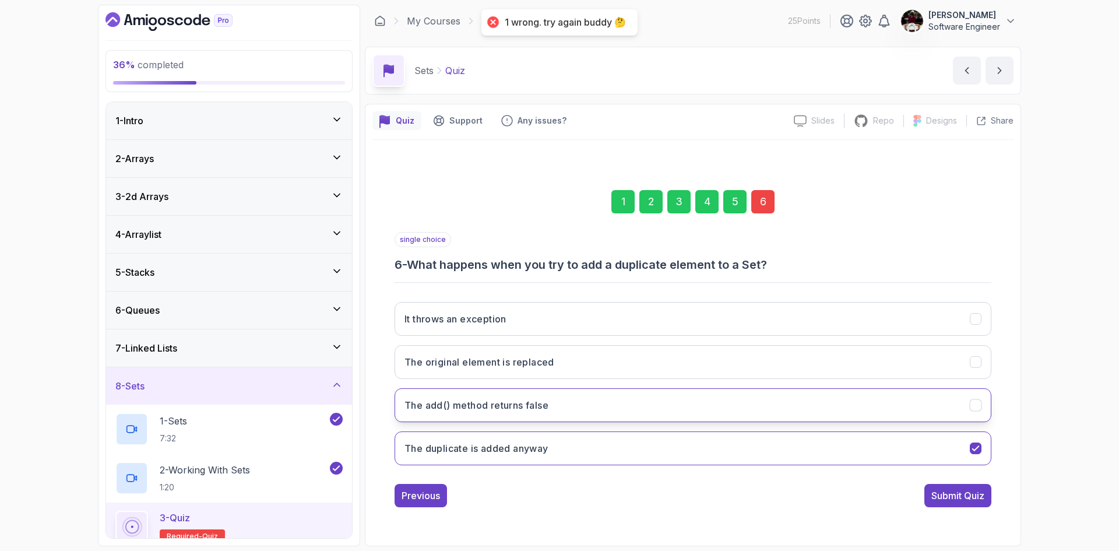
click at [517, 409] on h3 "The add() method returns false" at bounding box center [477, 405] width 144 height 14
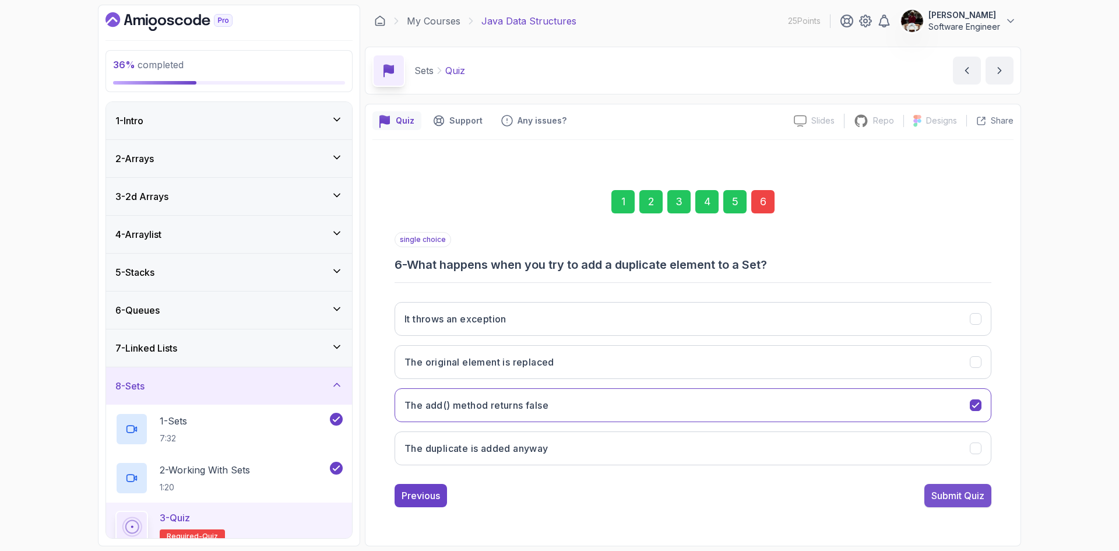
click at [944, 497] on div "Submit Quiz" at bounding box center [957, 495] width 53 height 14
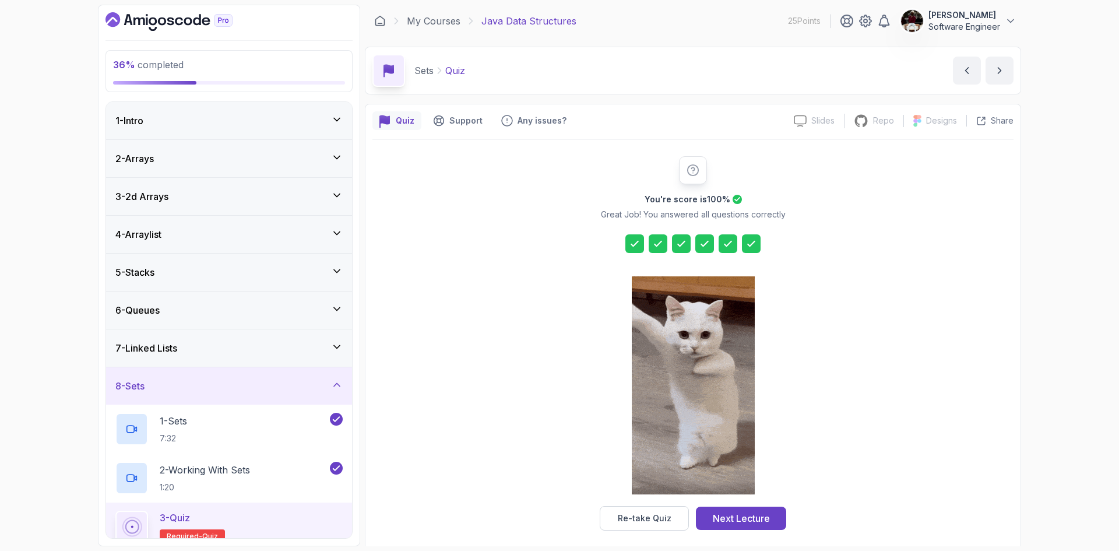
scroll to position [8, 0]
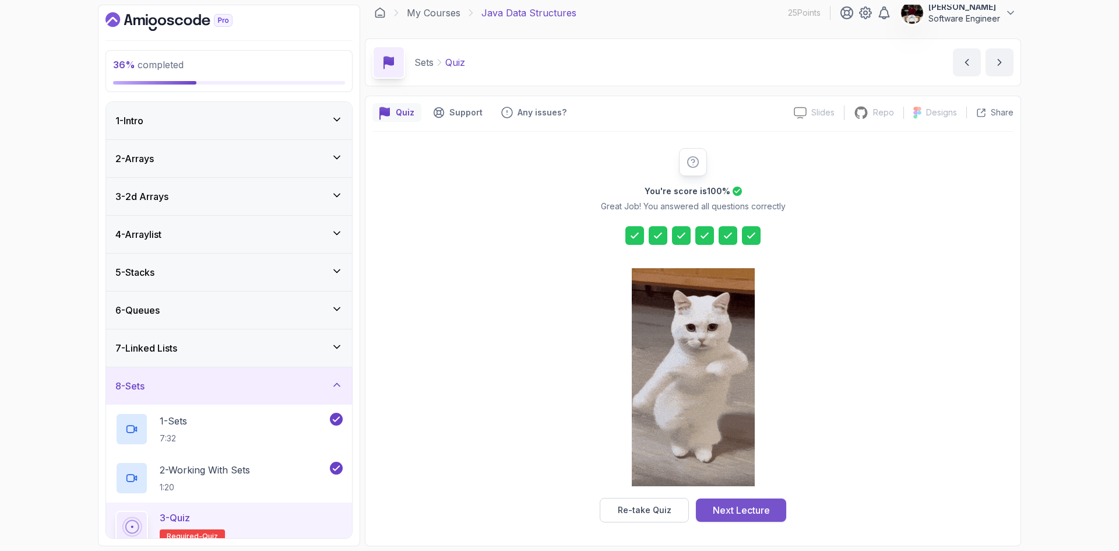
click at [722, 507] on div "Next Lecture" at bounding box center [741, 510] width 57 height 14
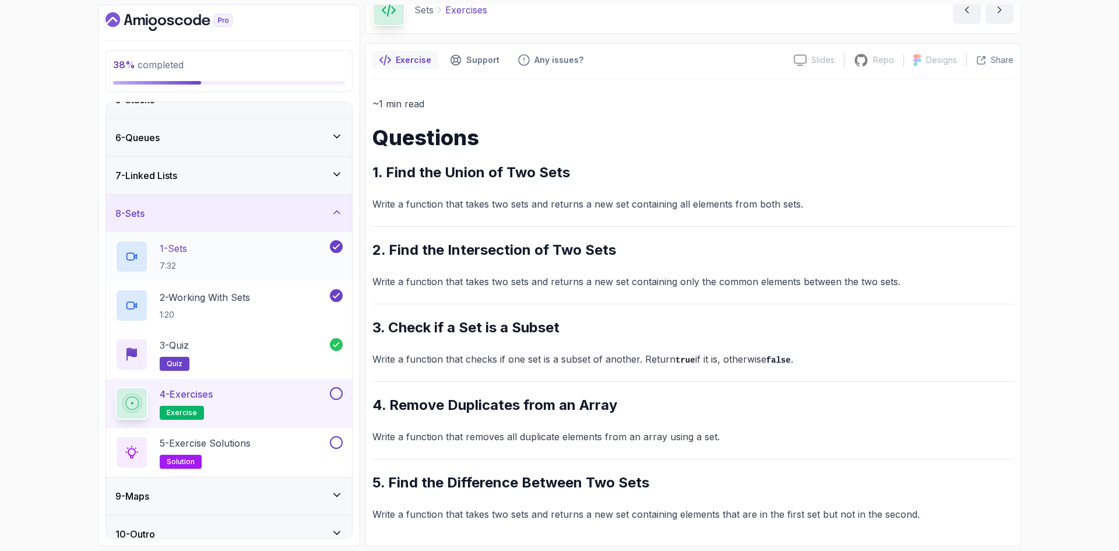
scroll to position [187, 0]
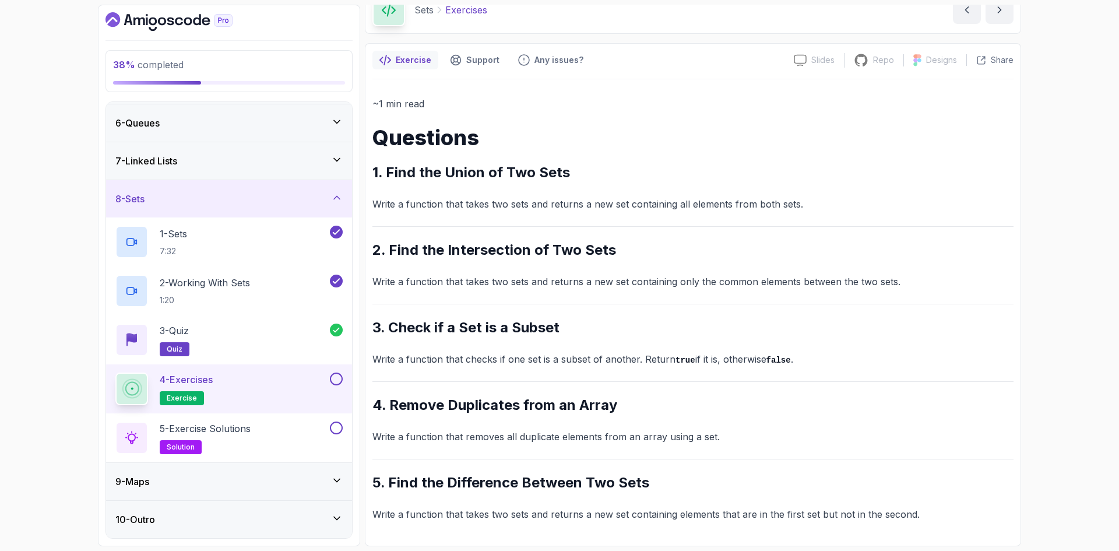
click at [336, 379] on button at bounding box center [336, 378] width 13 height 13
click at [338, 429] on button at bounding box center [336, 427] width 13 height 13
click at [242, 434] on p "5 - Exercise Solutions" at bounding box center [205, 428] width 91 height 14
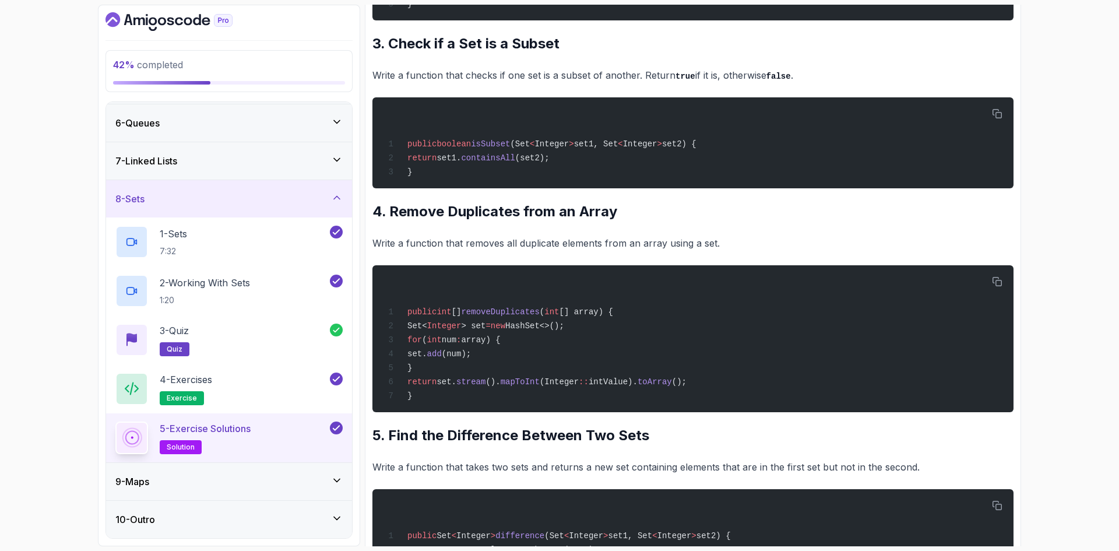
scroll to position [582, 0]
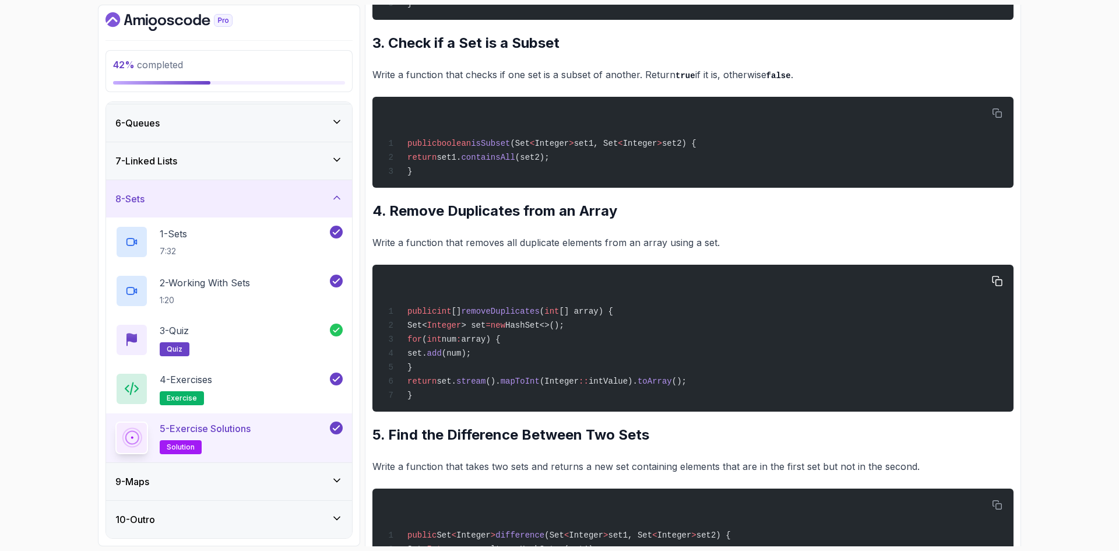
click at [115, 421] on button "5 - Exercise Solutions solution" at bounding box center [228, 437] width 227 height 33
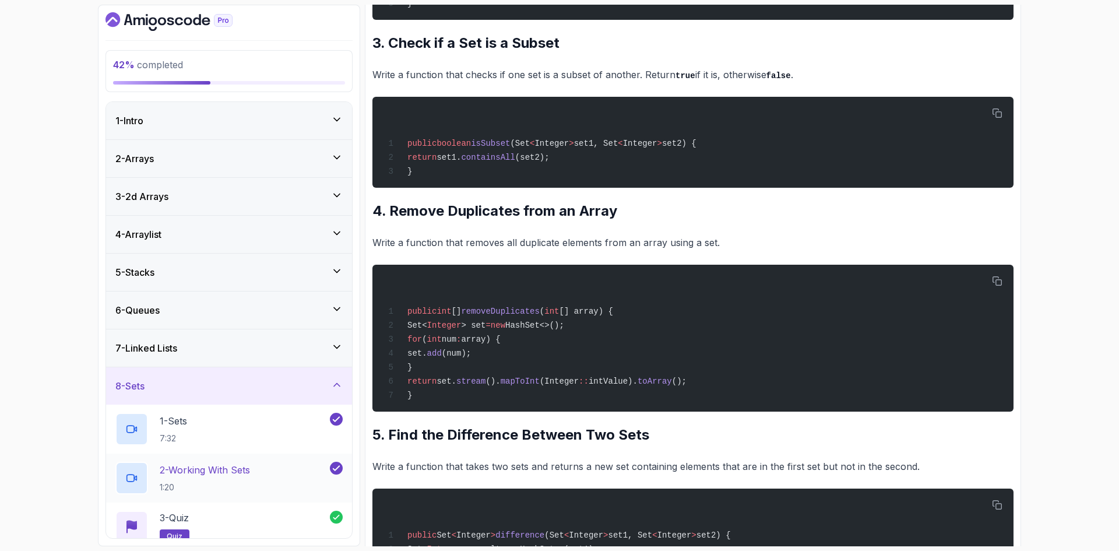
scroll to position [187, 0]
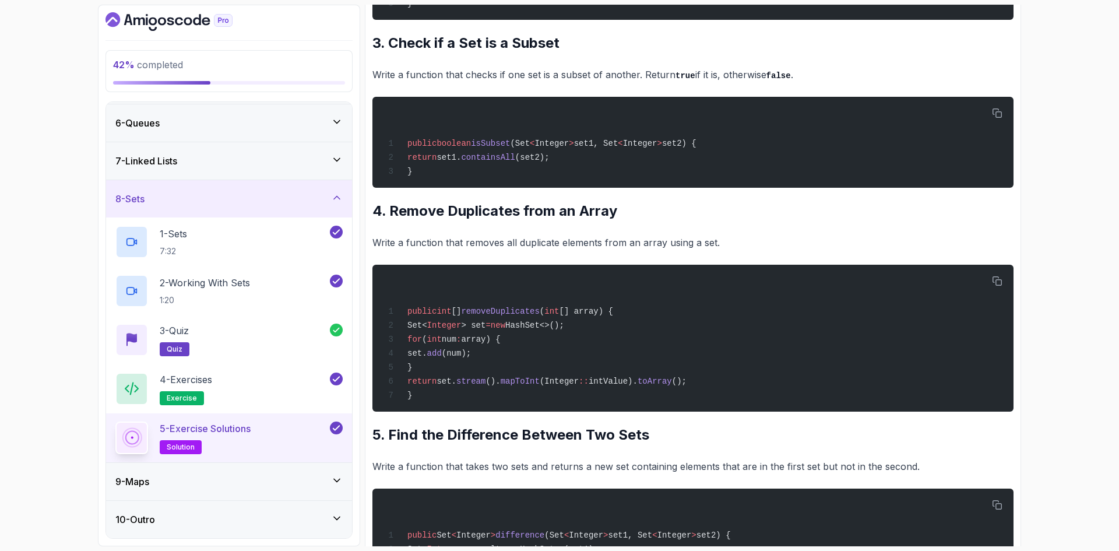
click at [261, 487] on div "9 - Maps" at bounding box center [228, 481] width 227 height 14
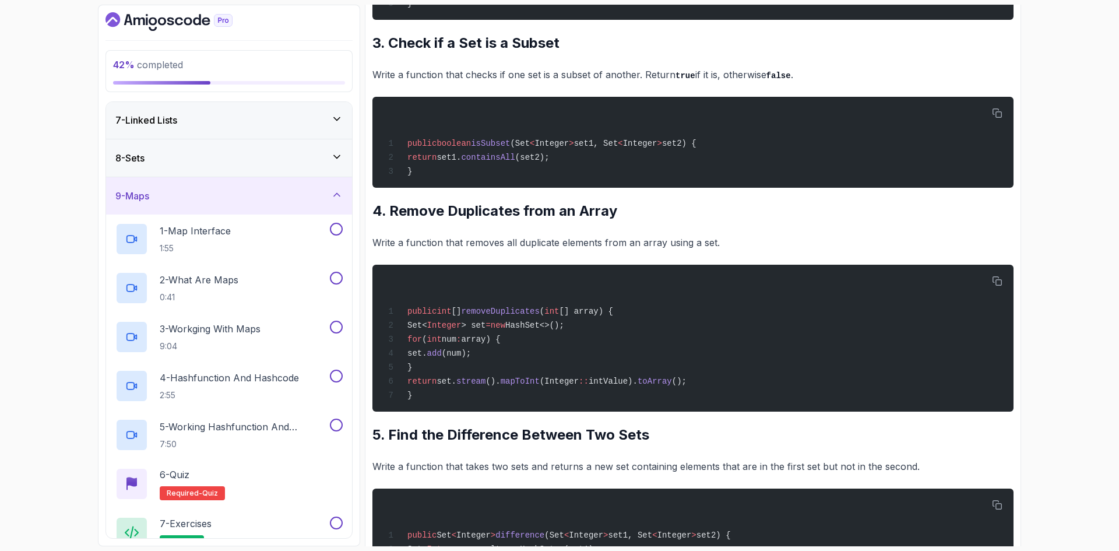
scroll to position [232, 0]
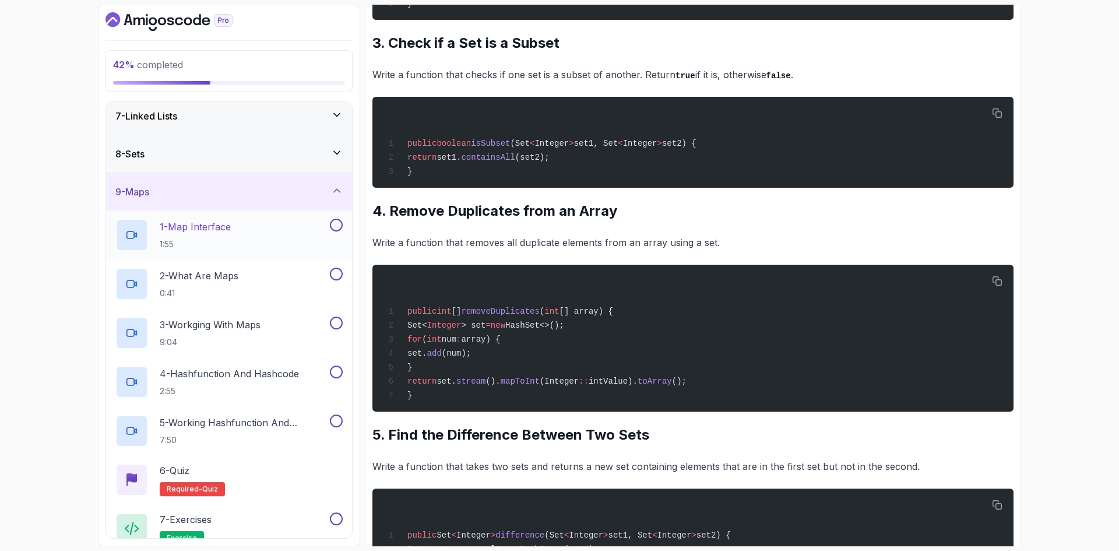
click at [224, 230] on p "1 - Map Interface" at bounding box center [195, 227] width 71 height 14
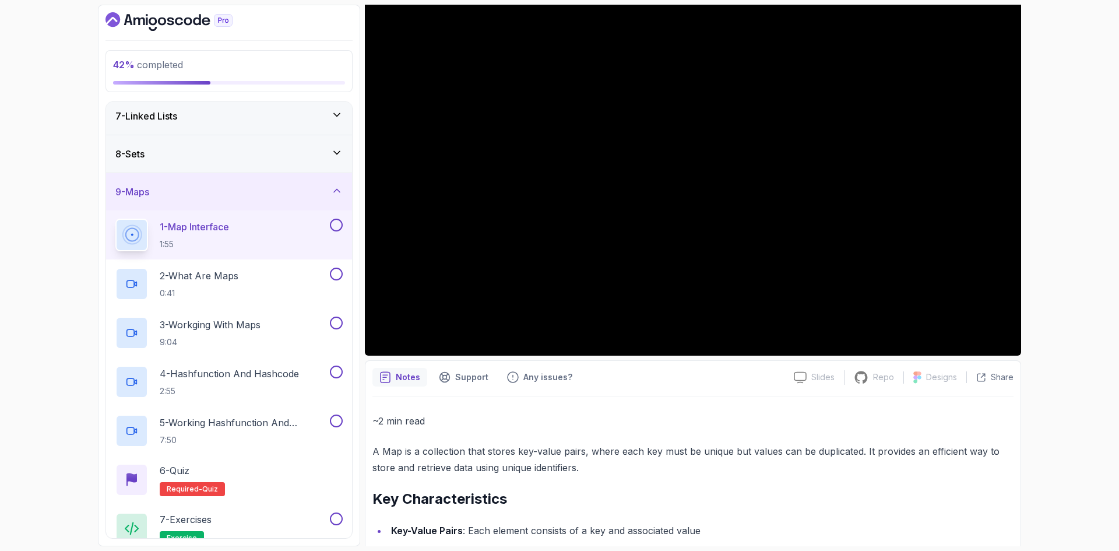
scroll to position [115, 0]
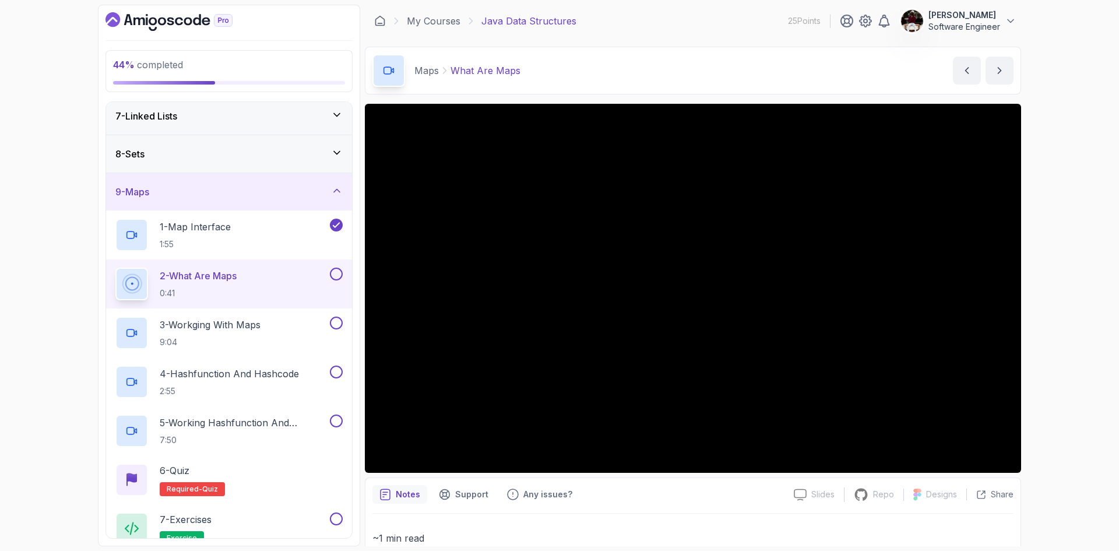
scroll to position [71, 0]
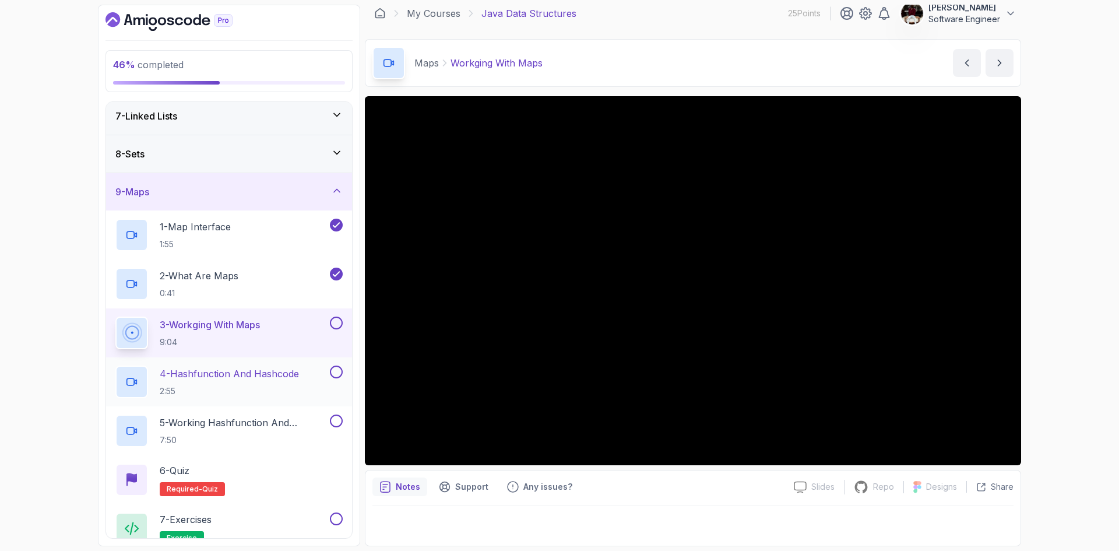
scroll to position [334, 0]
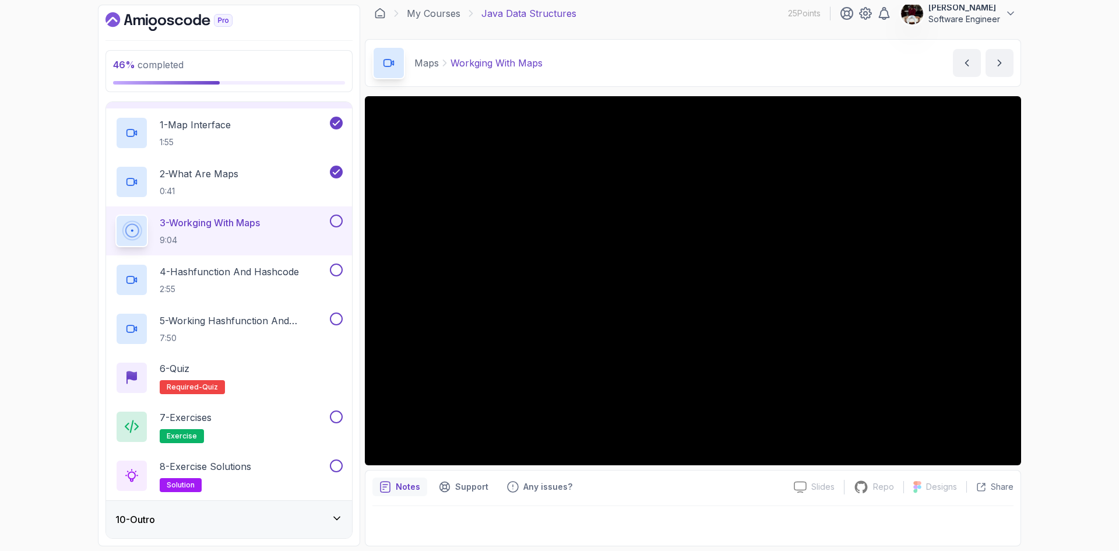
click at [335, 518] on icon at bounding box center [337, 517] width 6 height 3
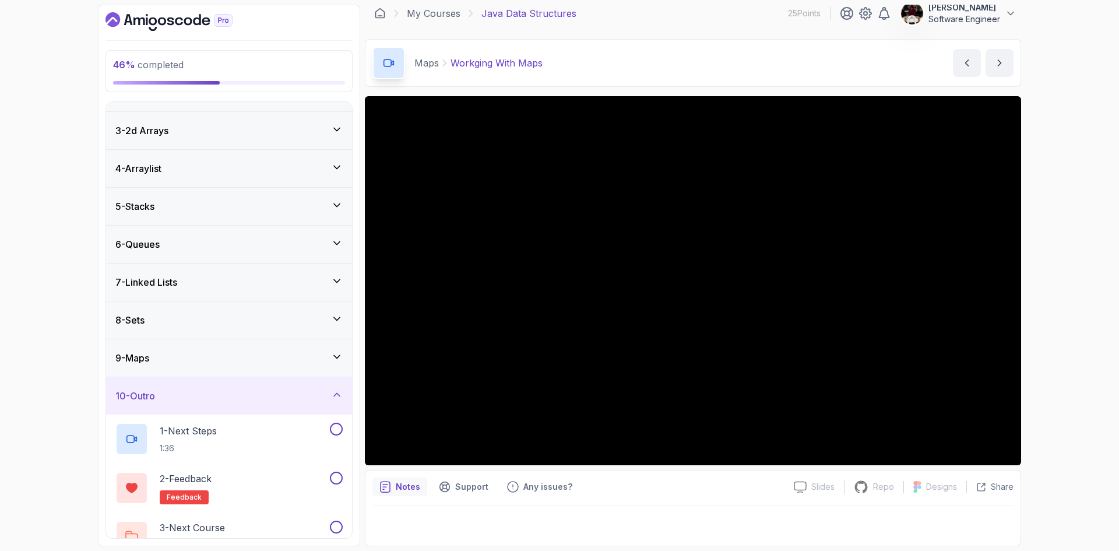
scroll to position [89, 0]
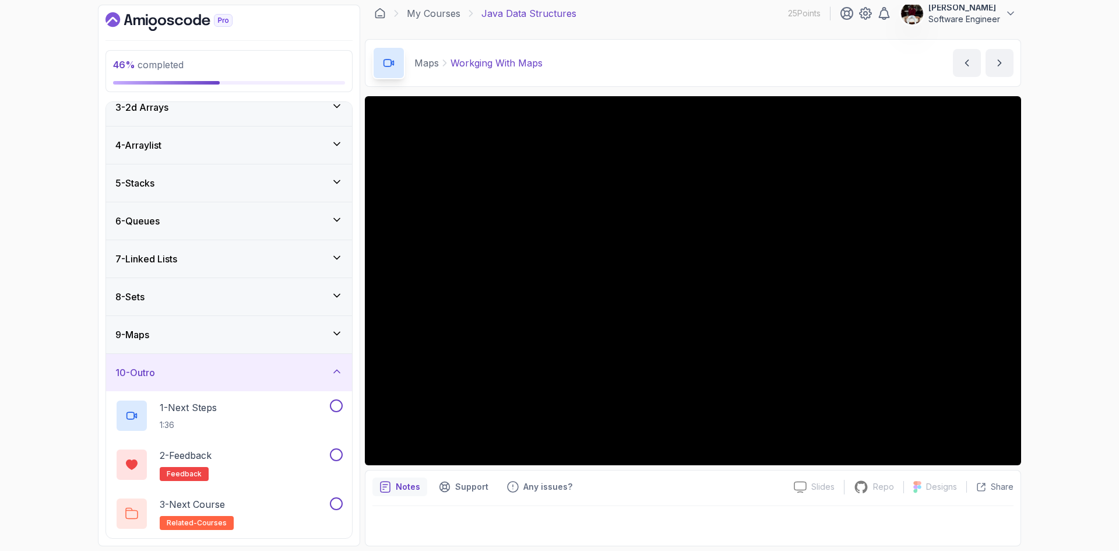
click at [303, 369] on div "10 - Outro" at bounding box center [228, 372] width 227 height 14
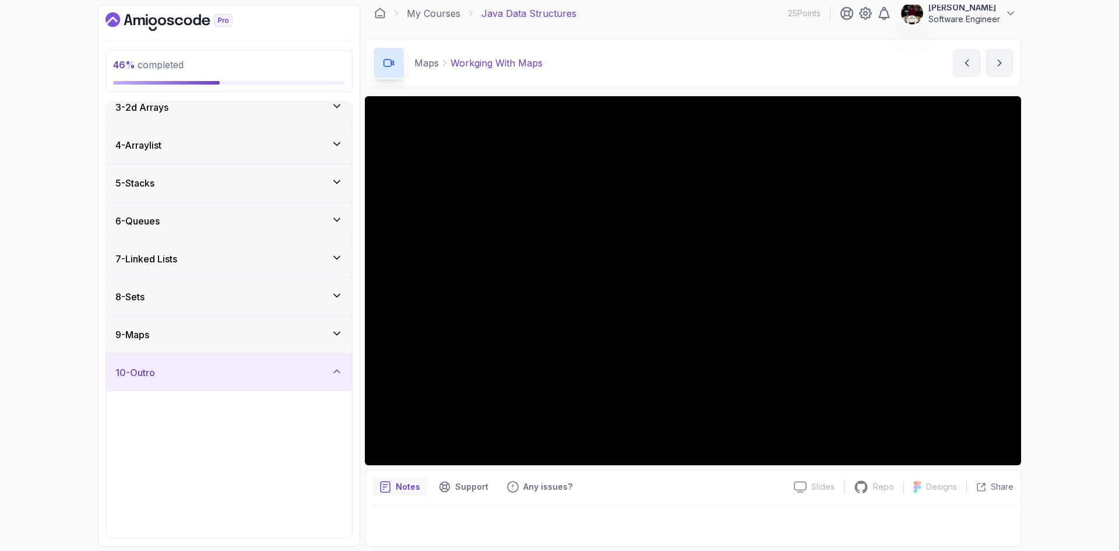
scroll to position [0, 0]
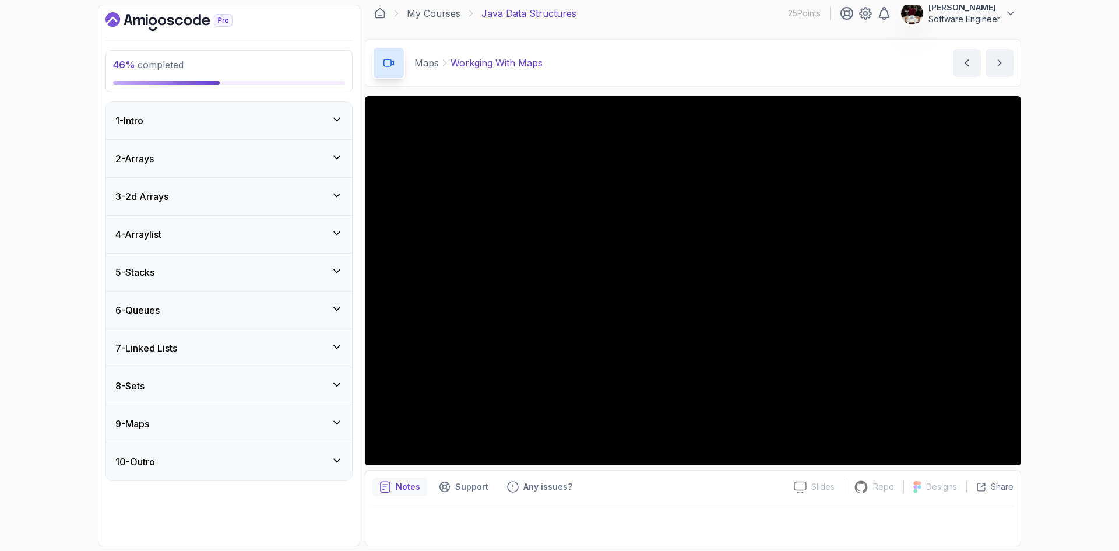
click at [318, 428] on div "9 - Maps" at bounding box center [228, 424] width 227 height 14
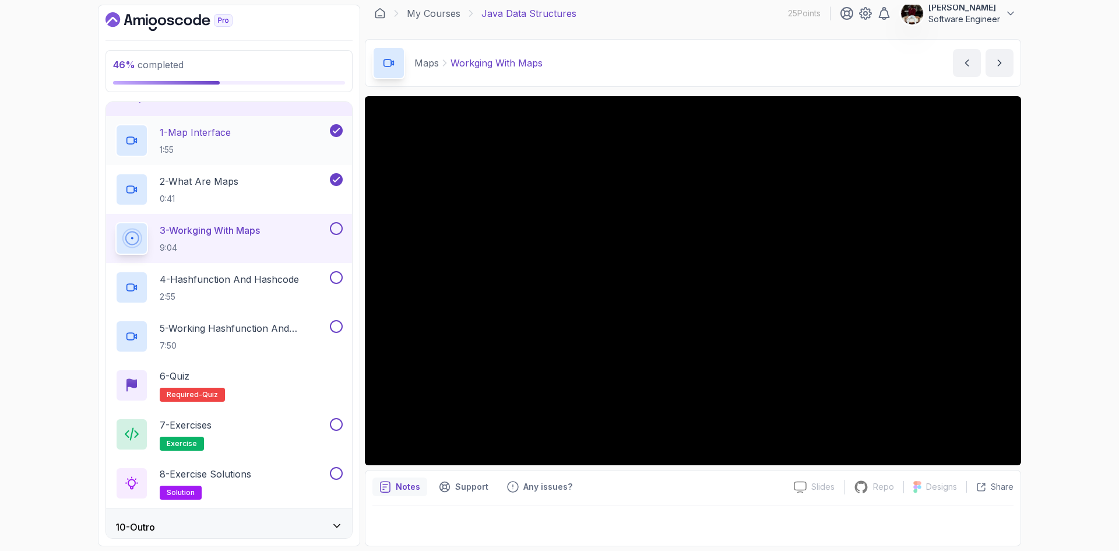
scroll to position [334, 0]
